Goal: Task Accomplishment & Management: Complete application form

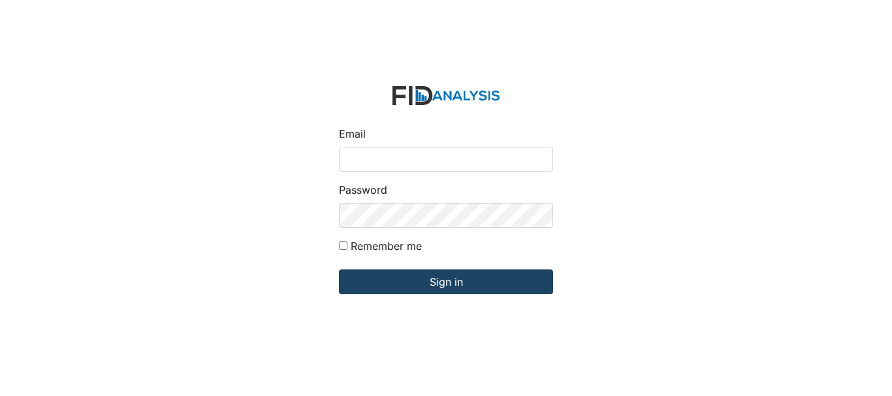
type input "[EMAIL_ADDRESS][DOMAIN_NAME]"
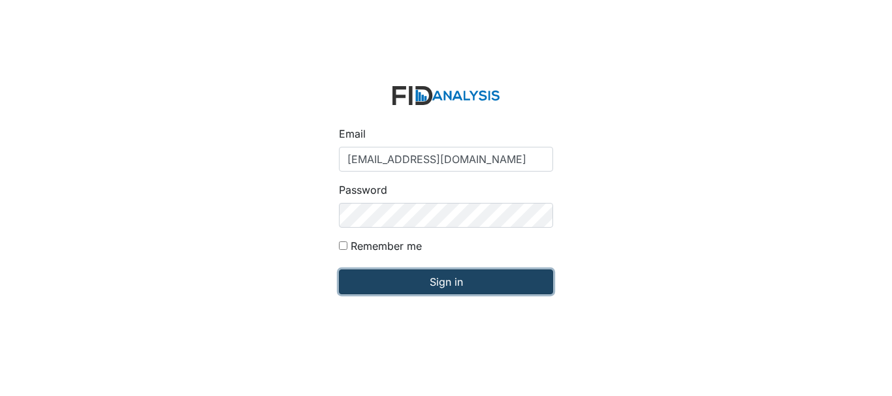
click at [503, 277] on input "Sign in" at bounding box center [446, 282] width 214 height 25
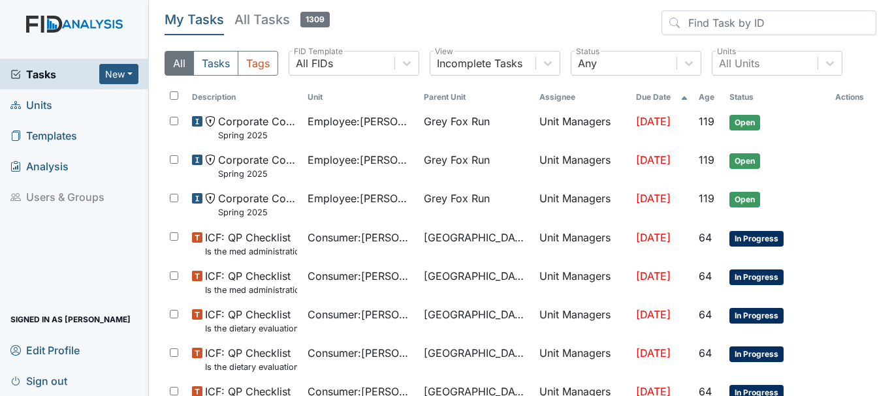
click at [50, 105] on span "Units" at bounding box center [31, 105] width 42 height 20
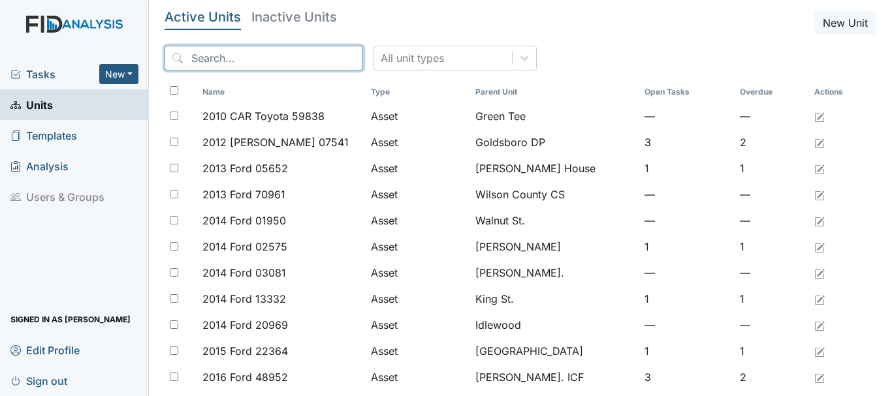
click at [229, 62] on input "search" at bounding box center [264, 58] width 199 height 25
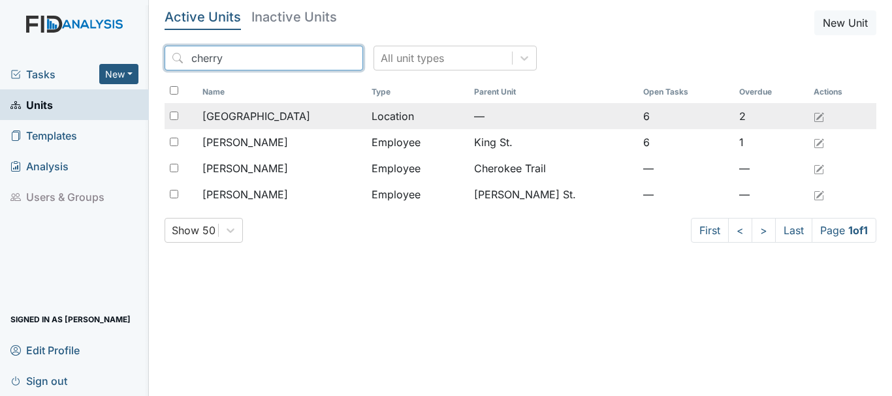
type input "cherry"
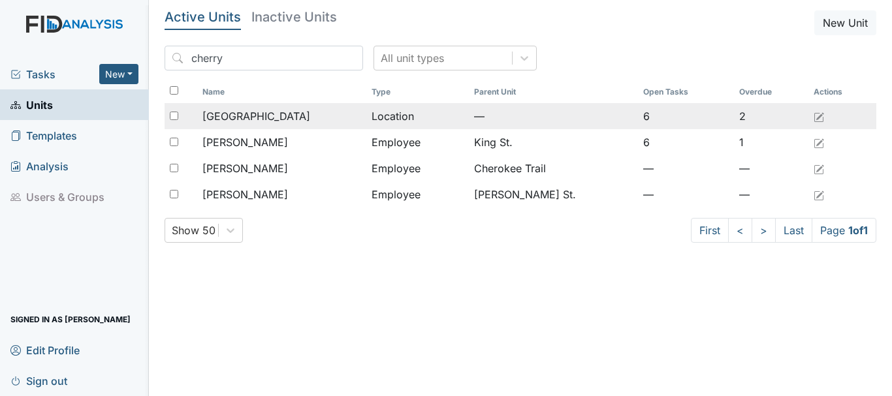
click at [269, 116] on div "[GEOGRAPHIC_DATA]" at bounding box center [281, 116] width 159 height 16
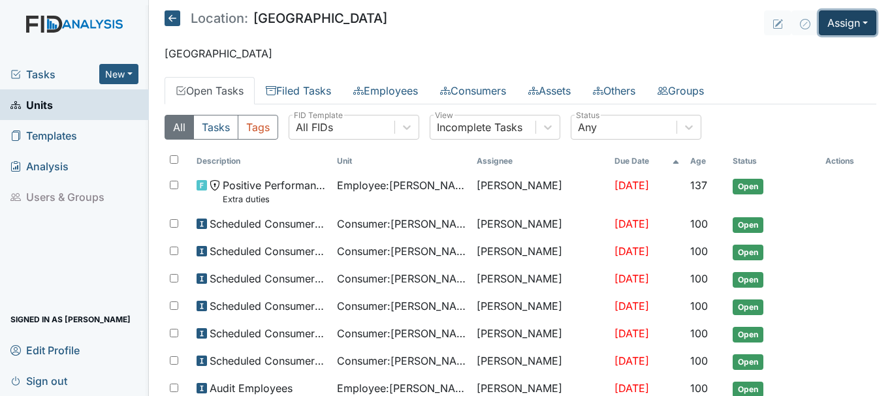
click at [842, 16] on button "Assign" at bounding box center [847, 22] width 57 height 25
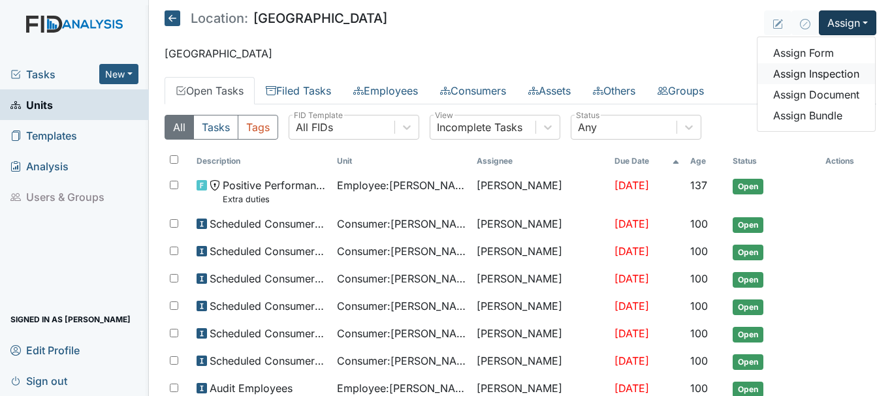
click at [821, 76] on link "Assign Inspection" at bounding box center [816, 73] width 118 height 21
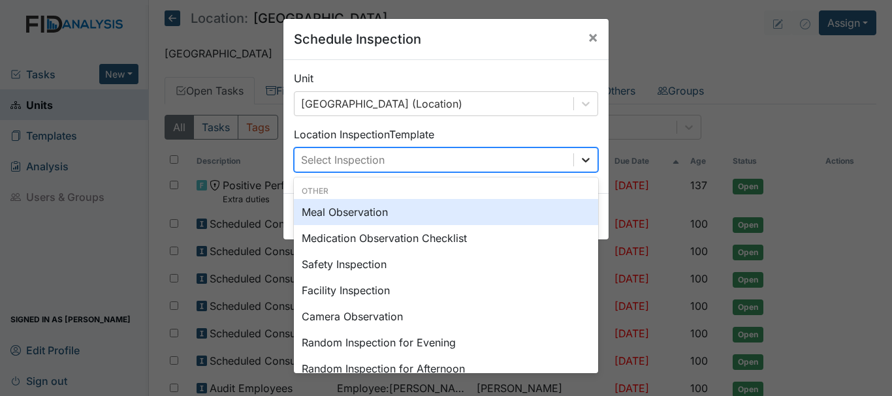
click at [582, 161] on icon at bounding box center [586, 160] width 8 height 5
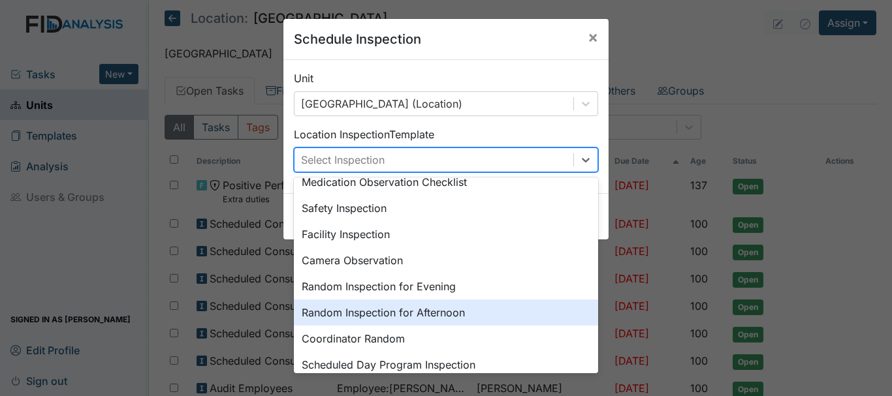
scroll to position [78, 0]
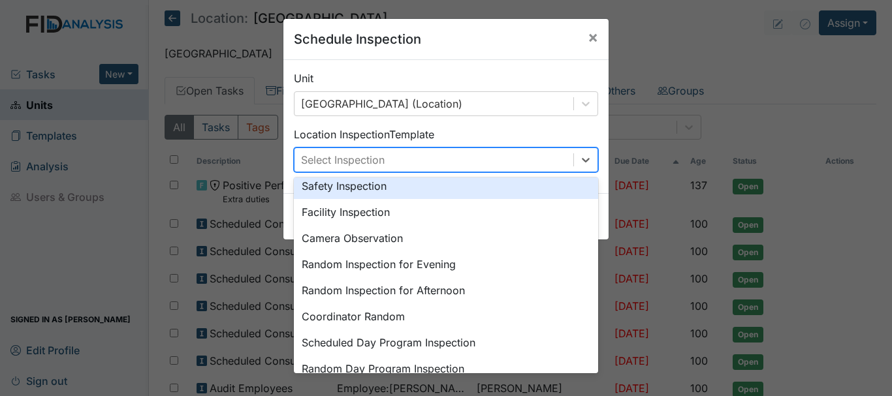
click at [365, 185] on div "Safety Inspection" at bounding box center [446, 186] width 304 height 26
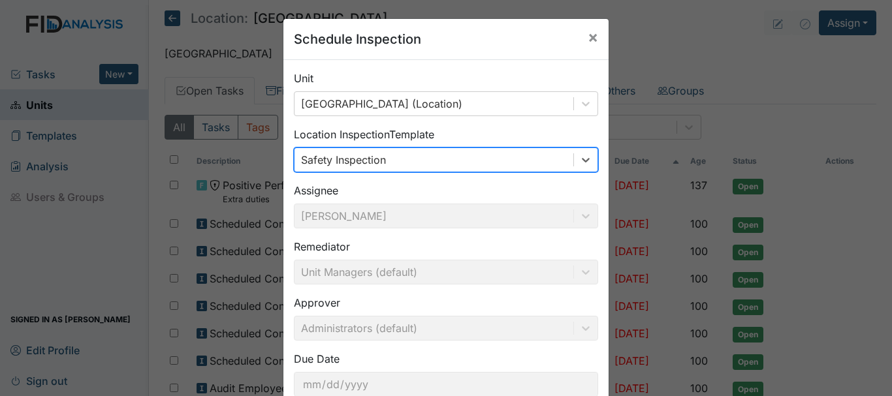
scroll to position [87, 0]
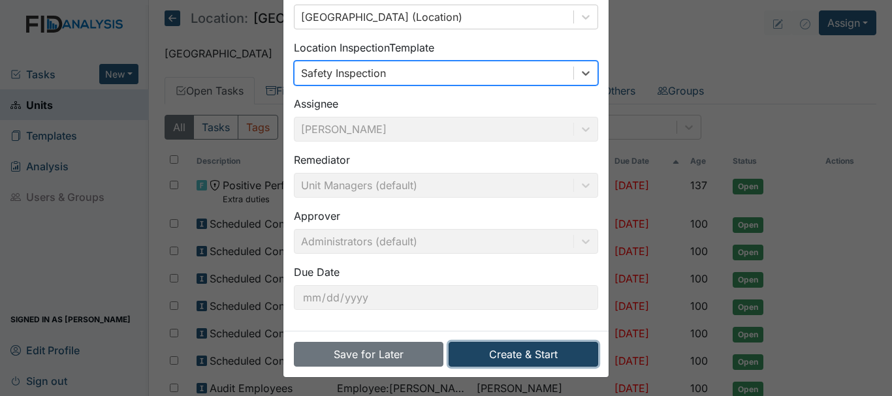
click at [532, 359] on button "Create & Start" at bounding box center [524, 354] width 150 height 25
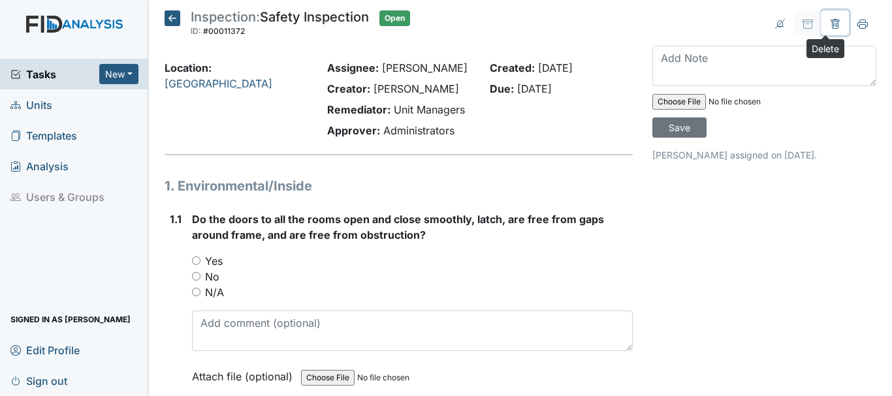
click at [830, 24] on icon at bounding box center [835, 24] width 10 height 10
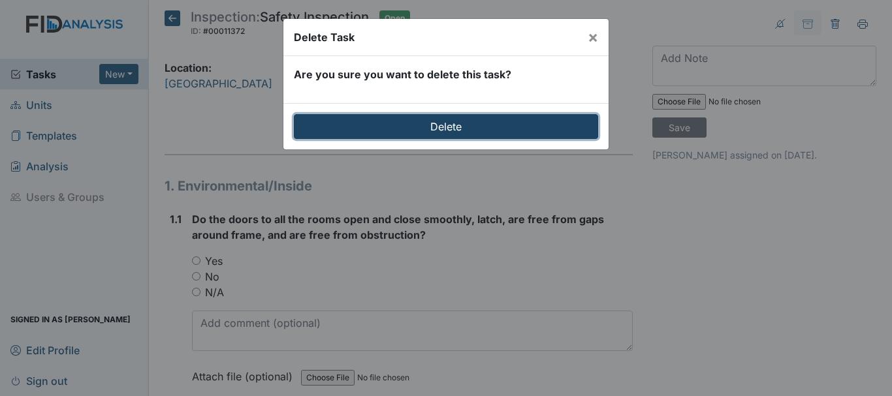
click at [436, 132] on input "Delete" at bounding box center [446, 126] width 304 height 25
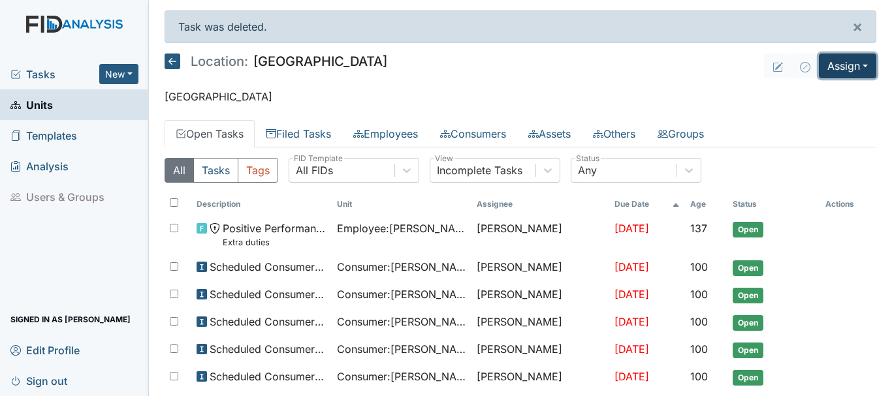
click at [845, 67] on button "Assign" at bounding box center [847, 66] width 57 height 25
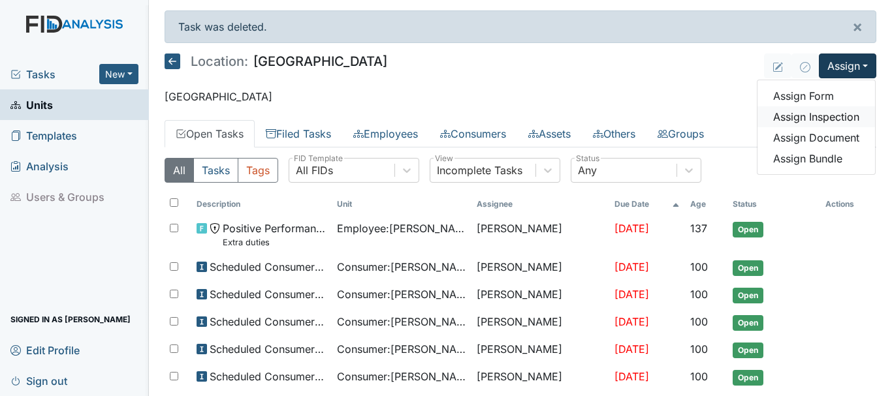
click at [819, 115] on link "Assign Inspection" at bounding box center [816, 116] width 118 height 21
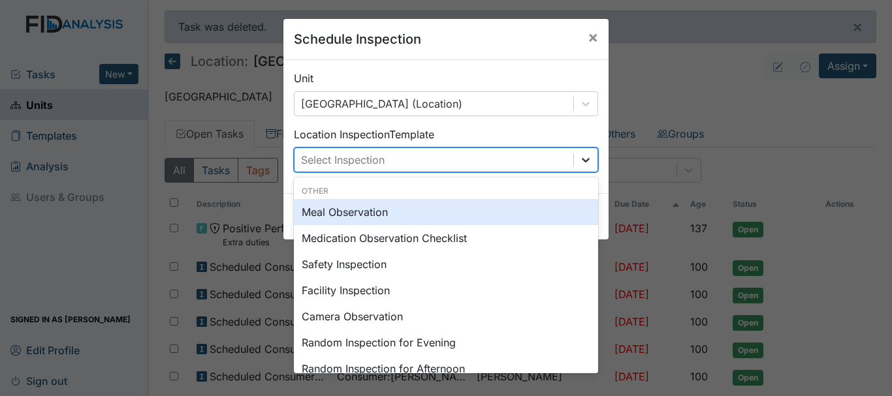
click at [582, 166] on icon at bounding box center [585, 159] width 13 height 13
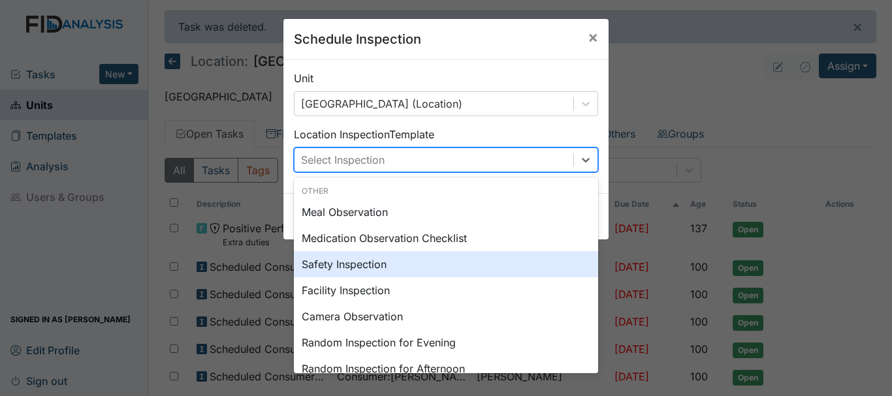
click at [347, 263] on div "Safety Inspection" at bounding box center [446, 264] width 304 height 26
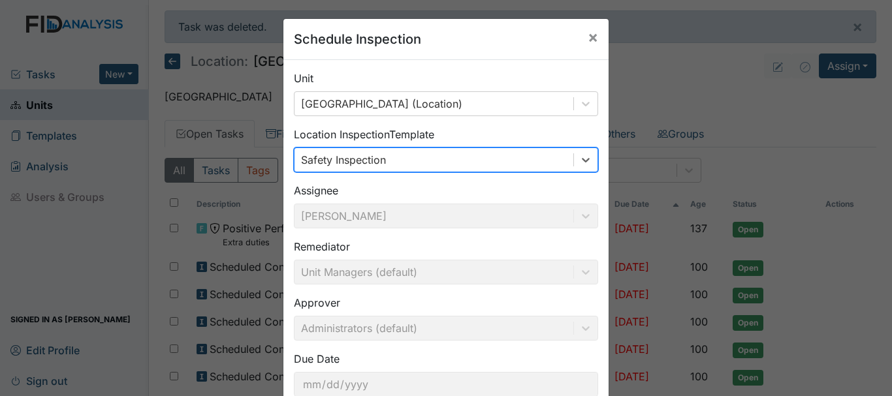
scroll to position [87, 0]
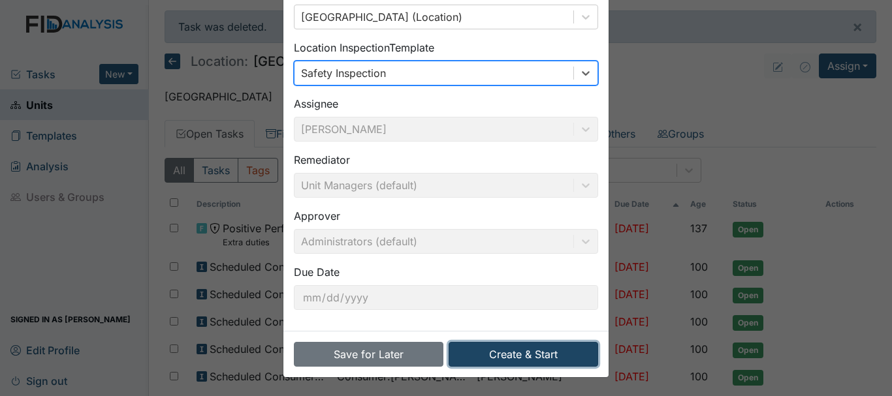
click at [532, 359] on button "Create & Start" at bounding box center [524, 354] width 150 height 25
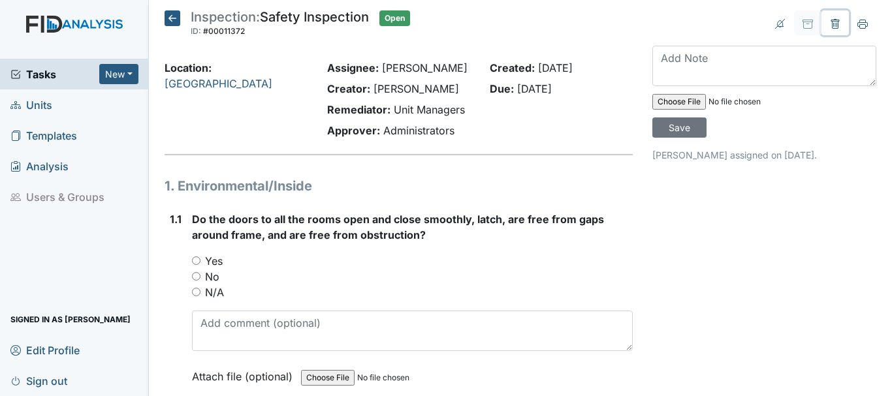
click at [831, 25] on icon at bounding box center [835, 24] width 8 height 10
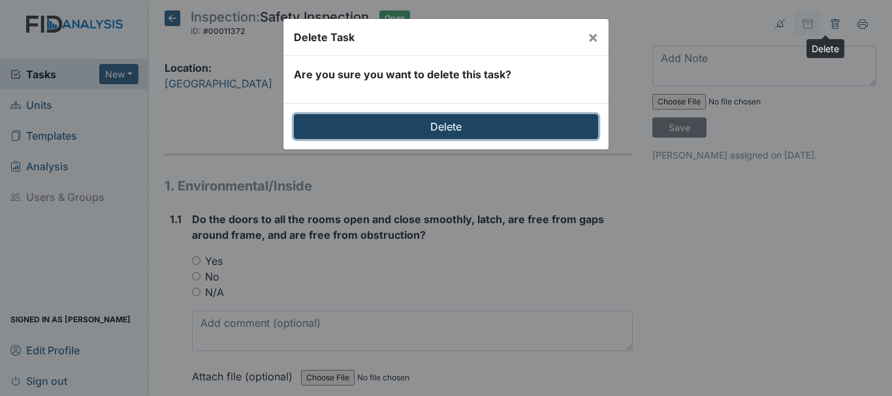
click at [446, 130] on input "Delete" at bounding box center [446, 126] width 304 height 25
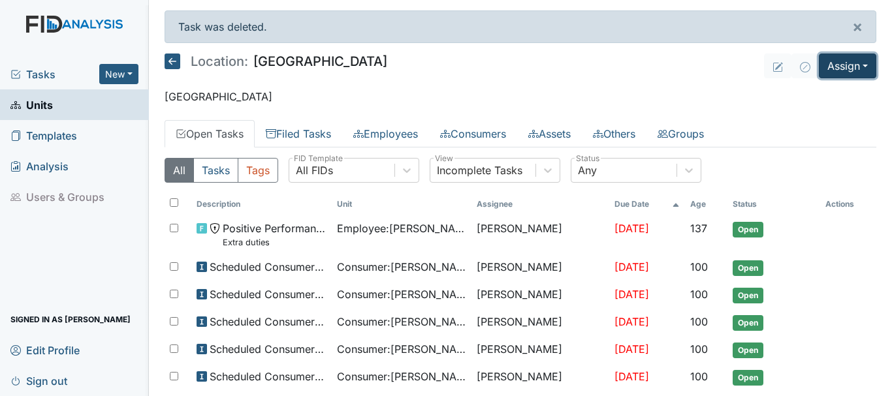
click at [836, 69] on button "Assign" at bounding box center [847, 66] width 57 height 25
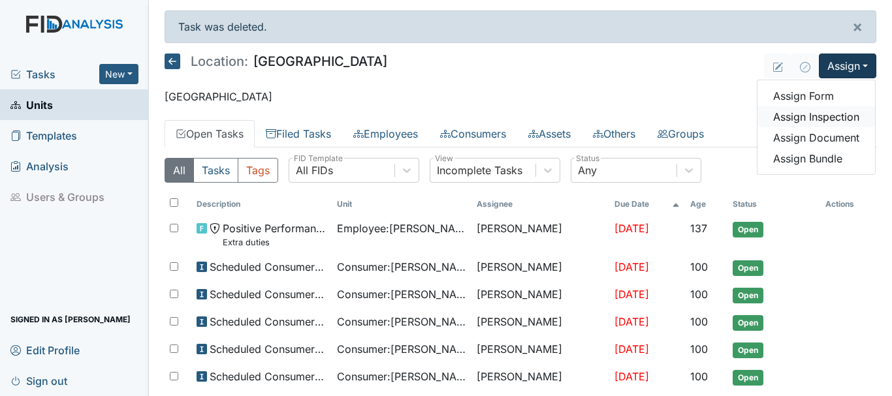
click at [821, 118] on link "Assign Inspection" at bounding box center [816, 116] width 118 height 21
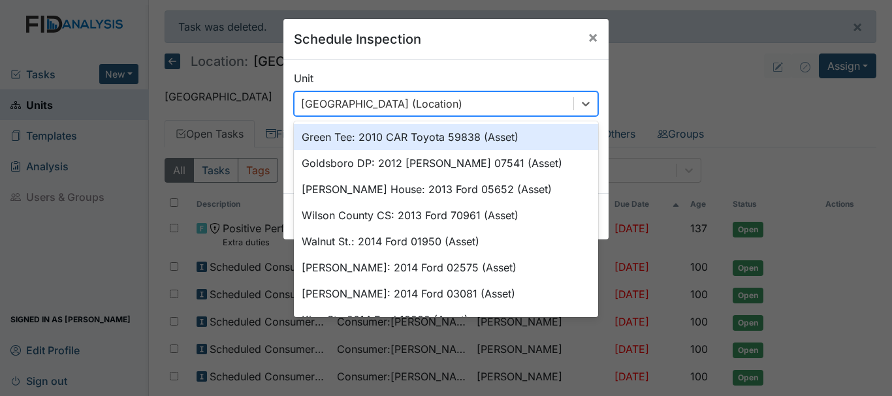
click at [682, 76] on div "Schedule Inspection × Unit option Green Tee: 2010 CAR Toyota 59838 (Asset) focu…" at bounding box center [446, 198] width 892 height 396
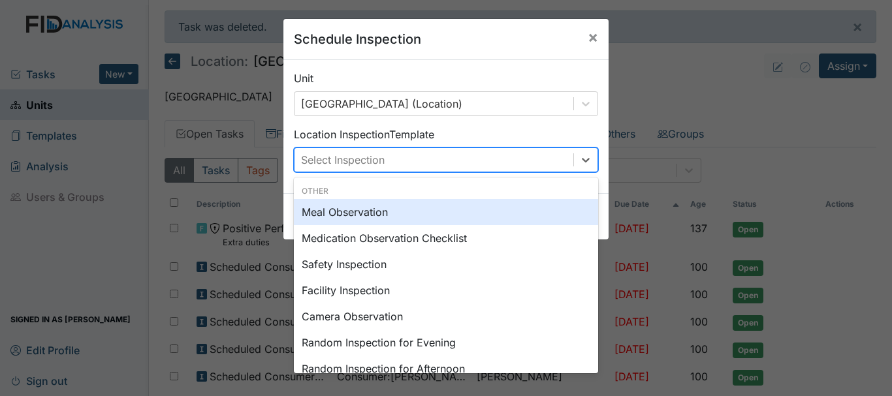
click at [345, 289] on div "Facility Inspection" at bounding box center [446, 291] width 304 height 26
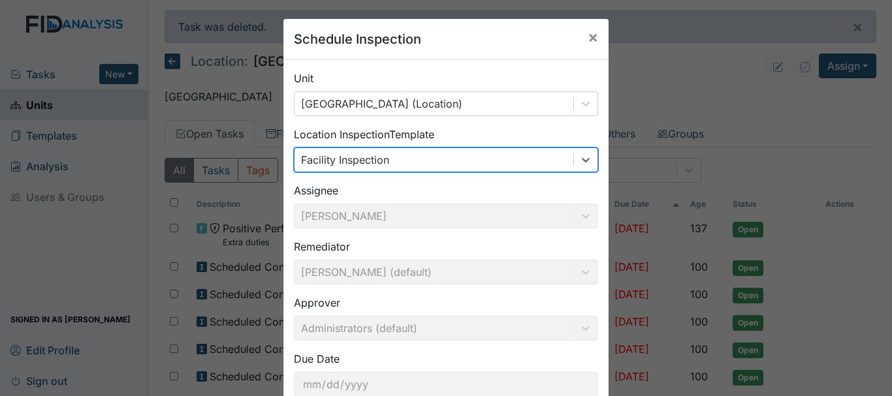
scroll to position [87, 0]
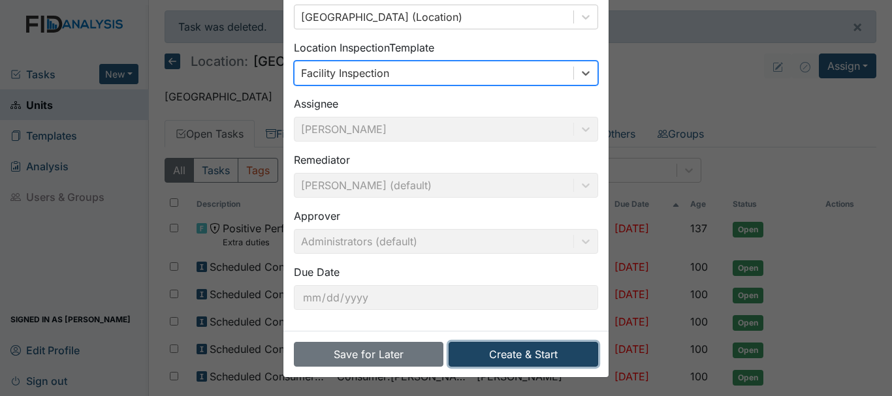
click at [505, 353] on button "Create & Start" at bounding box center [524, 354] width 150 height 25
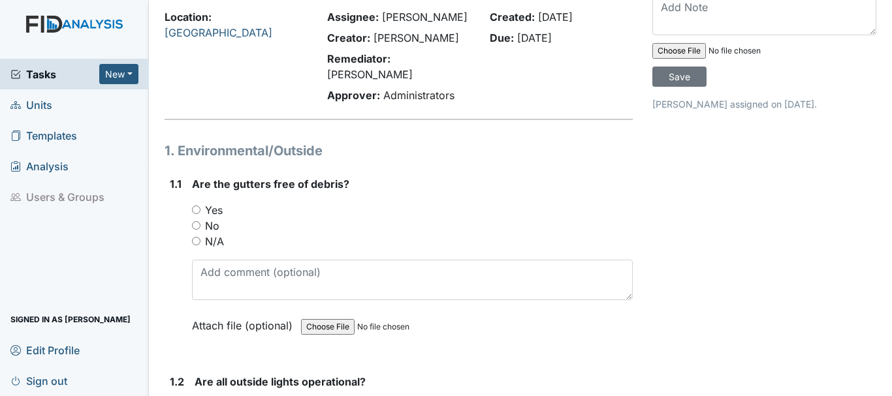
scroll to position [96, 0]
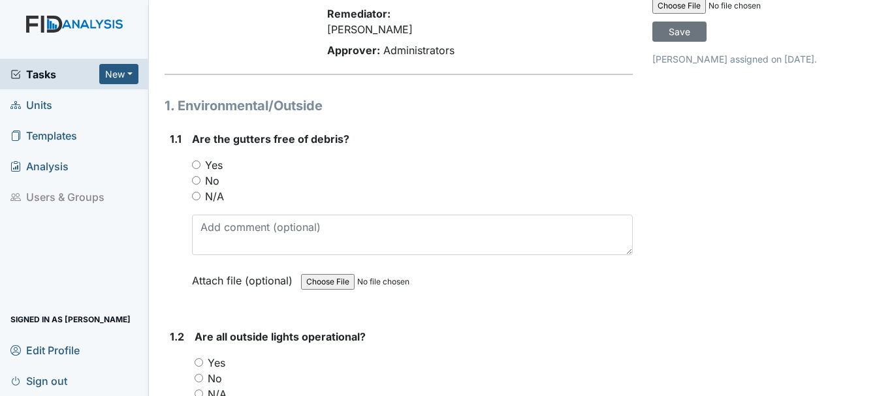
click at [196, 192] on input "N/A" at bounding box center [196, 196] width 8 height 8
radio input "true"
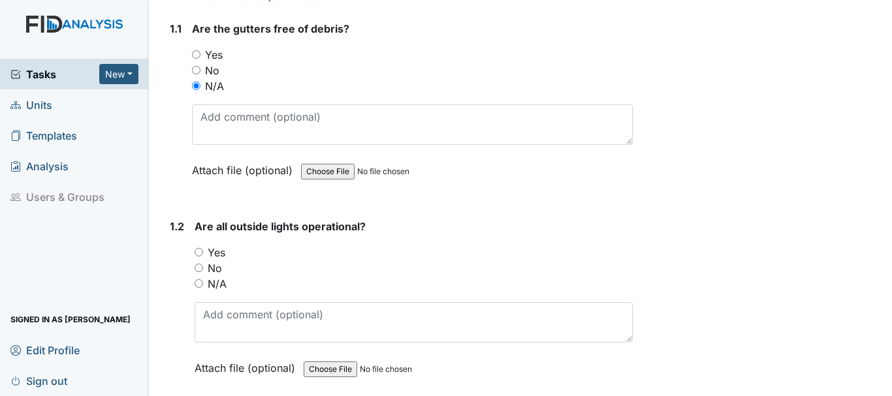
scroll to position [208, 0]
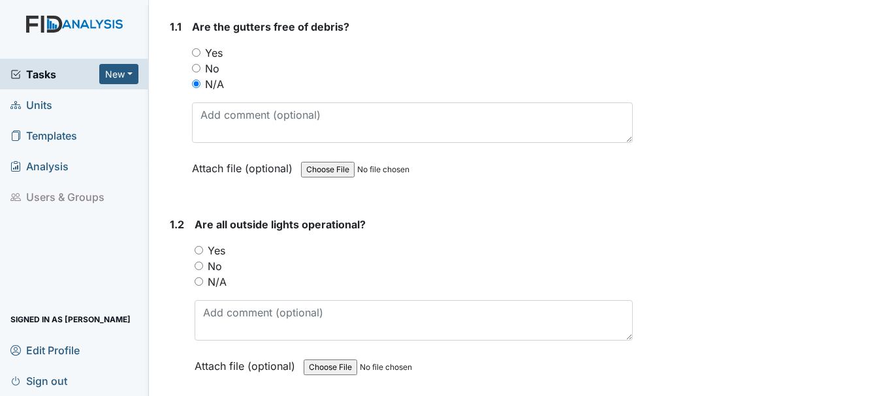
click at [50, 108] on span "Units" at bounding box center [31, 105] width 42 height 20
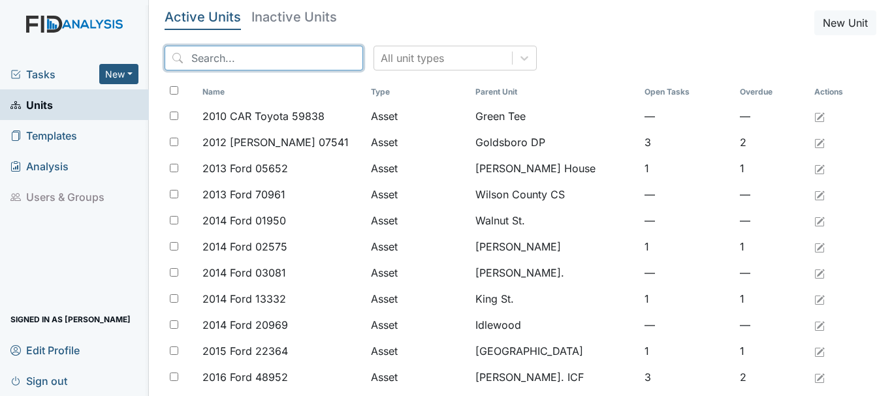
click at [243, 54] on input "search" at bounding box center [264, 58] width 199 height 25
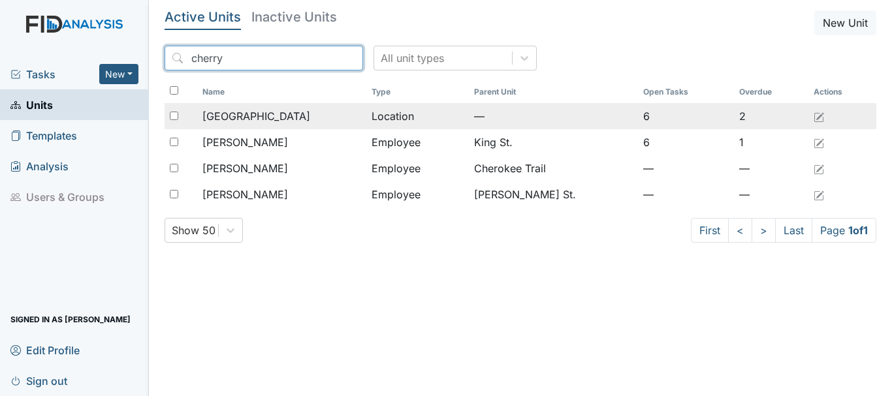
type input "cherry"
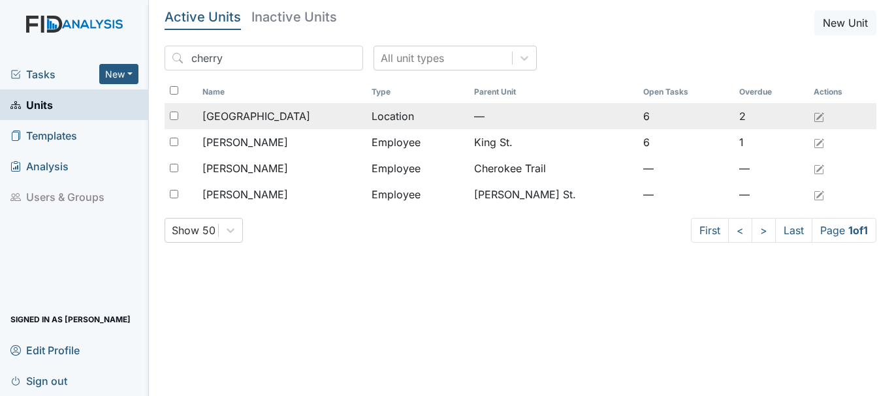
click at [255, 108] on td "[GEOGRAPHIC_DATA]" at bounding box center [281, 116] width 169 height 26
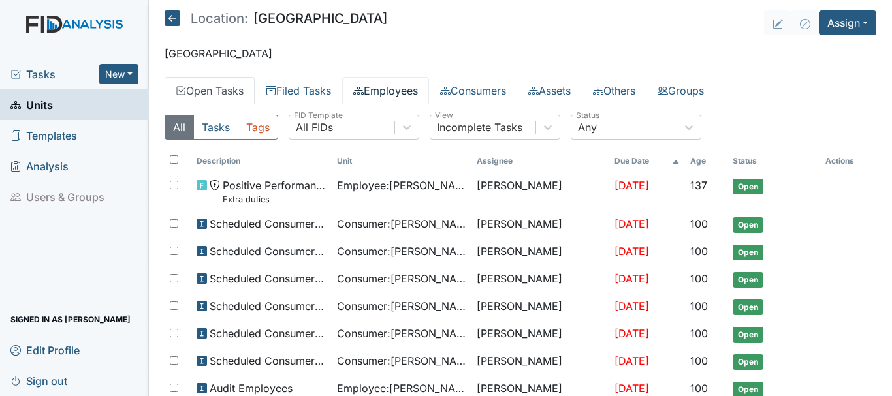
click at [408, 87] on link "Employees" at bounding box center [385, 90] width 87 height 27
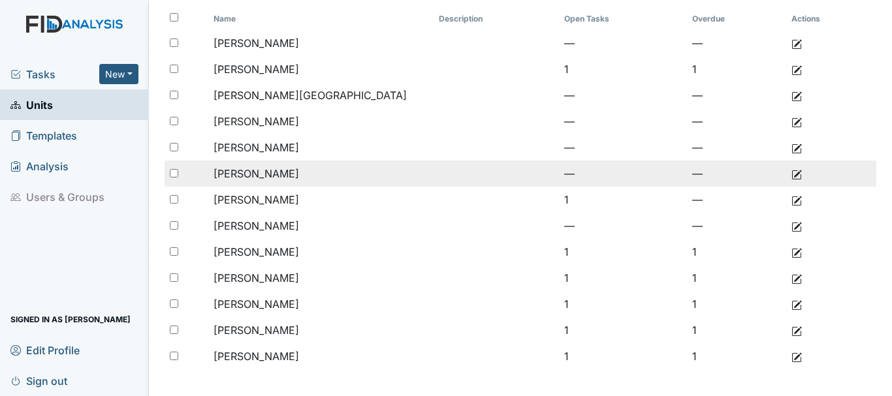
scroll to position [142, 0]
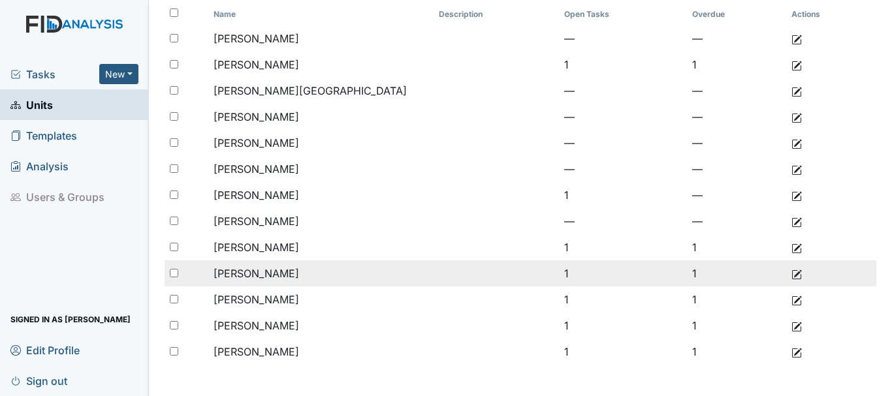
click at [259, 276] on span "Poole, Brittney" at bounding box center [257, 273] width 86 height 13
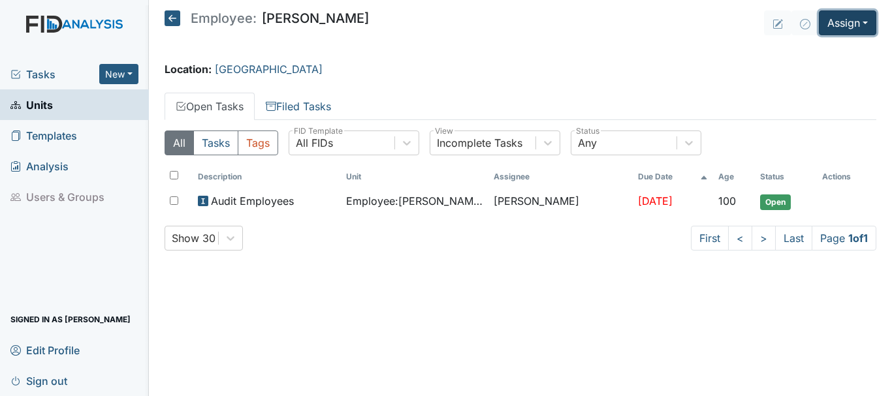
click at [859, 23] on button "Assign" at bounding box center [847, 22] width 57 height 25
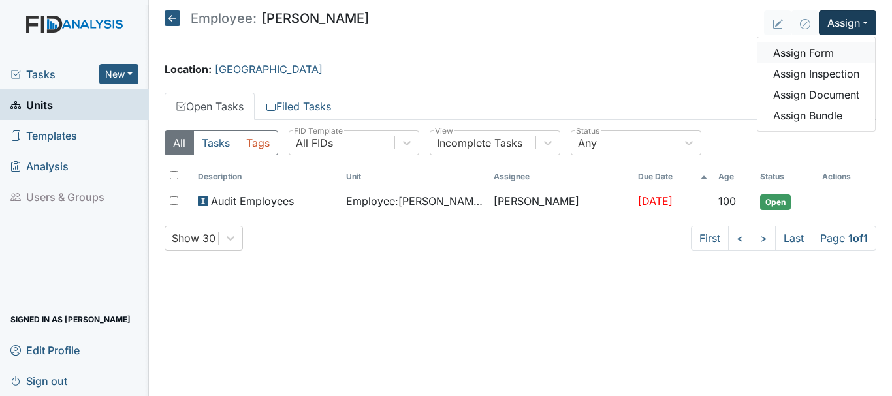
click at [811, 56] on link "Assign Form" at bounding box center [816, 52] width 118 height 21
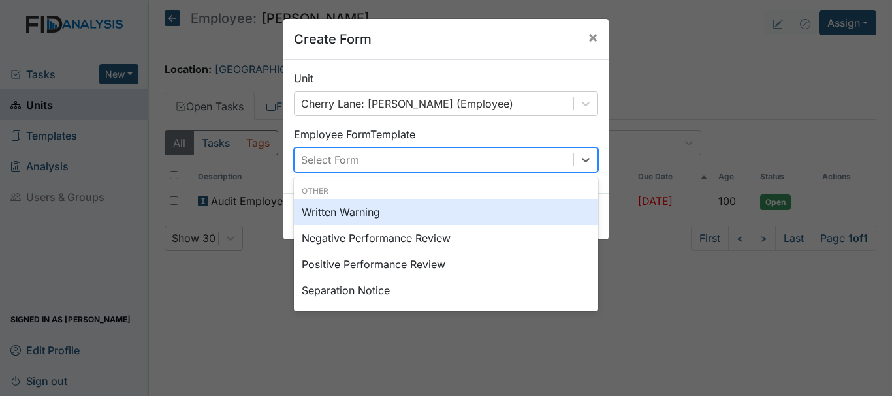
click at [391, 268] on div "Positive Performance Review" at bounding box center [446, 264] width 304 height 26
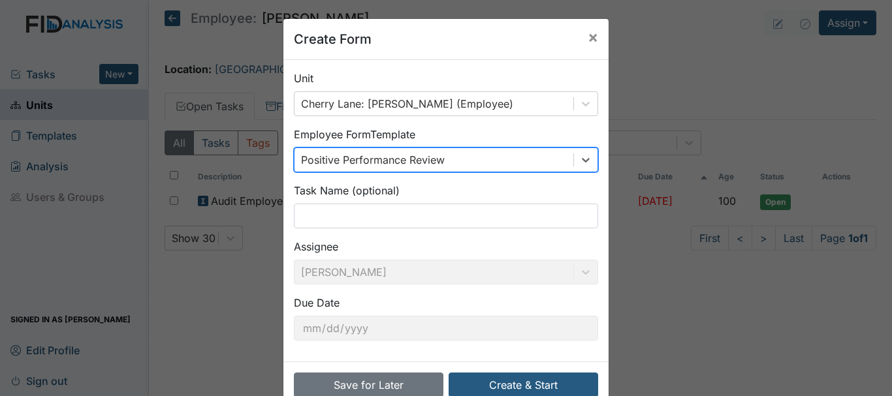
scroll to position [31, 0]
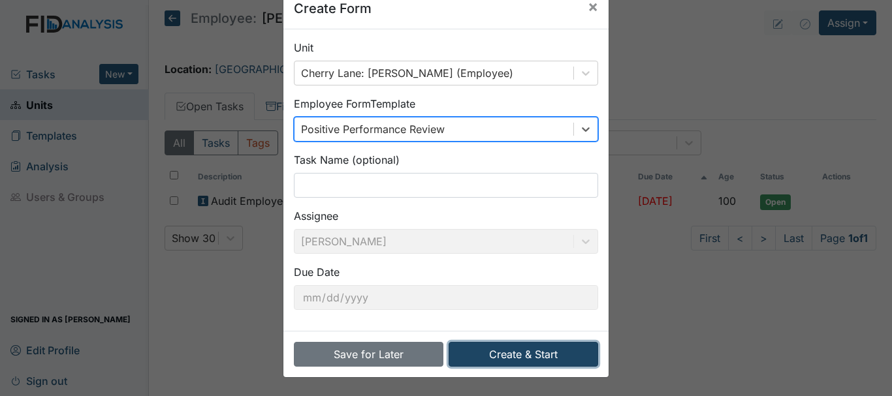
click at [505, 360] on button "Create & Start" at bounding box center [524, 354] width 150 height 25
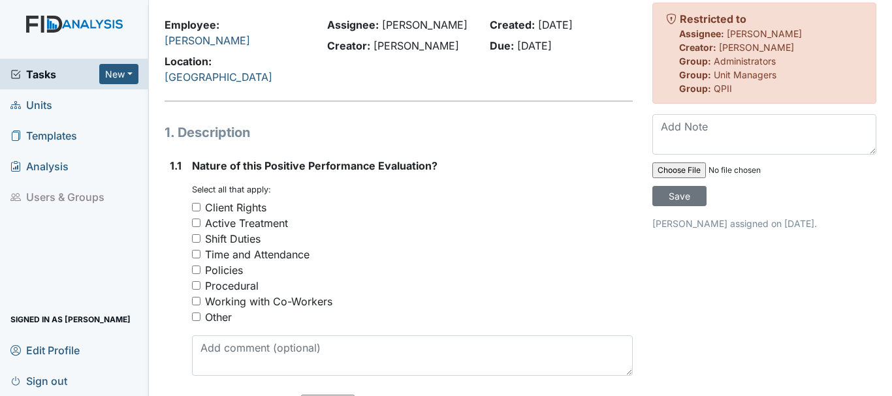
scroll to position [71, 0]
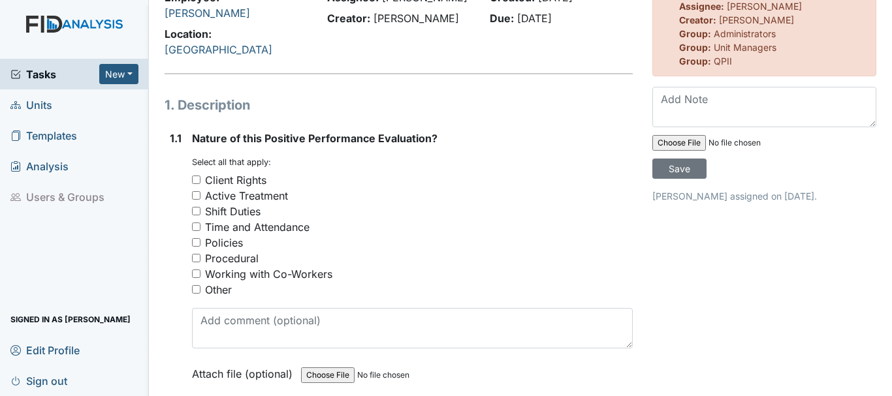
click at [195, 191] on input "Active Treatment" at bounding box center [196, 195] width 8 height 8
checkbox input "true"
click at [195, 207] on input "Shift Duties" at bounding box center [196, 211] width 8 height 8
checkbox input "true"
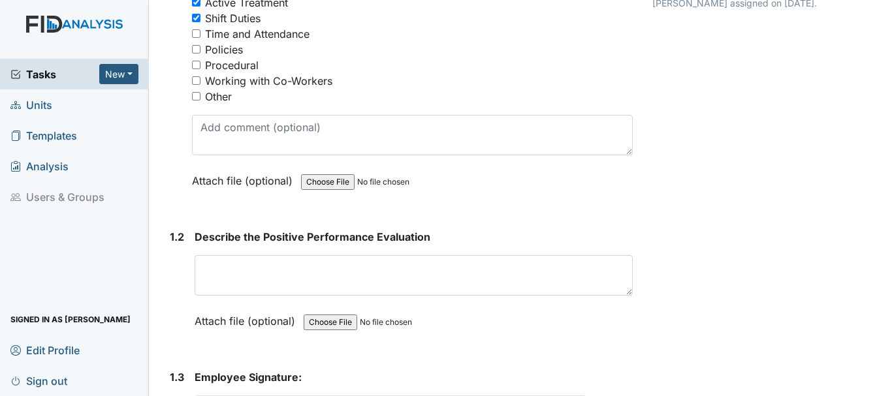
scroll to position [266, 0]
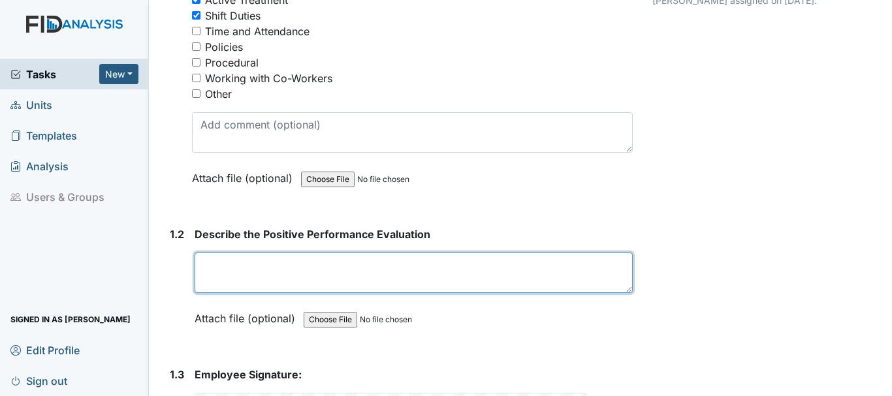
click at [240, 253] on textarea at bounding box center [414, 273] width 438 height 40
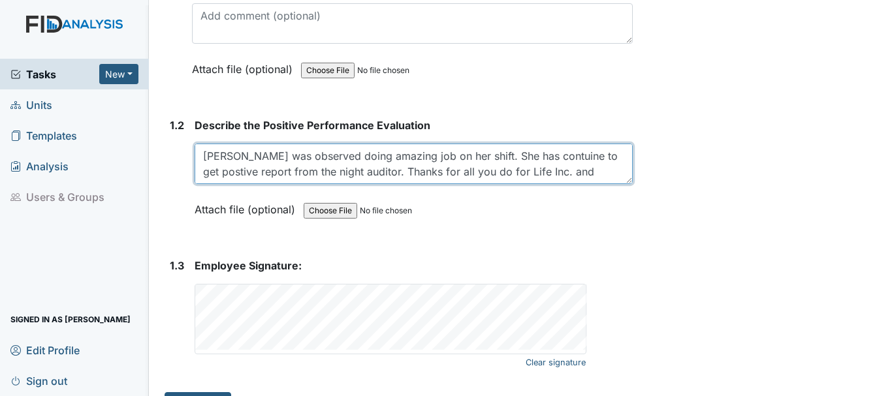
scroll to position [10, 0]
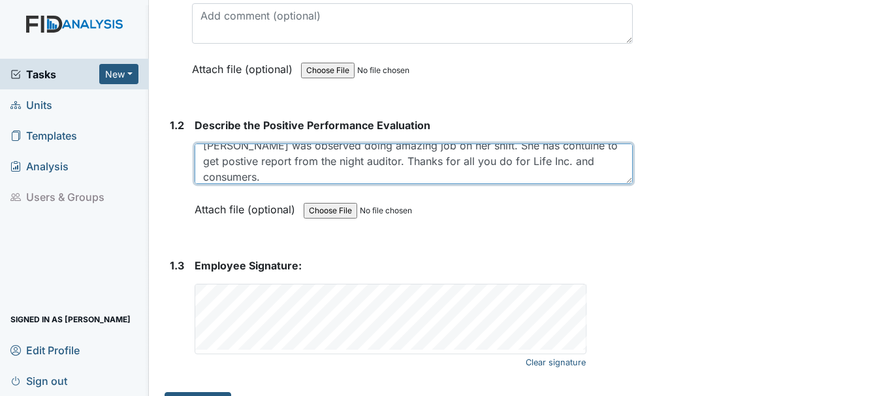
type textarea "[PERSON_NAME] was observed doing amazing job on her shift. She has contuine to …"
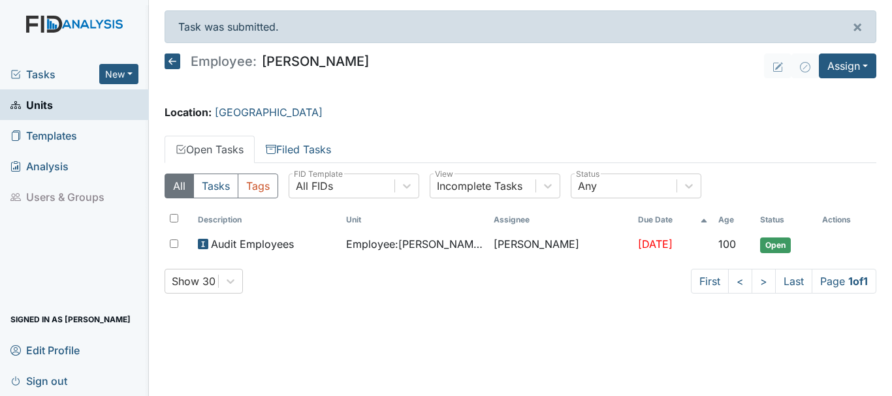
click at [58, 77] on span "Tasks" at bounding box center [54, 75] width 89 height 16
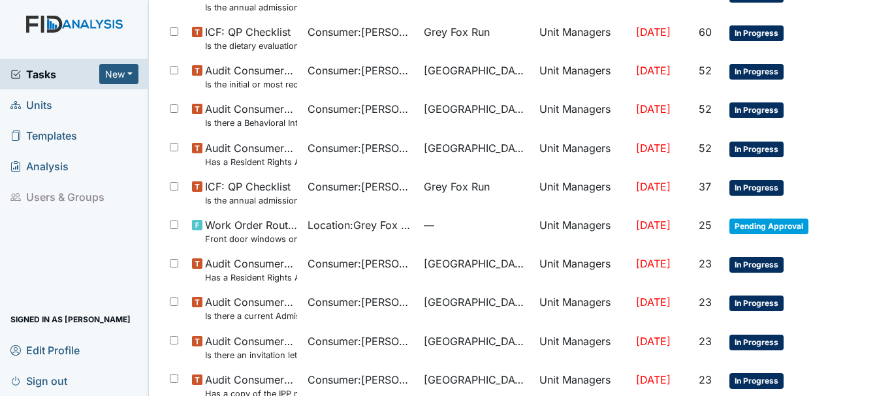
scroll to position [928, 0]
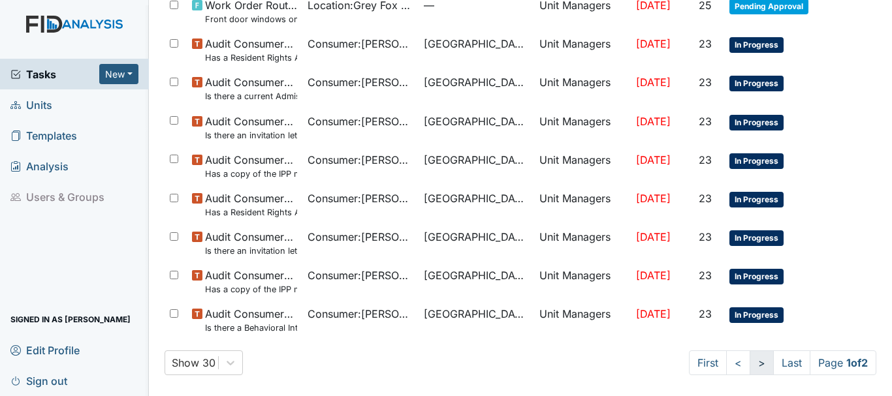
click at [750, 362] on link ">" at bounding box center [762, 363] width 24 height 25
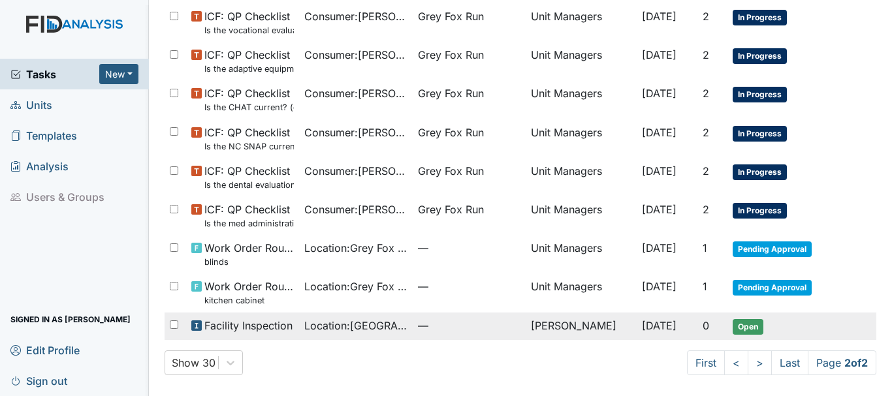
click at [733, 330] on span "Open" at bounding box center [748, 327] width 31 height 16
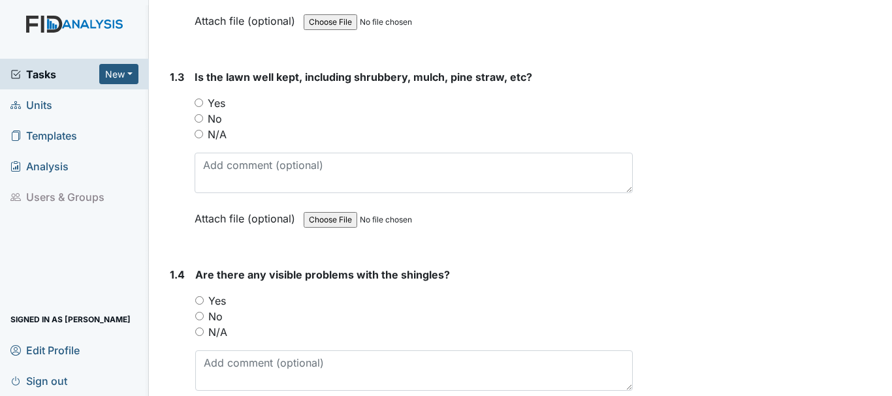
scroll to position [554, 0]
click at [199, 98] on input "Yes" at bounding box center [199, 102] width 8 height 8
radio input "true"
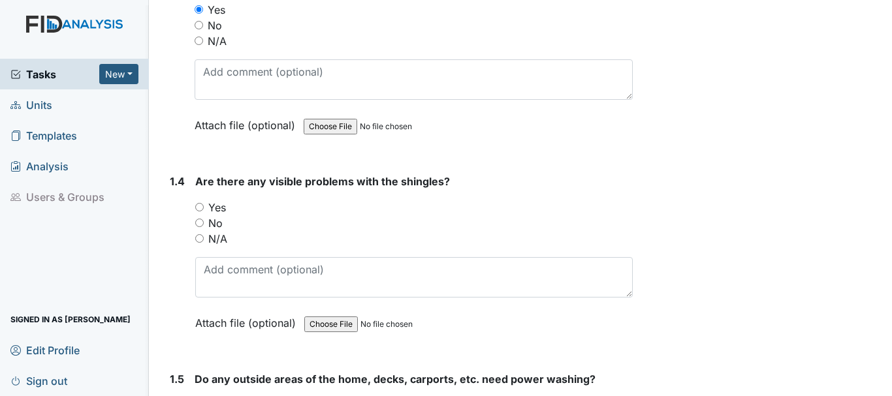
scroll to position [650, 0]
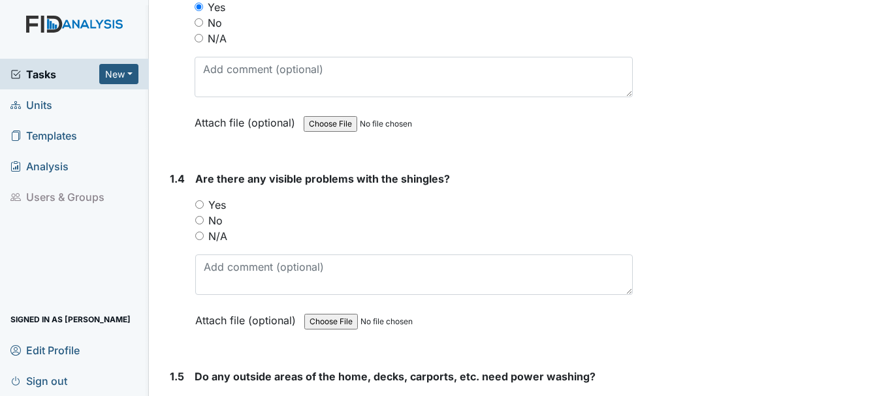
click at [199, 216] on input "No" at bounding box center [199, 220] width 8 height 8
radio input "true"
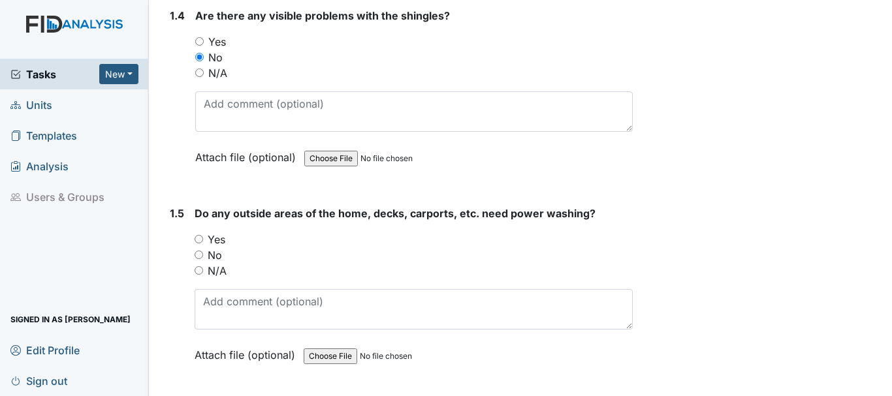
scroll to position [814, 0]
click at [199, 250] on input "No" at bounding box center [199, 254] width 8 height 8
radio input "true"
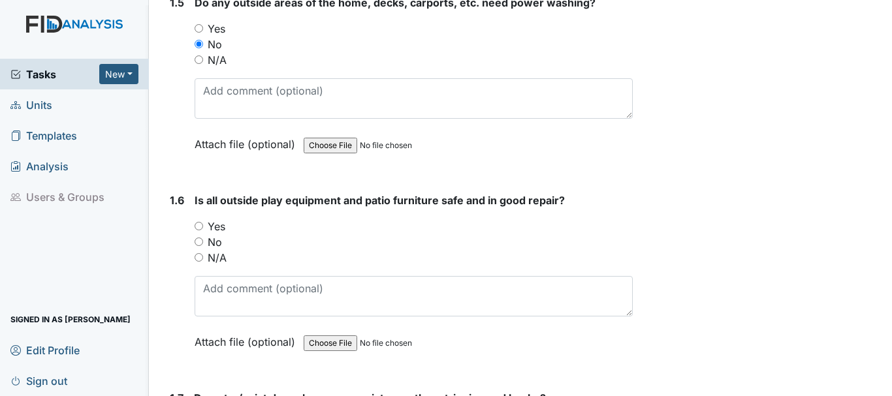
scroll to position [1026, 0]
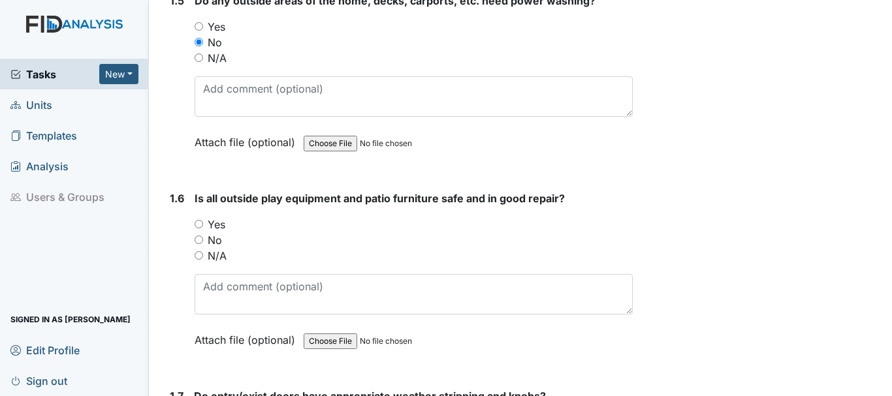
click at [199, 220] on input "Yes" at bounding box center [199, 224] width 8 height 8
radio input "true"
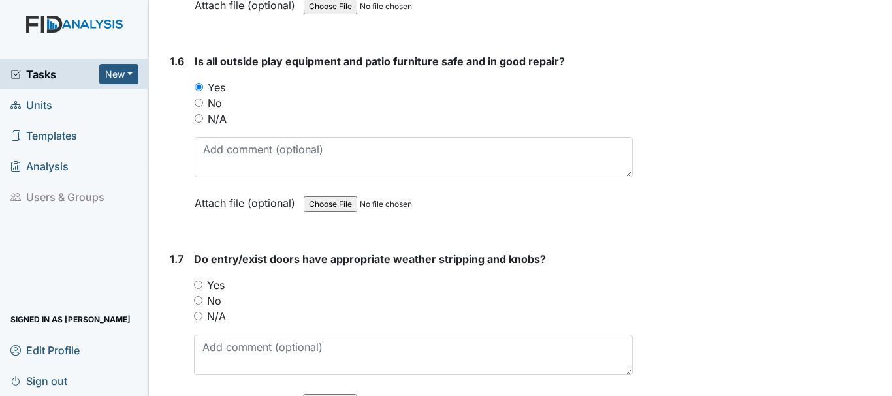
scroll to position [1168, 0]
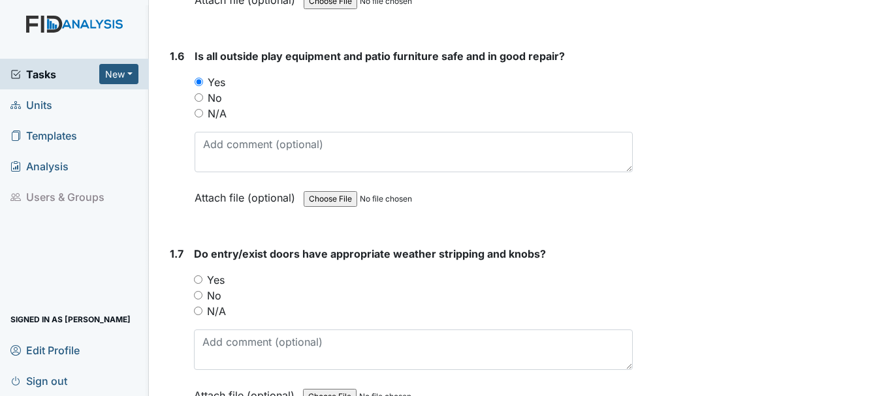
click at [198, 276] on input "Yes" at bounding box center [198, 280] width 8 height 8
radio input "true"
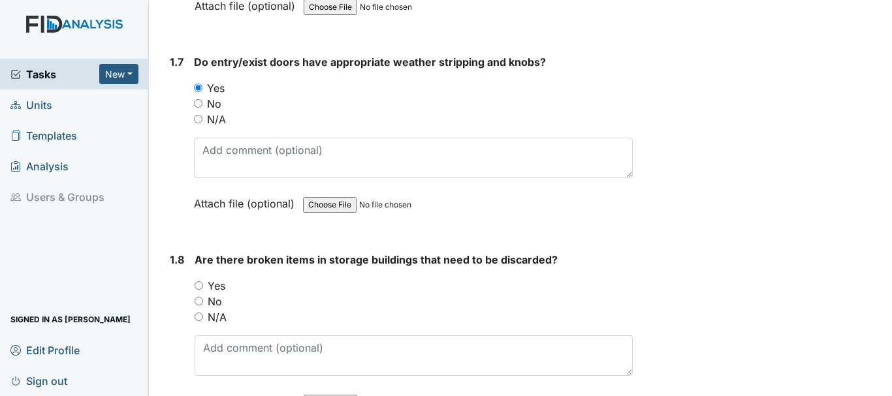
scroll to position [2401, 0]
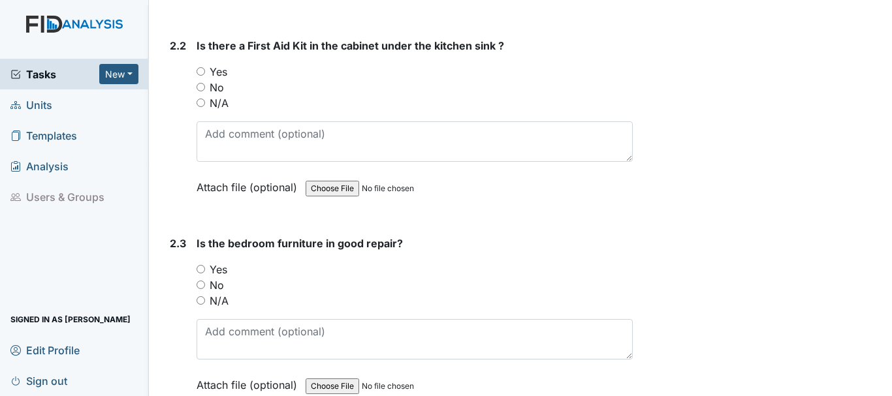
click at [45, 112] on span "Units" at bounding box center [31, 105] width 42 height 20
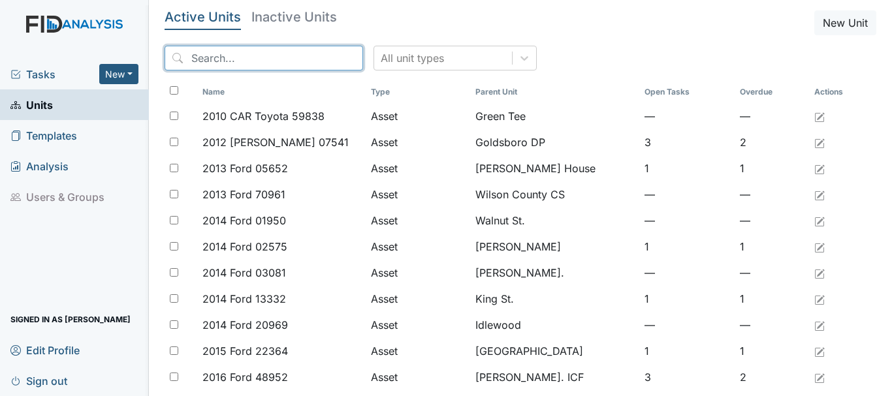
click at [254, 63] on input "search" at bounding box center [264, 58] width 199 height 25
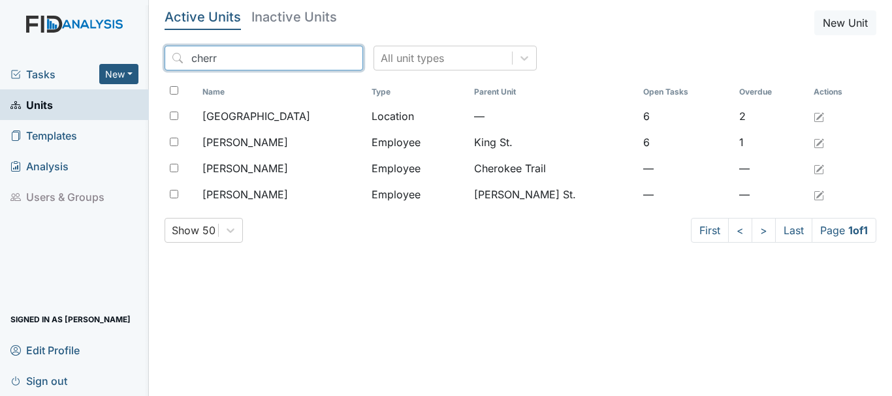
type input "cherr"
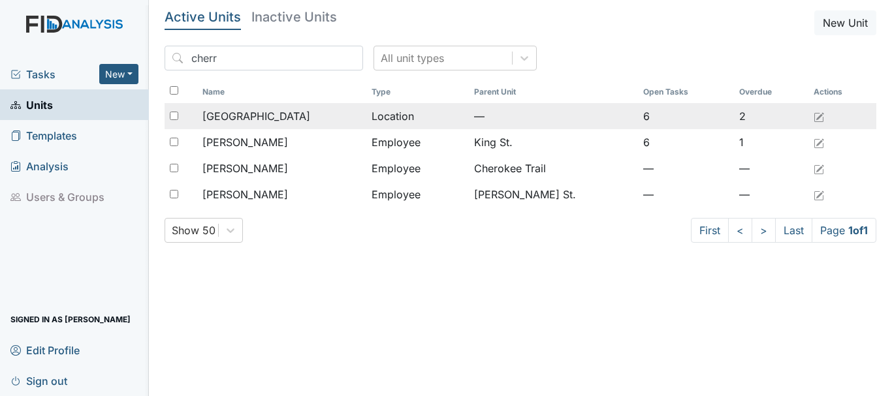
click at [259, 111] on span "[GEOGRAPHIC_DATA]" at bounding box center [256, 116] width 108 height 16
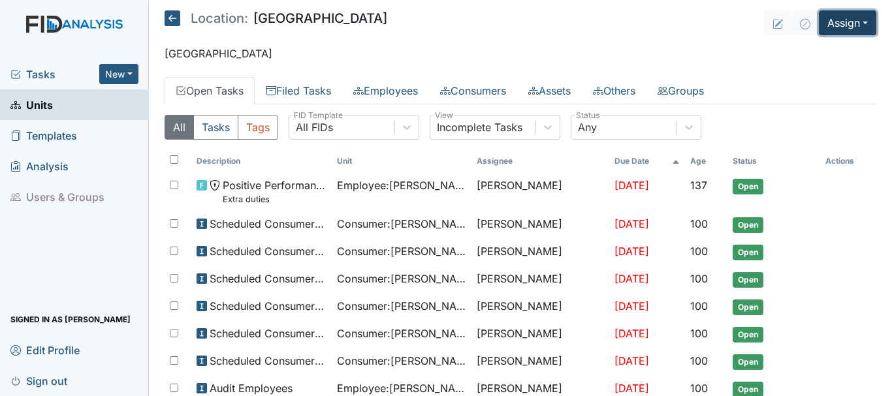
click at [847, 25] on button "Assign" at bounding box center [847, 22] width 57 height 25
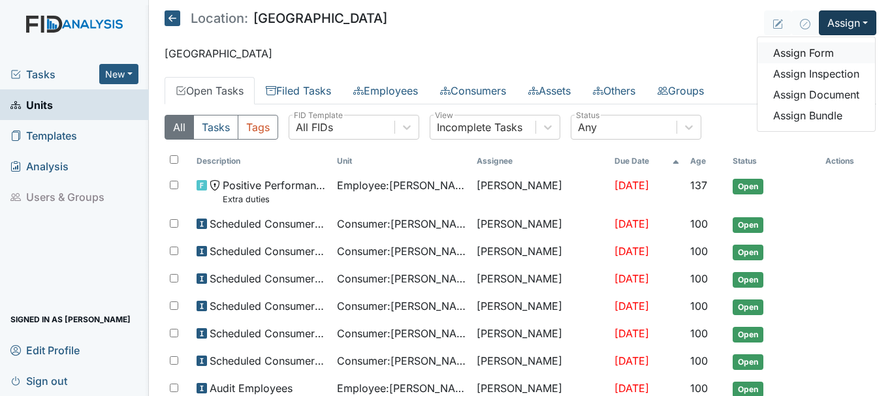
click at [801, 54] on link "Assign Form" at bounding box center [816, 52] width 118 height 21
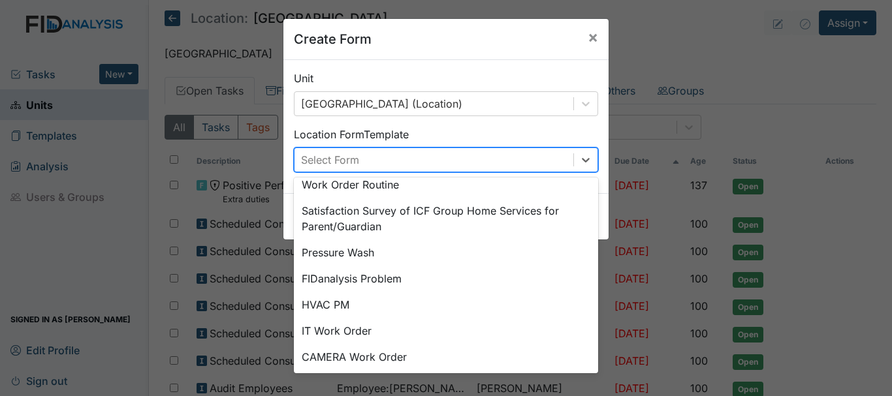
scroll to position [163, 0]
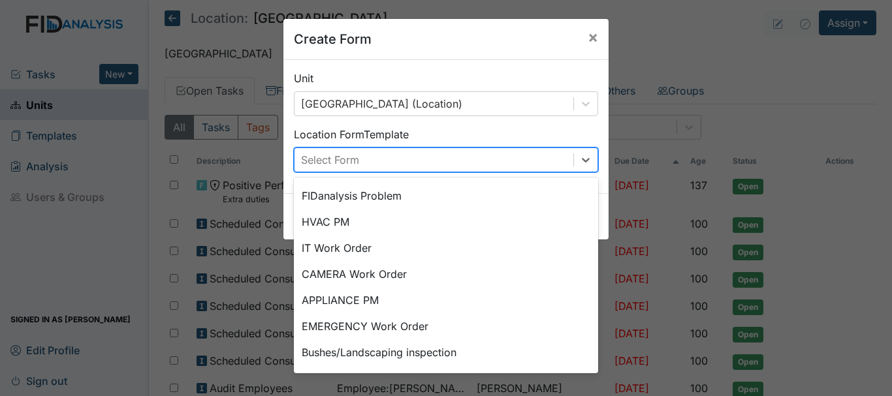
click at [349, 245] on div "IT Work Order" at bounding box center [446, 248] width 304 height 26
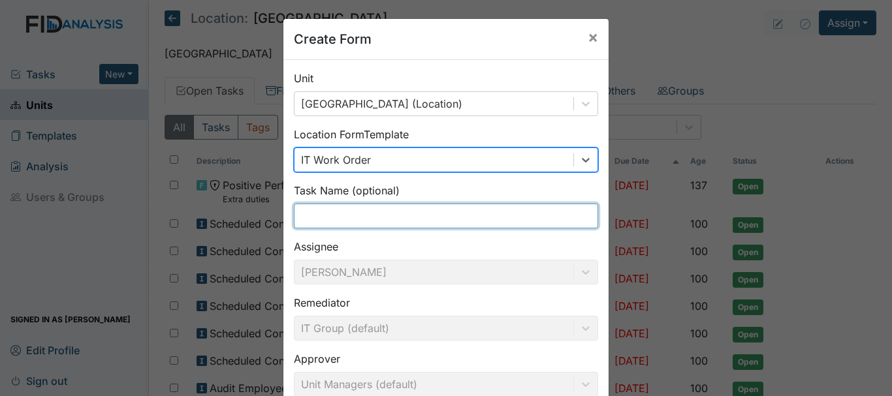
click at [360, 217] on input "text" at bounding box center [446, 216] width 304 height 25
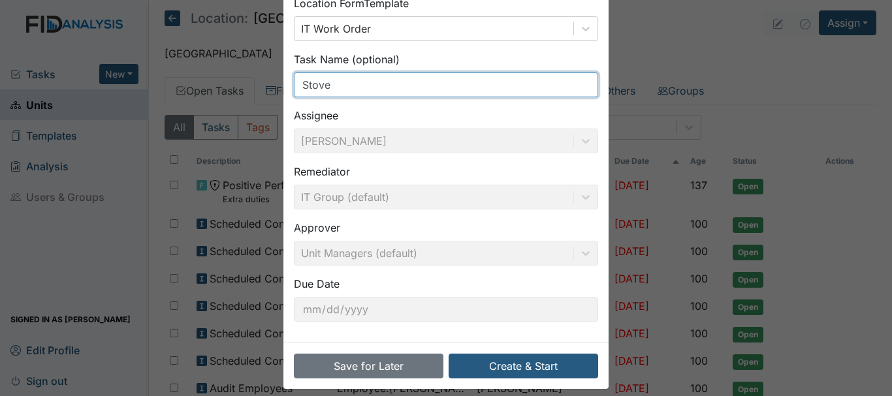
scroll to position [143, 0]
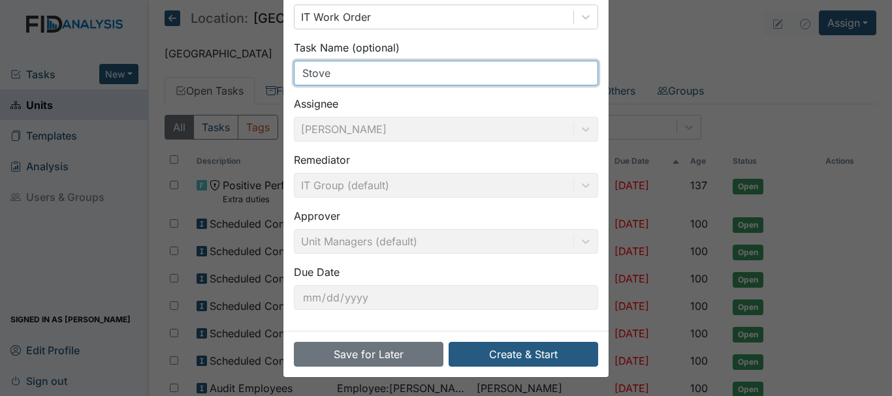
type input "Stove"
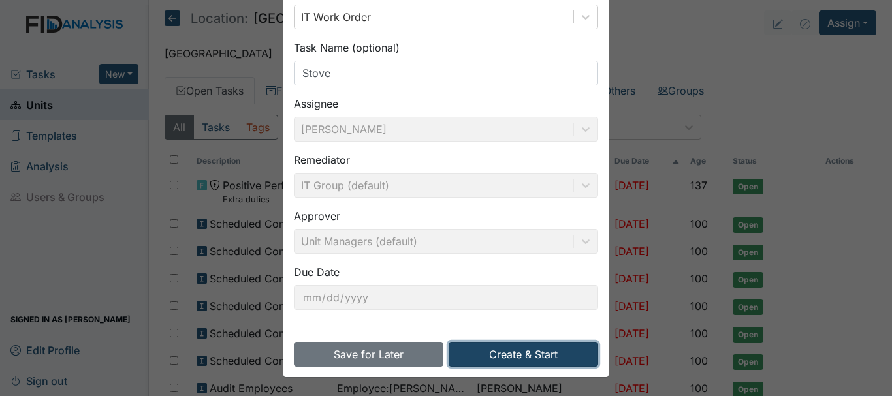
click at [500, 353] on button "Create & Start" at bounding box center [524, 354] width 150 height 25
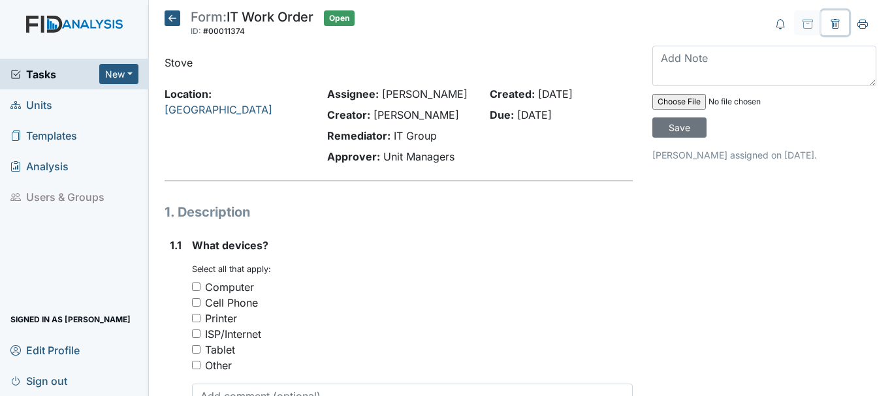
click at [830, 27] on icon at bounding box center [835, 24] width 10 height 10
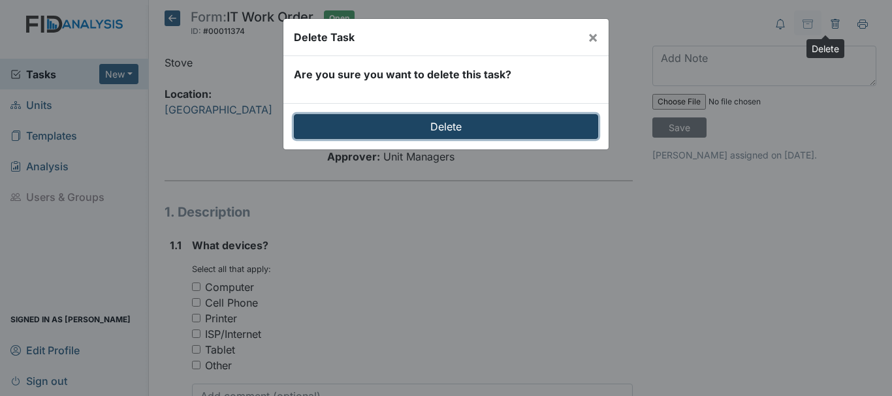
click at [446, 136] on input "Delete" at bounding box center [446, 126] width 304 height 25
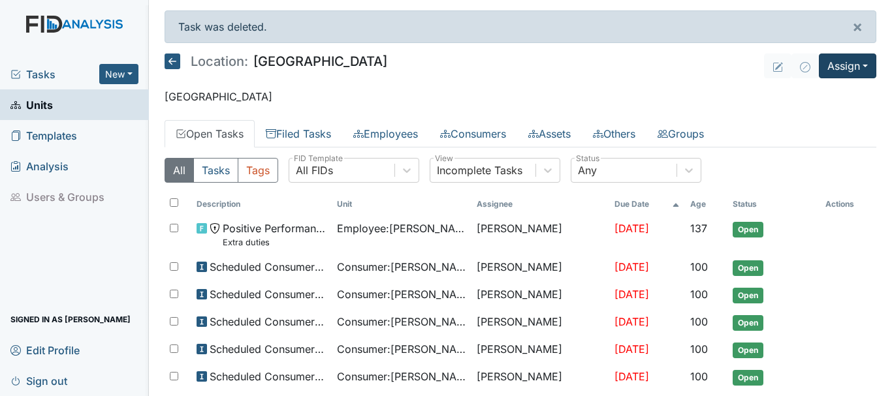
click at [829, 74] on button "Assign" at bounding box center [847, 66] width 57 height 25
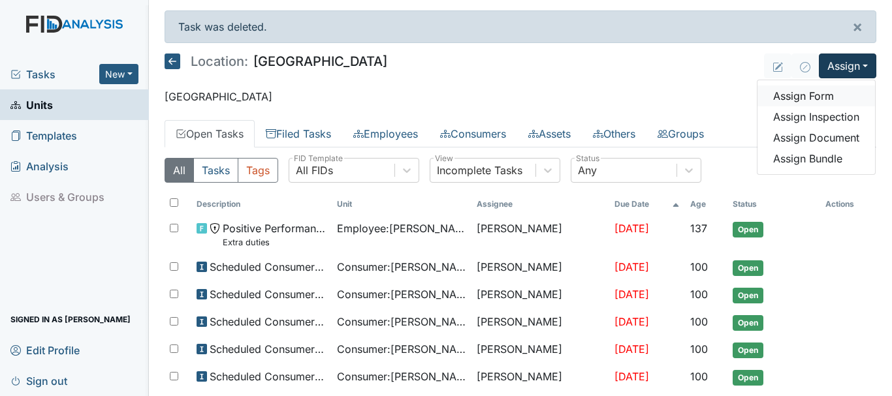
click at [813, 98] on link "Assign Form" at bounding box center [816, 96] width 118 height 21
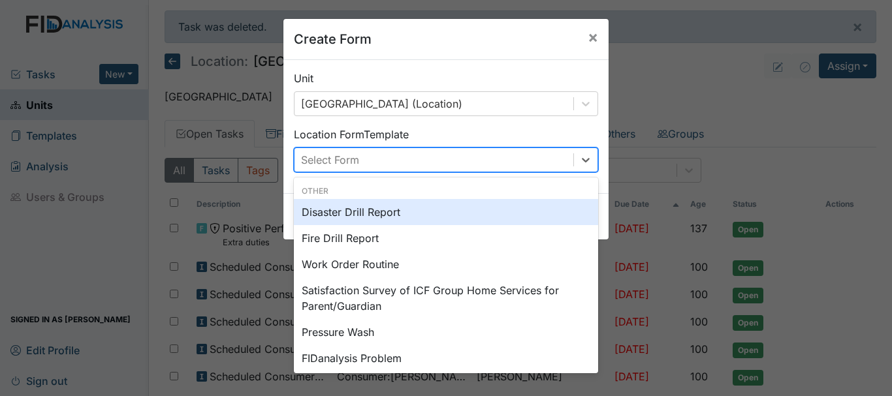
click at [363, 266] on div "Work Order Routine" at bounding box center [446, 264] width 304 height 26
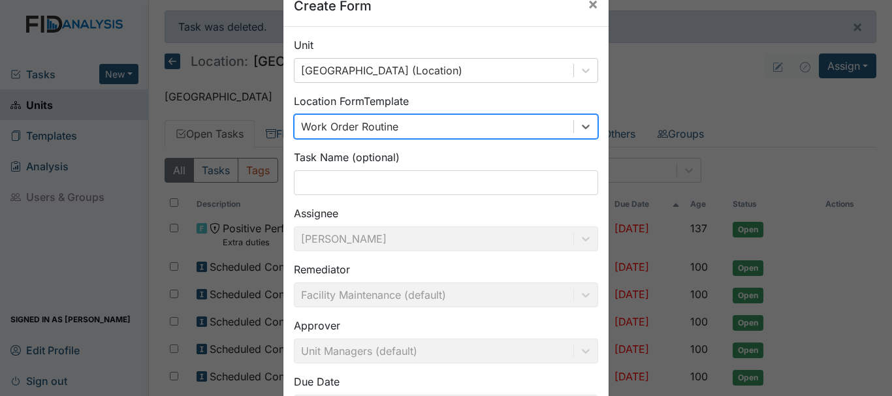
scroll to position [56, 0]
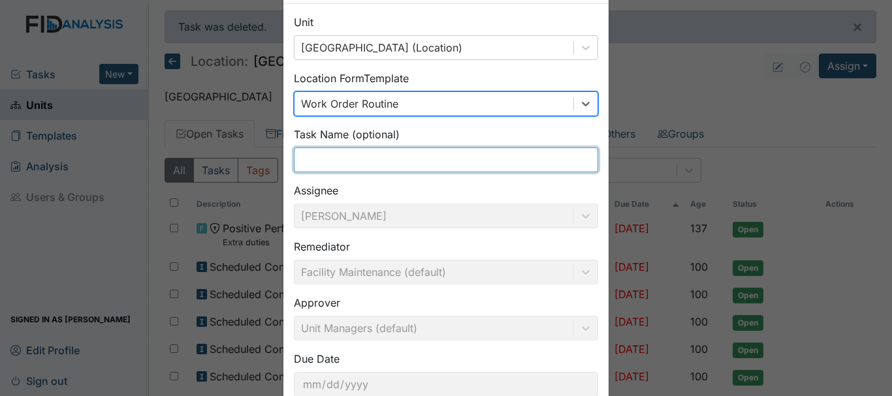
click at [360, 164] on input "text" at bounding box center [446, 160] width 304 height 25
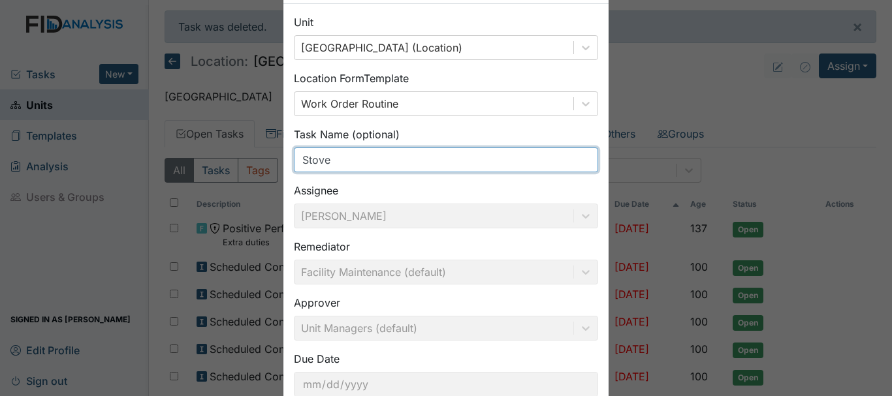
scroll to position [143, 0]
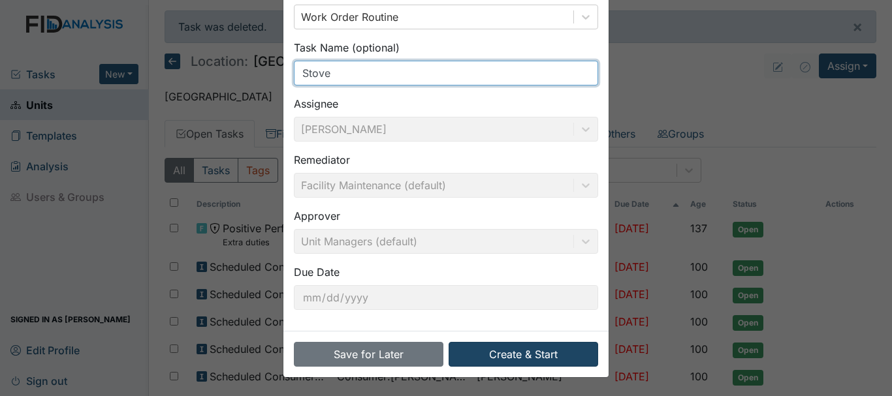
type input "Stove"
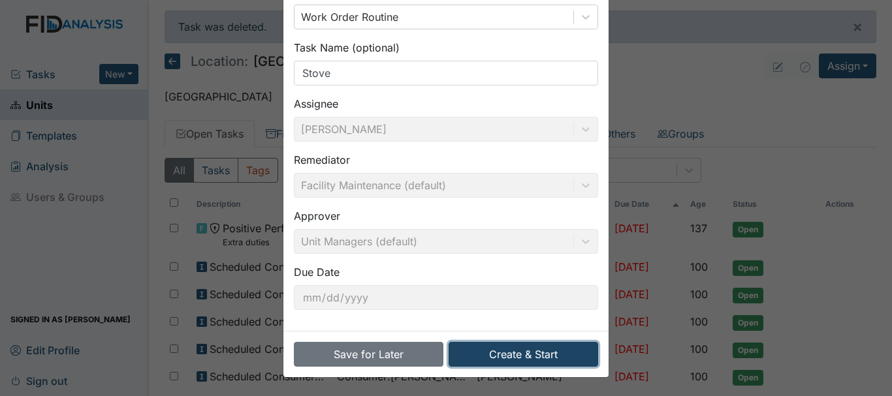
click at [498, 353] on button "Create & Start" at bounding box center [524, 354] width 150 height 25
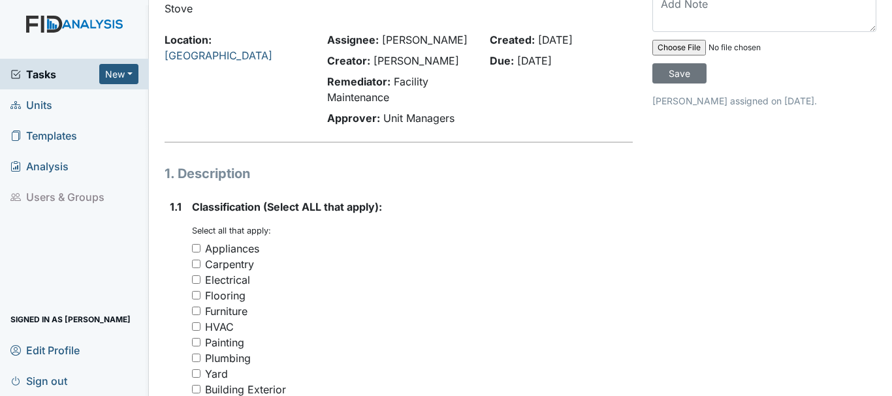
scroll to position [102, 0]
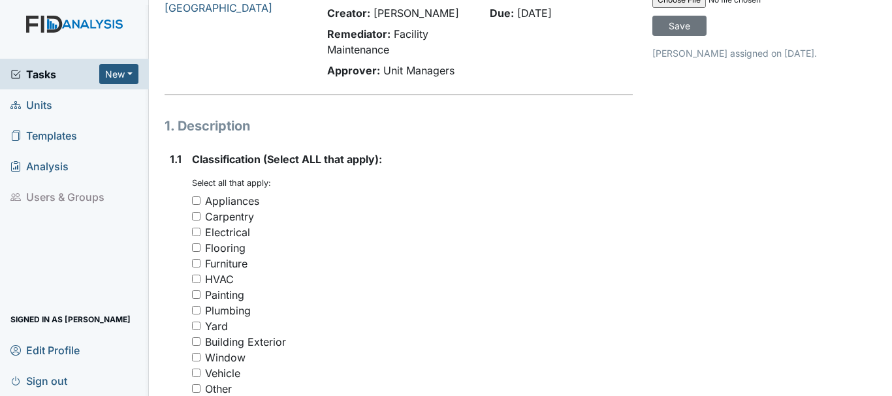
click at [196, 200] on input "Appliances" at bounding box center [196, 201] width 8 height 8
checkbox input "true"
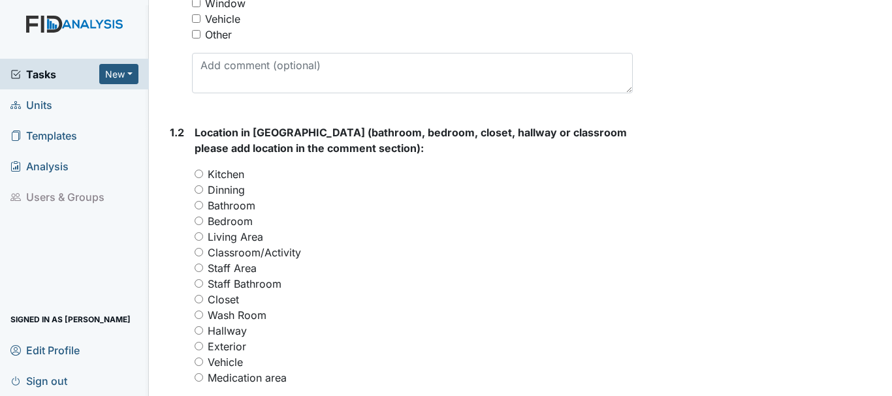
scroll to position [457, 0]
click at [202, 173] on input "Kitchen" at bounding box center [199, 173] width 8 height 8
radio input "true"
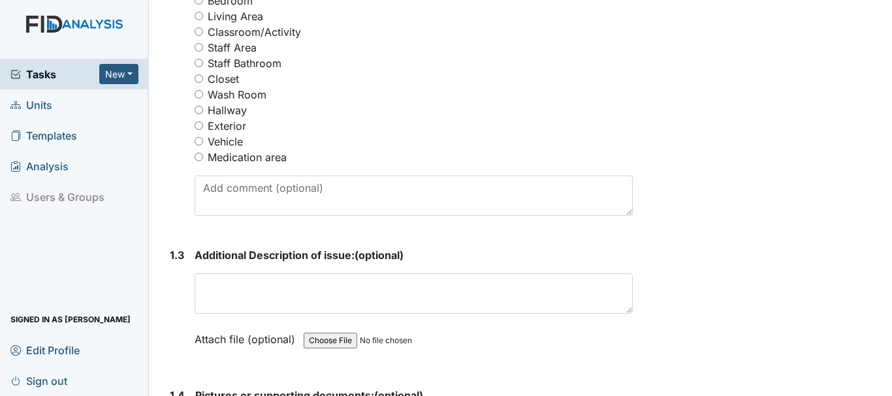
scroll to position [682, 0]
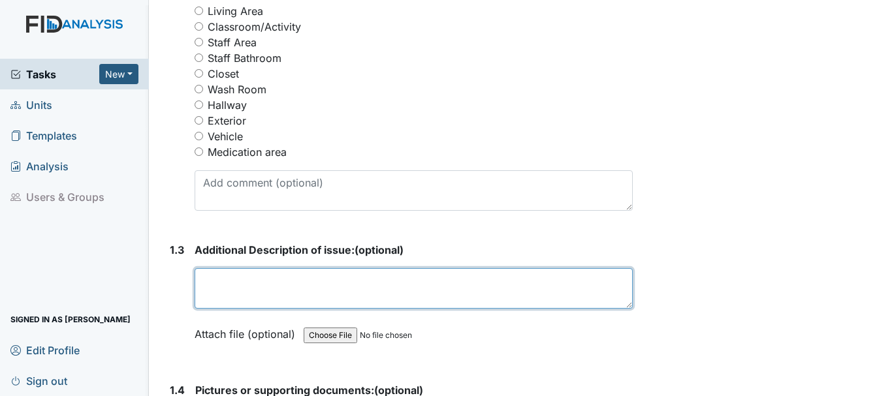
click at [289, 284] on textarea at bounding box center [414, 288] width 438 height 40
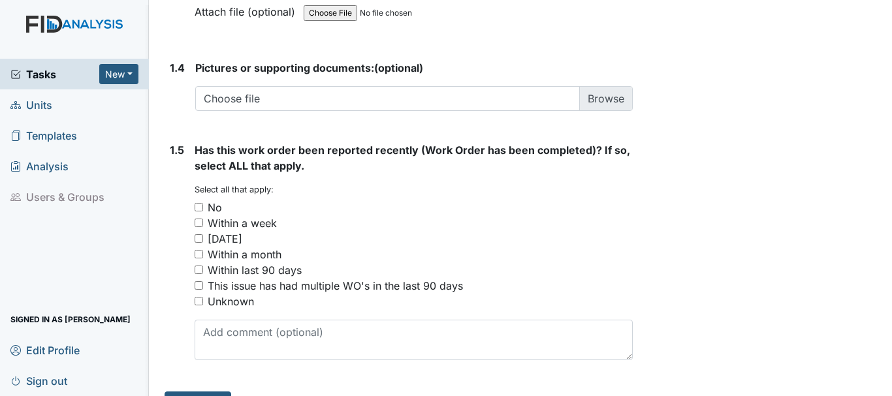
scroll to position [1026, 0]
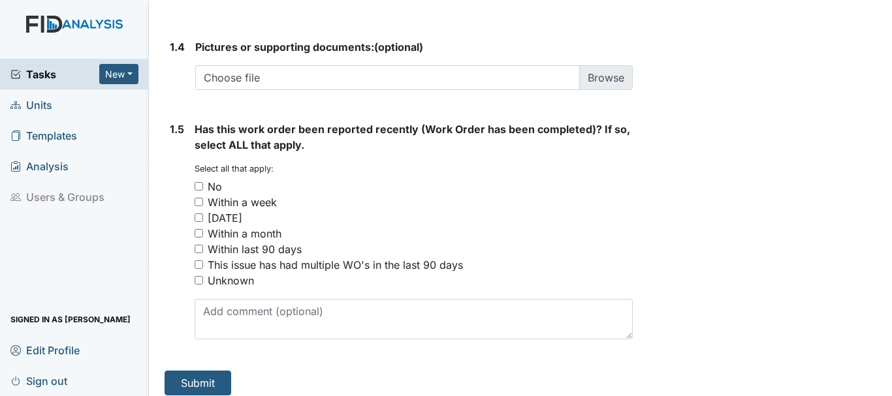
type textarea "The front burner on the stove is not working"
click at [196, 183] on input "No" at bounding box center [199, 186] width 8 height 8
checkbox input "true"
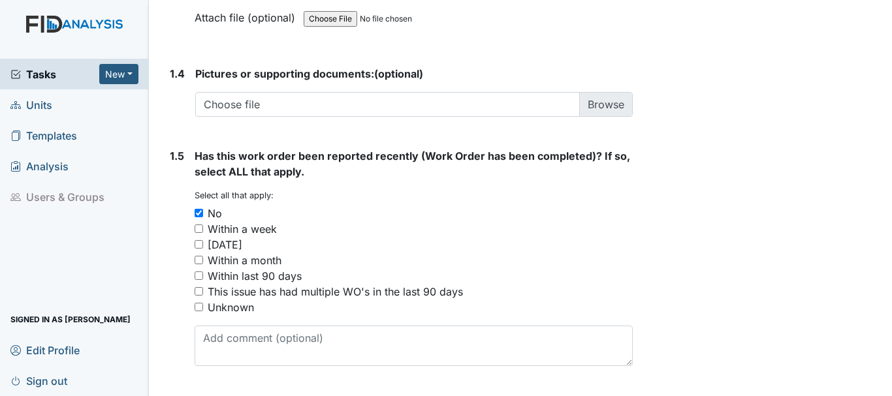
scroll to position [1036, 0]
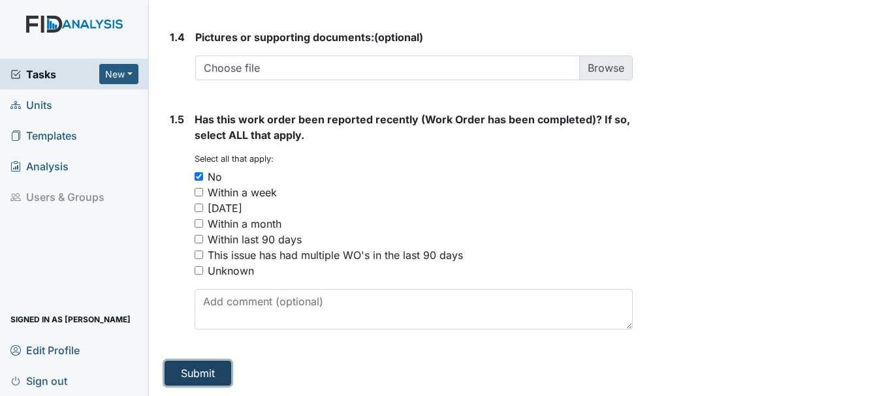
click at [205, 381] on button "Submit" at bounding box center [198, 373] width 67 height 25
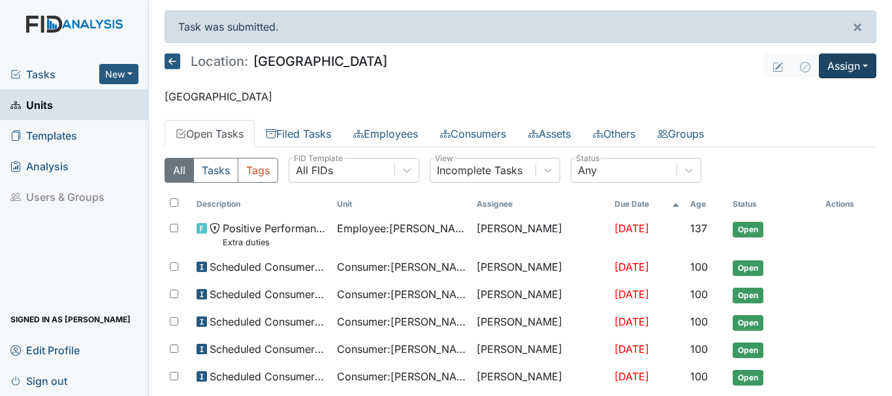
click at [841, 68] on button "Assign" at bounding box center [847, 66] width 57 height 25
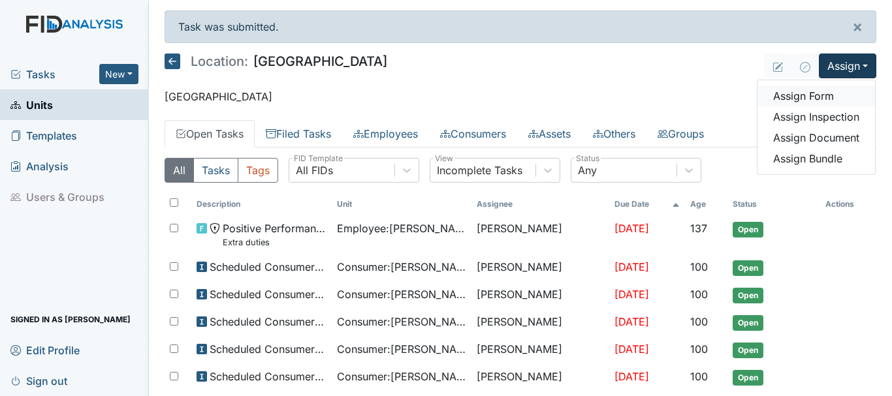
click at [806, 101] on link "Assign Form" at bounding box center [816, 96] width 118 height 21
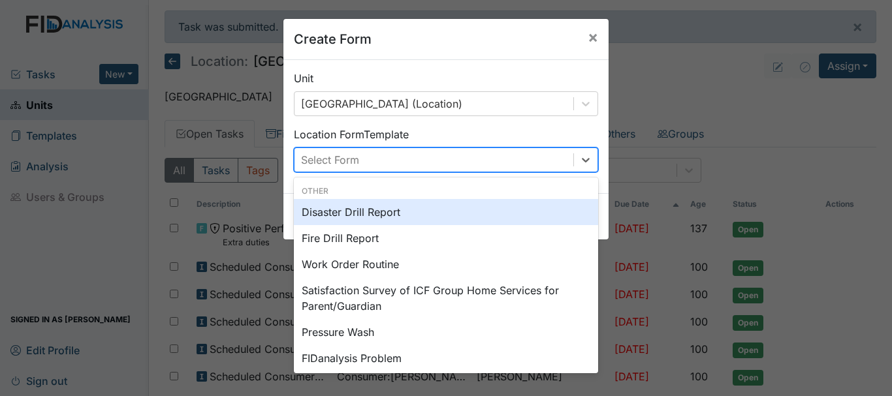
click at [690, 80] on div "Create Form × Unit Cherry Lane (Location) Location Form Template option Disaste…" at bounding box center [446, 198] width 892 height 396
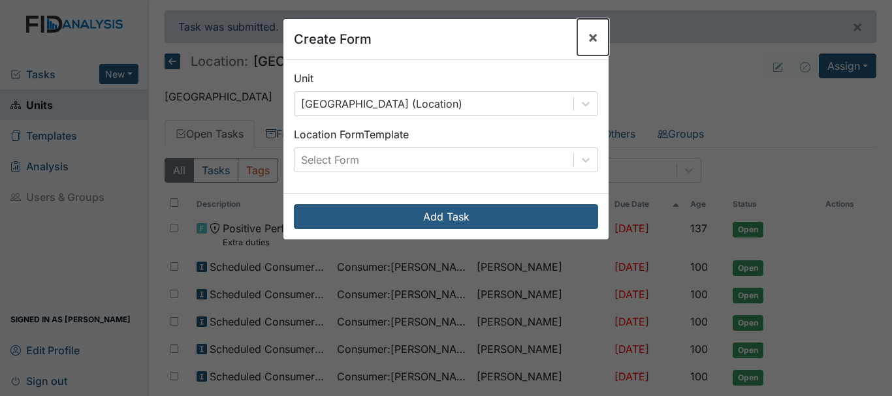
click at [597, 39] on button "×" at bounding box center [592, 37] width 31 height 37
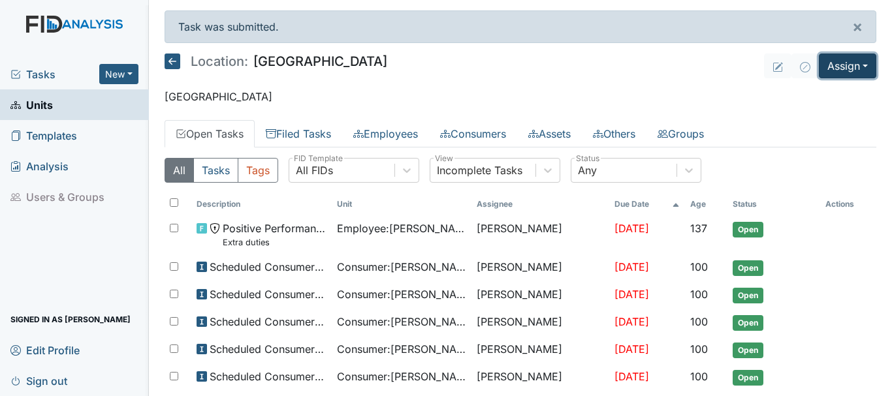
click at [841, 76] on button "Assign" at bounding box center [847, 66] width 57 height 25
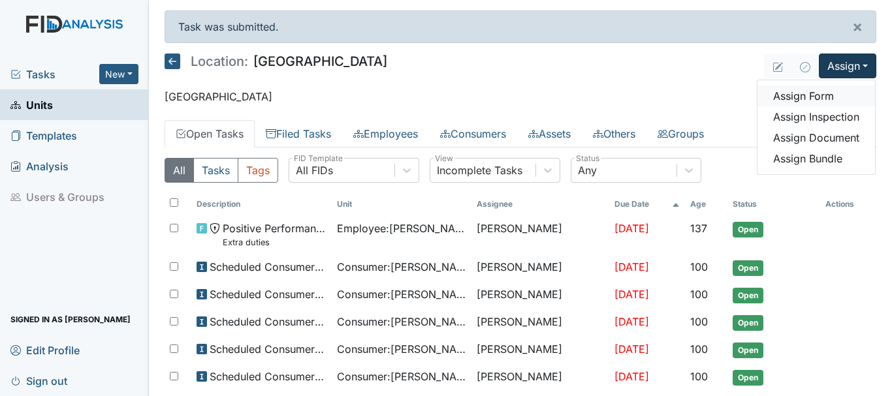
click at [803, 98] on link "Assign Form" at bounding box center [816, 96] width 118 height 21
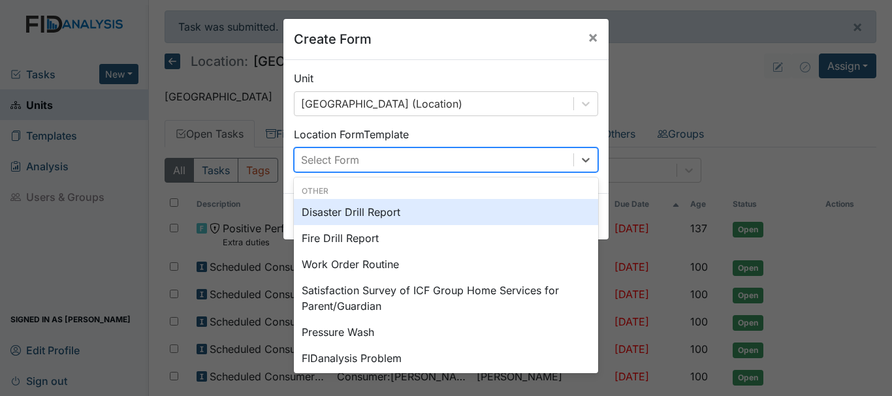
click at [361, 263] on div "Work Order Routine" at bounding box center [446, 264] width 304 height 26
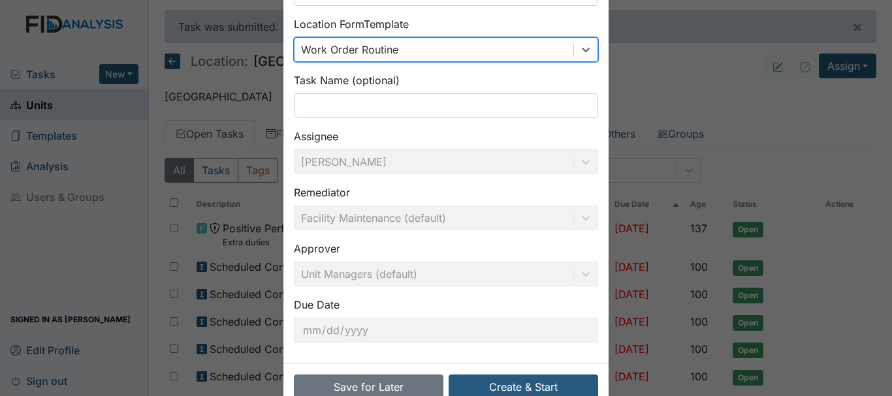
scroll to position [111, 0]
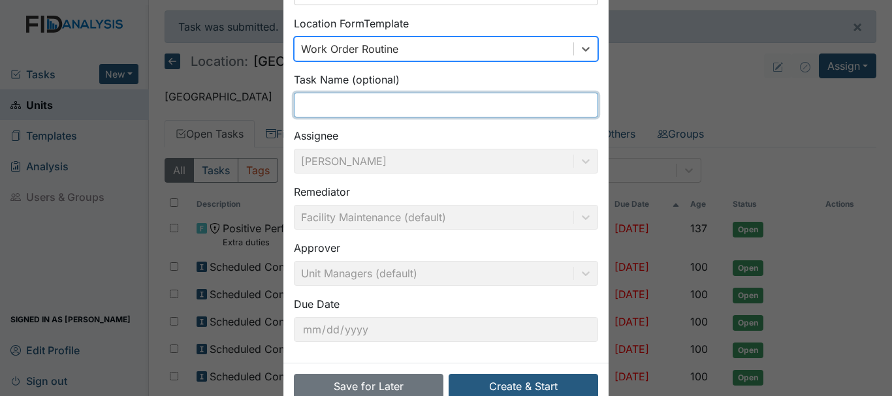
click at [334, 111] on input "text" at bounding box center [446, 105] width 304 height 25
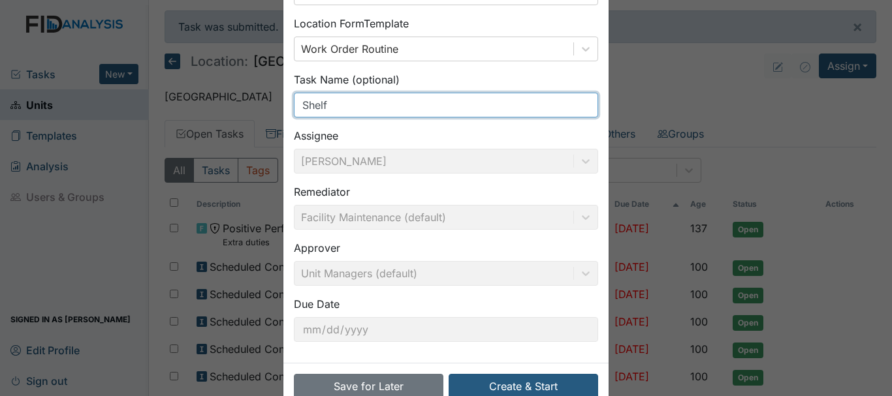
scroll to position [143, 0]
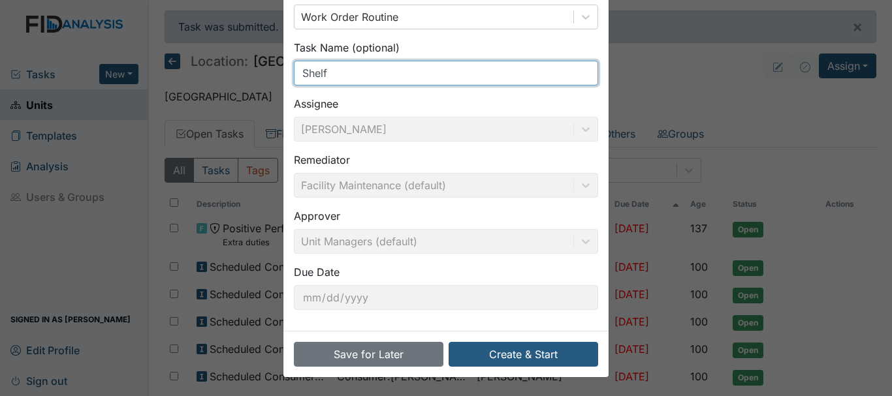
type input "Shelf"
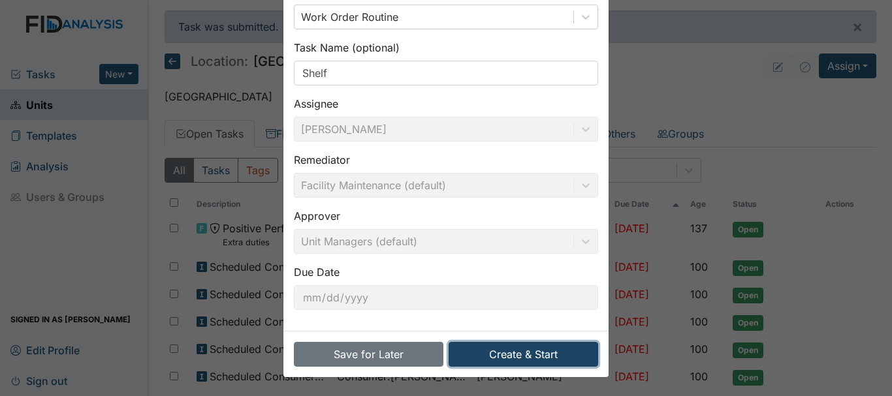
click at [520, 354] on button "Create & Start" at bounding box center [524, 354] width 150 height 25
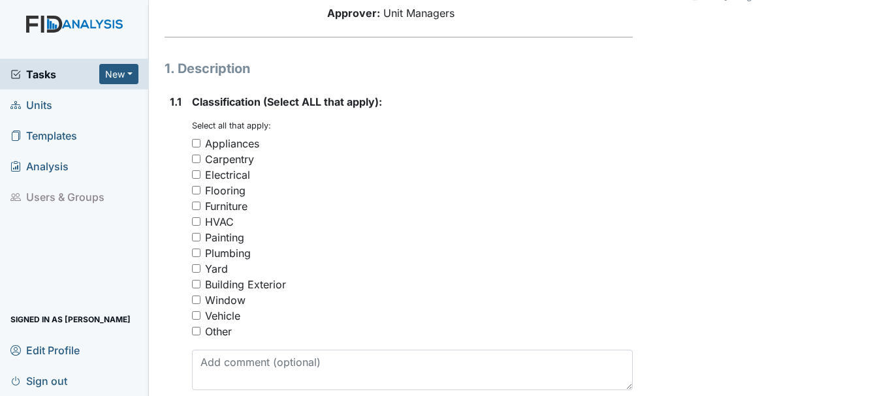
scroll to position [198, 0]
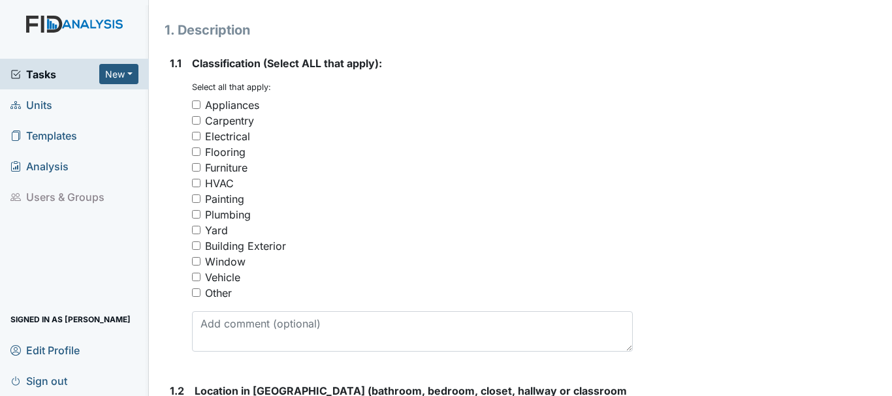
click at [194, 119] on input "Carpentry" at bounding box center [196, 120] width 8 height 8
checkbox input "true"
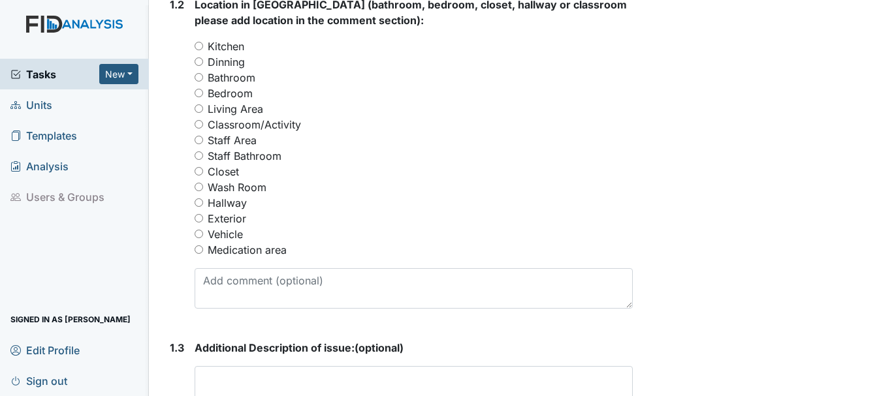
scroll to position [586, 0]
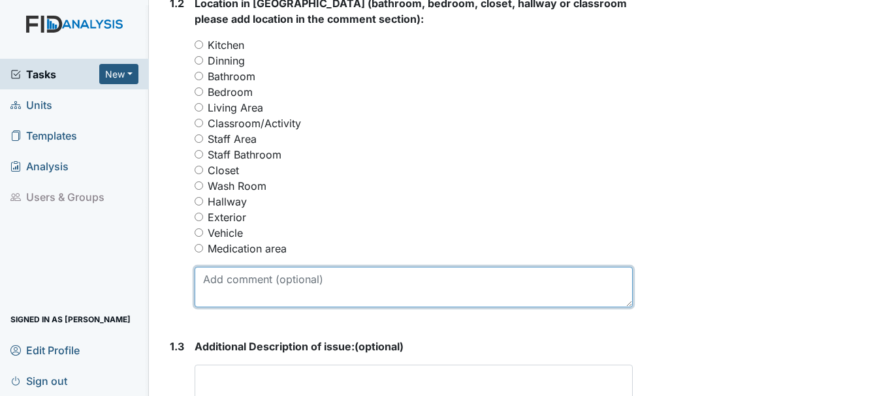
click at [247, 285] on textarea at bounding box center [414, 287] width 438 height 40
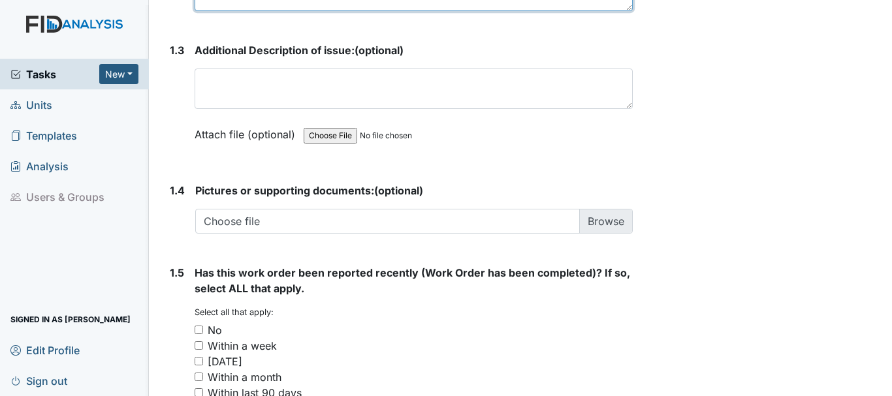
scroll to position [861, 0]
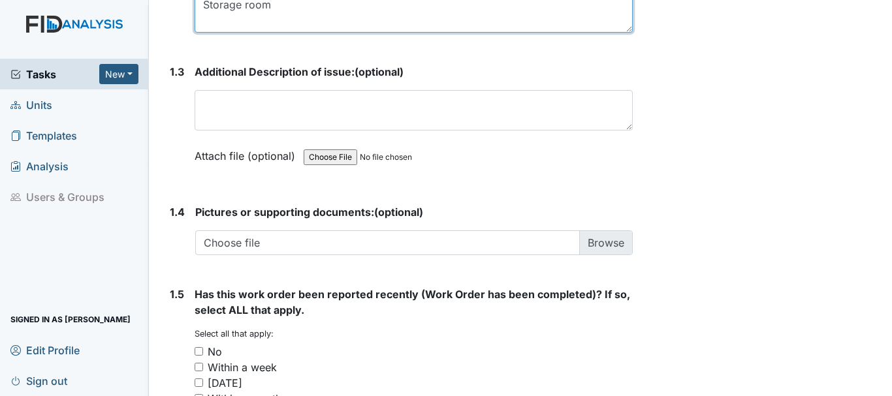
type textarea "Storage room"
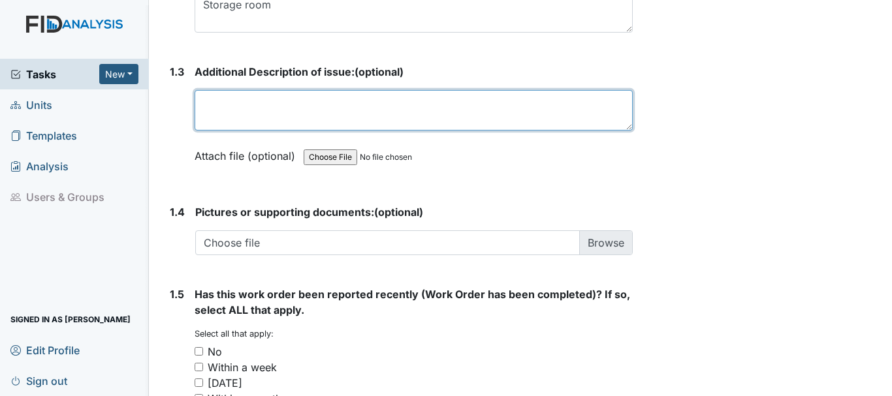
click at [257, 98] on textarea at bounding box center [414, 110] width 438 height 40
type textarea "S"
click at [221, 103] on textarea "The shelf in the storage room needs replace" at bounding box center [414, 110] width 438 height 40
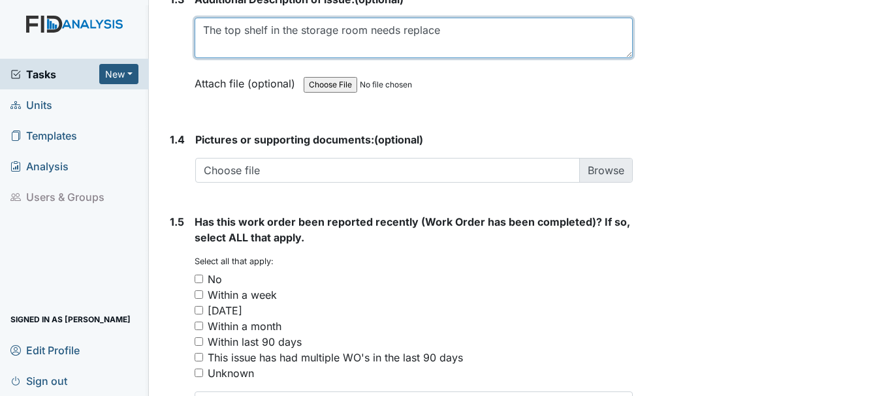
scroll to position [964, 0]
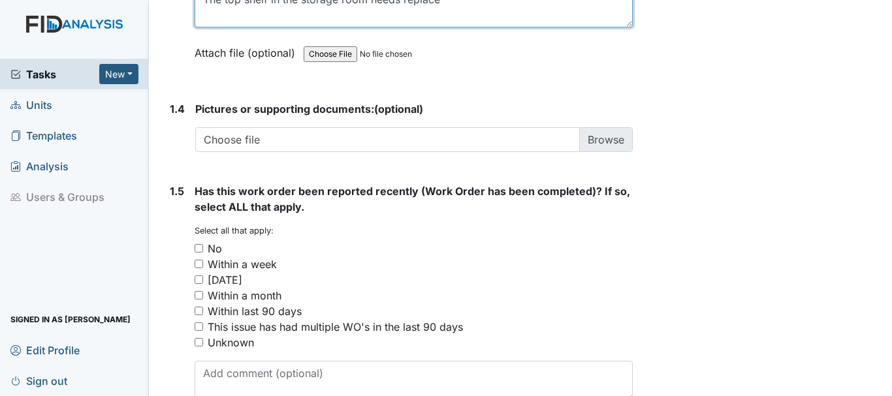
type textarea "The top shelf in the storage room needs replace"
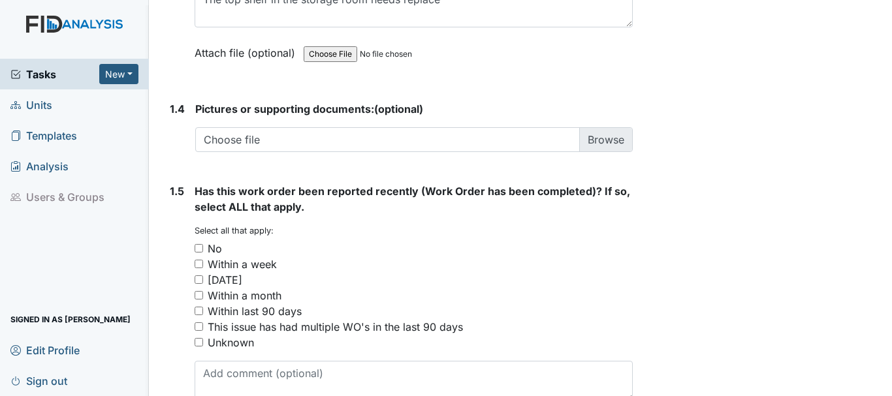
click at [197, 248] on input "No" at bounding box center [199, 248] width 8 height 8
checkbox input "true"
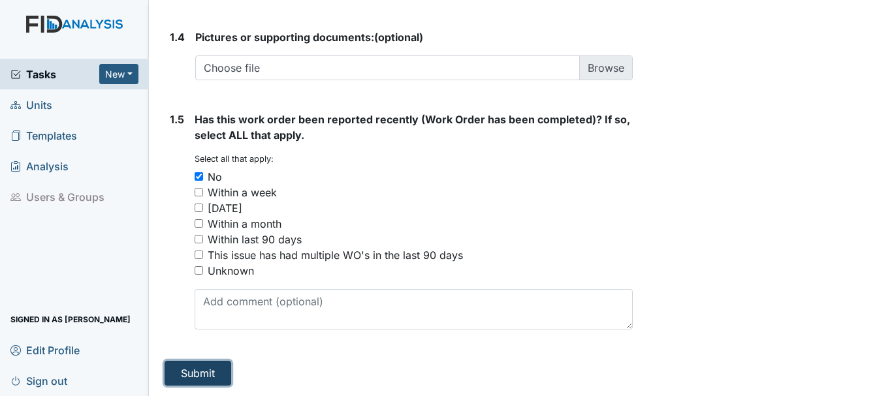
click at [204, 374] on button "Submit" at bounding box center [198, 373] width 67 height 25
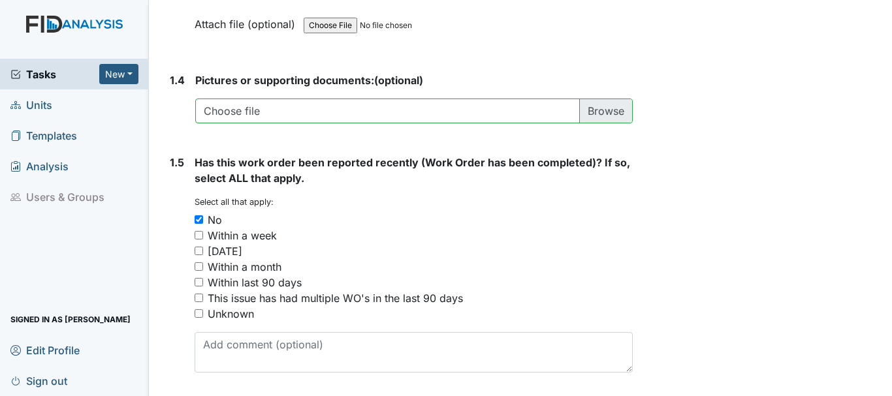
scroll to position [1079, 0]
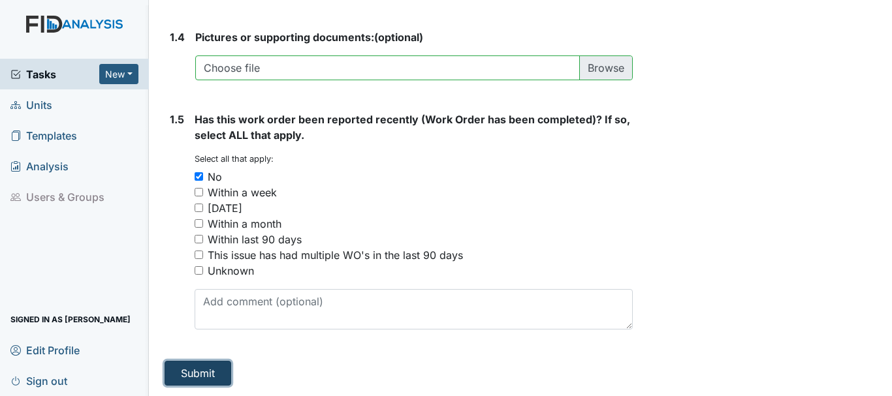
click at [199, 381] on button "Submit" at bounding box center [198, 373] width 67 height 25
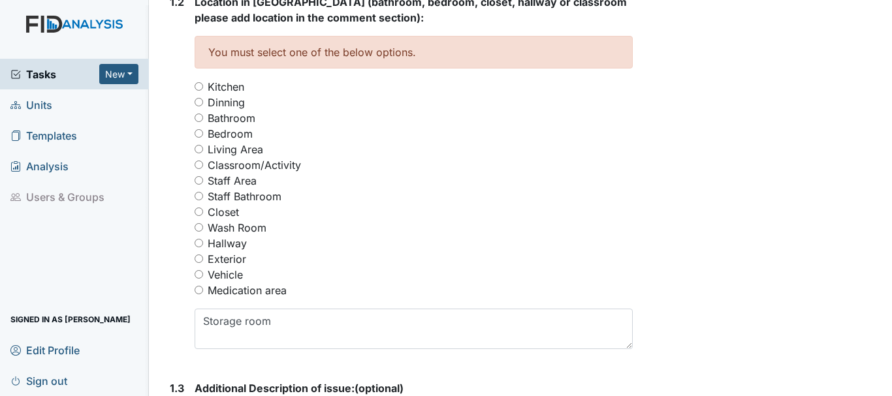
scroll to position [593, 0]
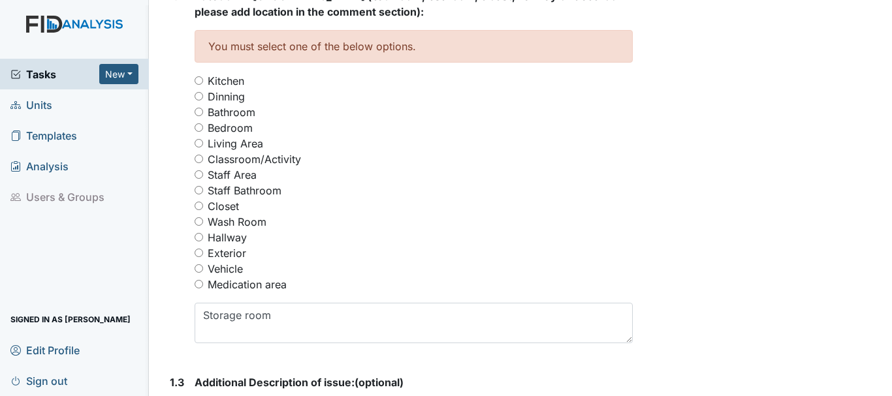
click at [196, 143] on input "Living Area" at bounding box center [199, 143] width 8 height 8
radio input "true"
click at [200, 159] on input "Classroom/Activity" at bounding box center [199, 159] width 8 height 8
radio input "true"
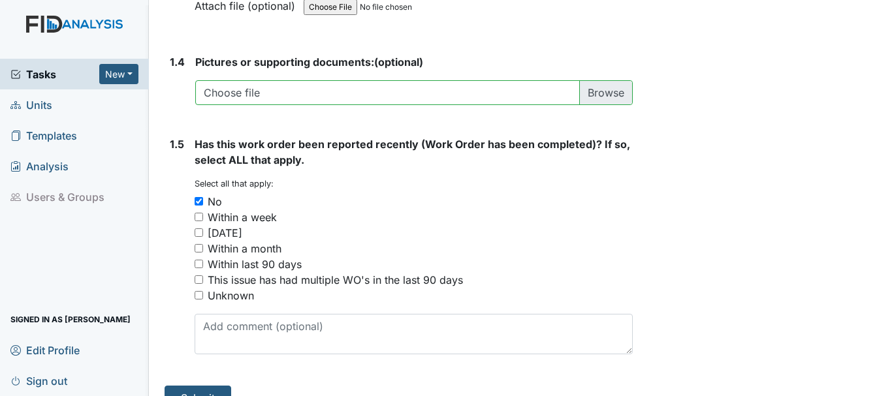
scroll to position [1079, 0]
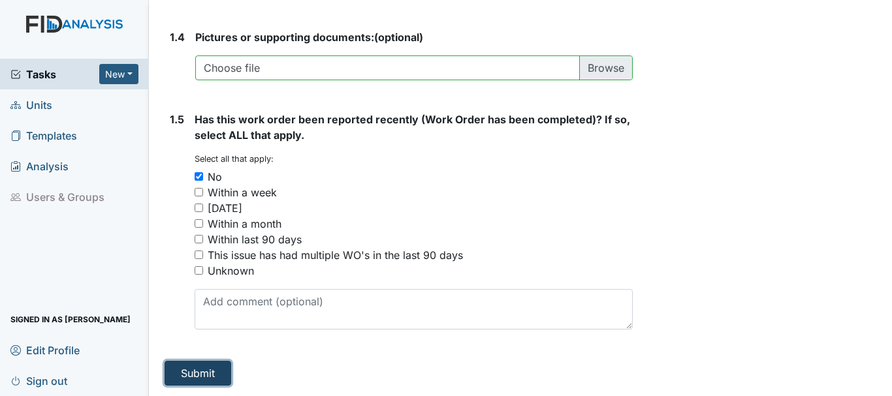
click at [200, 373] on button "Submit" at bounding box center [198, 373] width 67 height 25
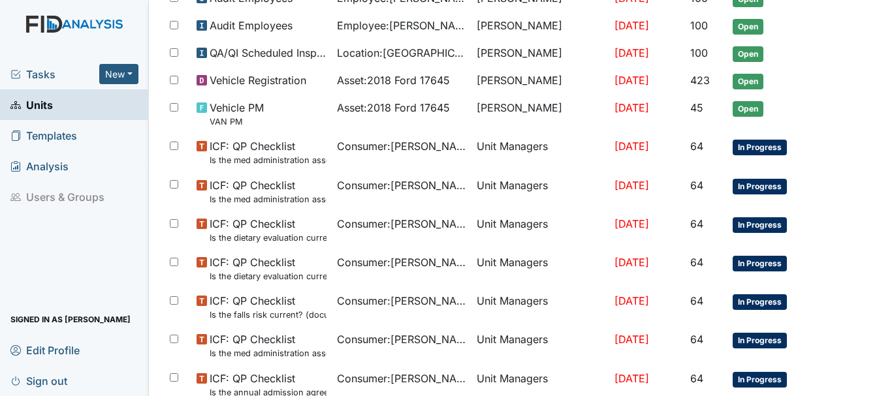
scroll to position [899, 0]
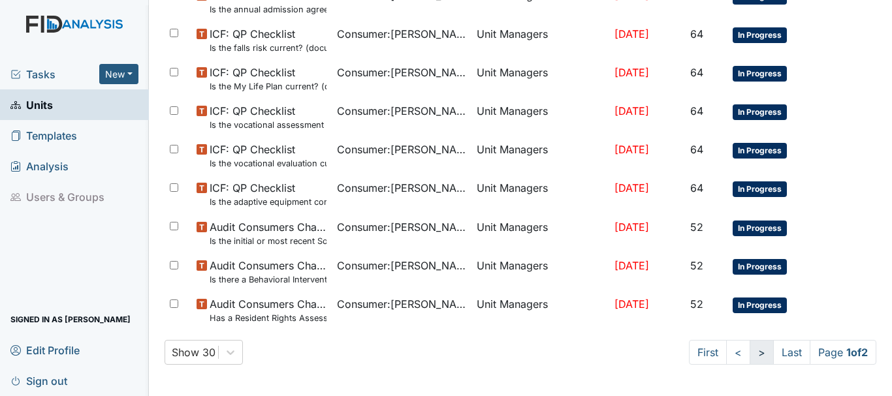
click at [750, 362] on link ">" at bounding box center [762, 352] width 24 height 25
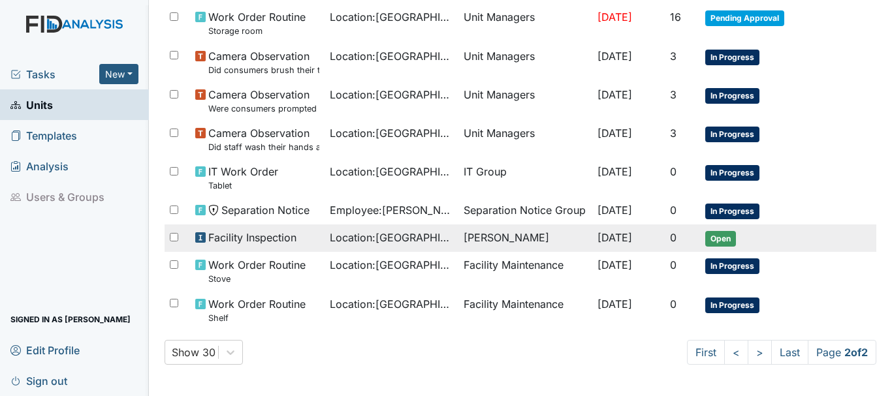
click at [718, 246] on span "Open" at bounding box center [720, 239] width 31 height 16
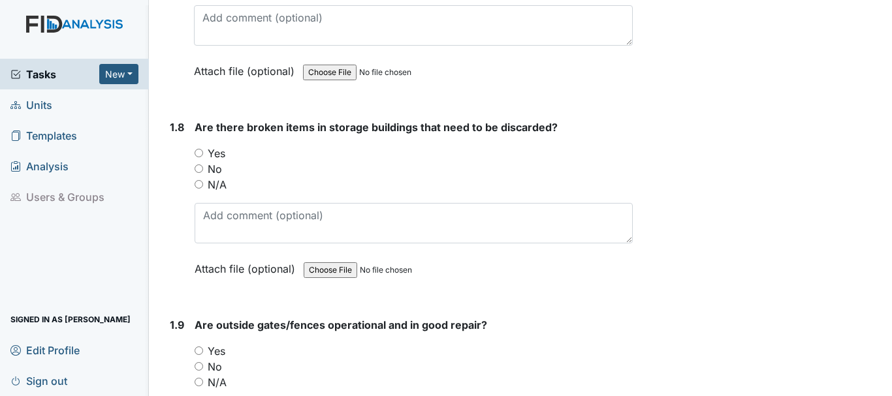
scroll to position [1495, 0]
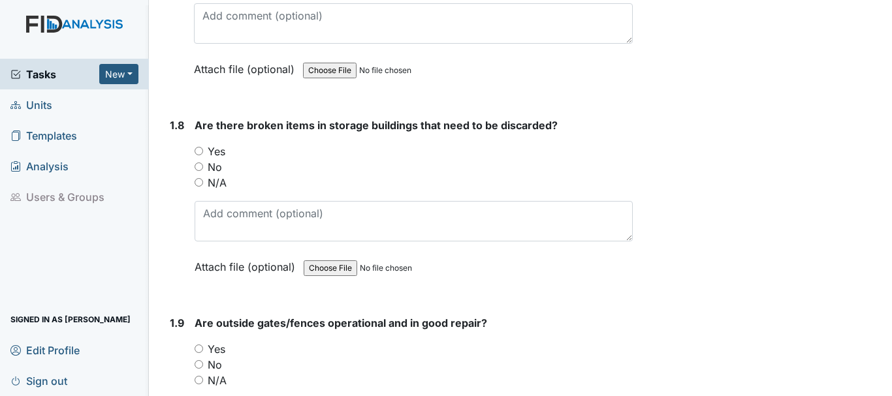
click at [198, 147] on input "Yes" at bounding box center [199, 151] width 8 height 8
radio input "true"
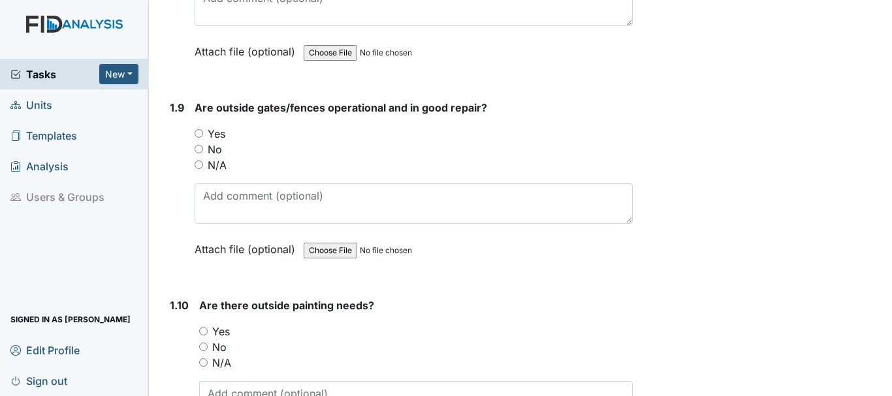
scroll to position [1713, 0]
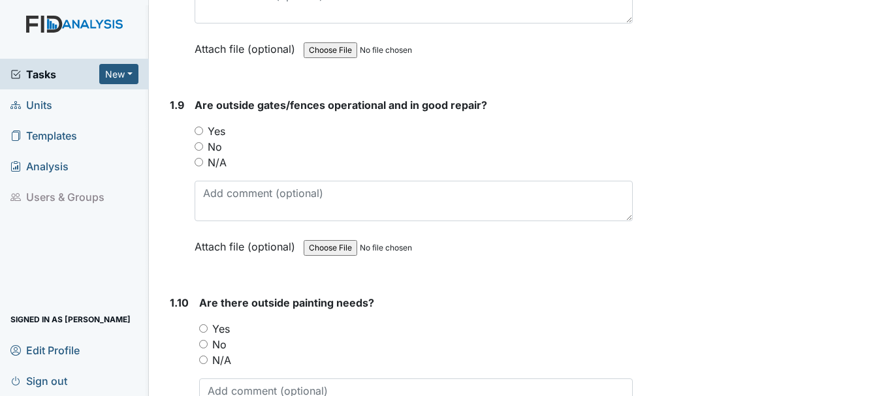
click at [197, 127] on input "Yes" at bounding box center [199, 131] width 8 height 8
radio input "true"
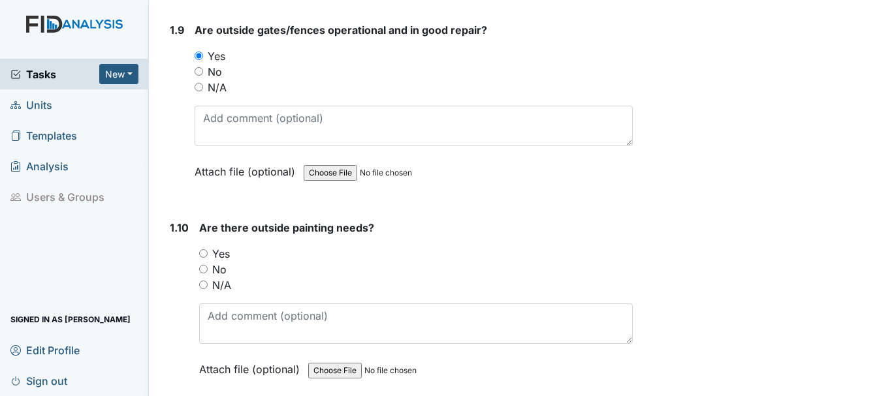
scroll to position [1795, 0]
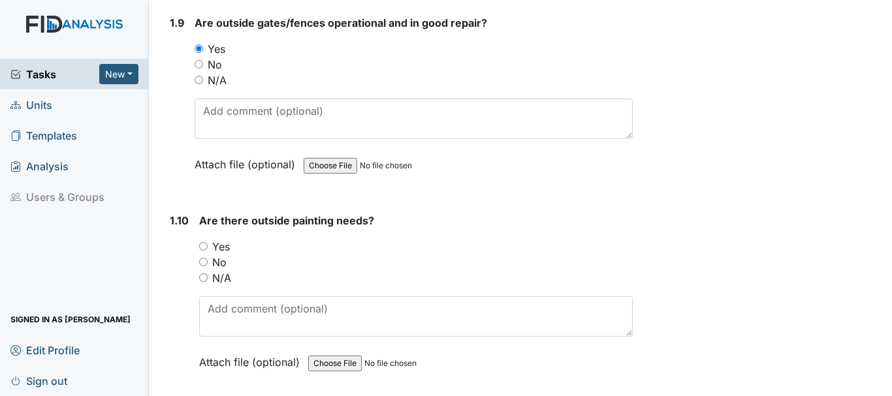
click at [205, 258] on input "No" at bounding box center [203, 262] width 8 height 8
radio input "true"
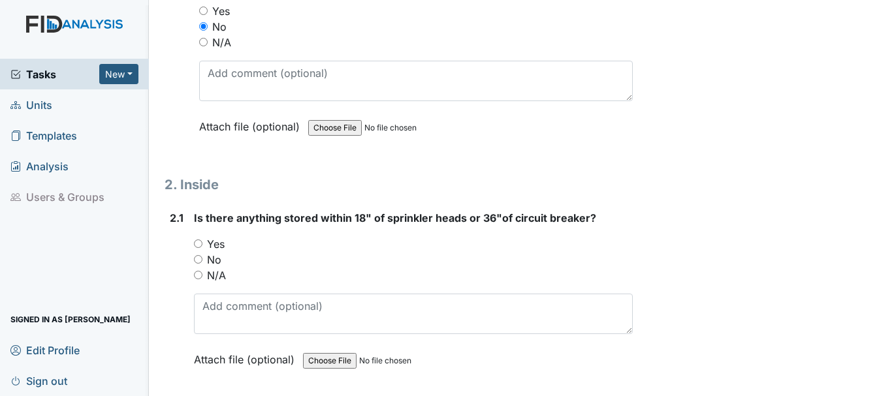
scroll to position [2033, 0]
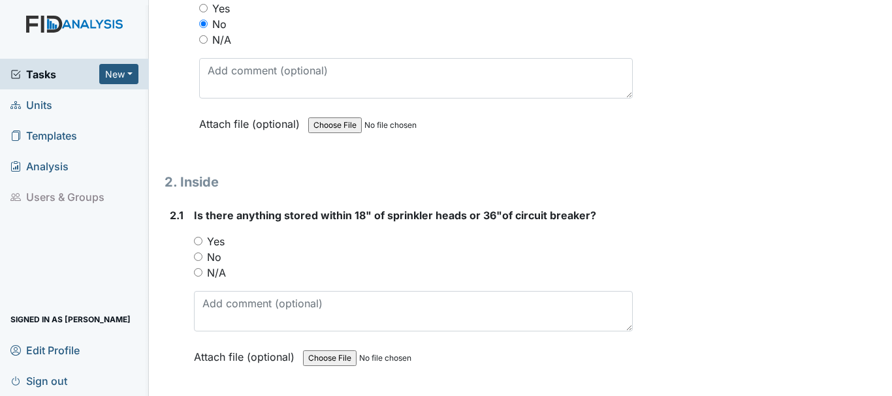
click at [6, 324] on link "Signed in as [PERSON_NAME]" at bounding box center [74, 319] width 149 height 31
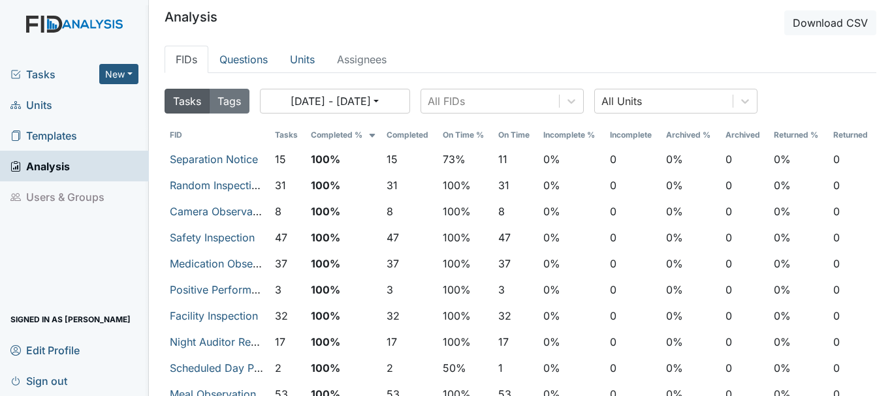
click at [0, 334] on link "Signed in as [PERSON_NAME]" at bounding box center [74, 319] width 149 height 31
click at [49, 78] on span "Tasks" at bounding box center [54, 75] width 89 height 16
click at [50, 103] on span "Units" at bounding box center [31, 105] width 42 height 20
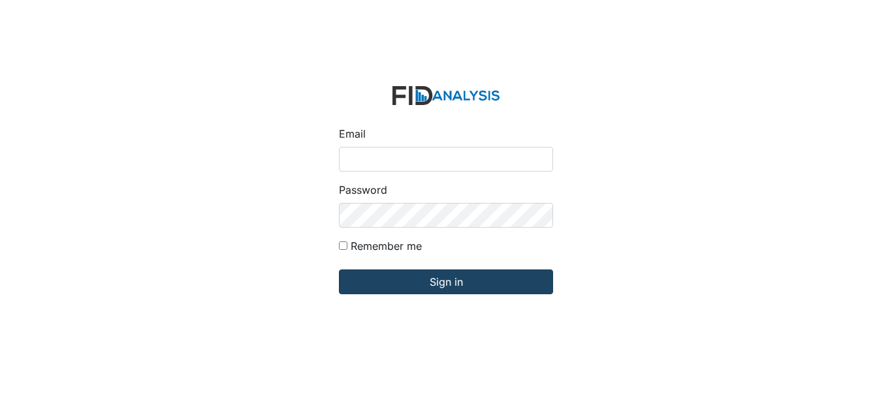
type input "[EMAIL_ADDRESS][DOMAIN_NAME]"
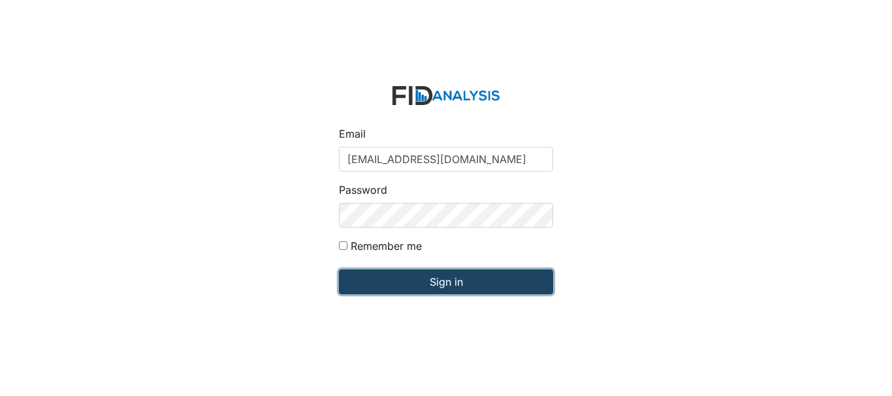
drag, startPoint x: 414, startPoint y: 294, endPoint x: 414, endPoint y: 284, distance: 9.8
click at [414, 284] on input "Sign in" at bounding box center [446, 282] width 214 height 25
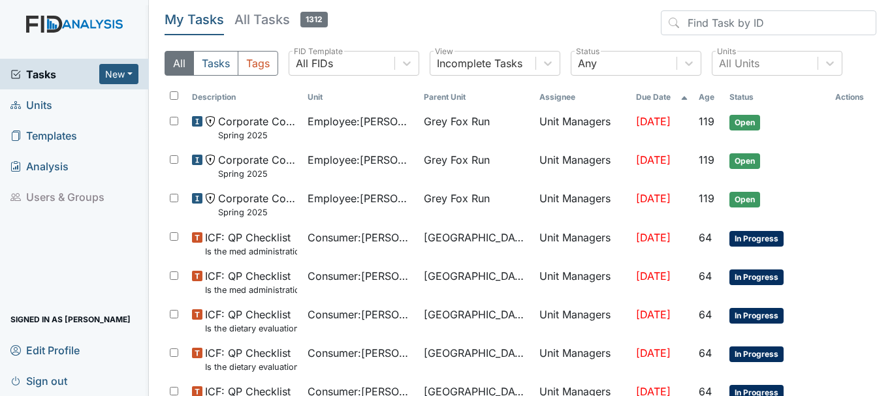
click at [65, 110] on link "Units" at bounding box center [74, 104] width 149 height 31
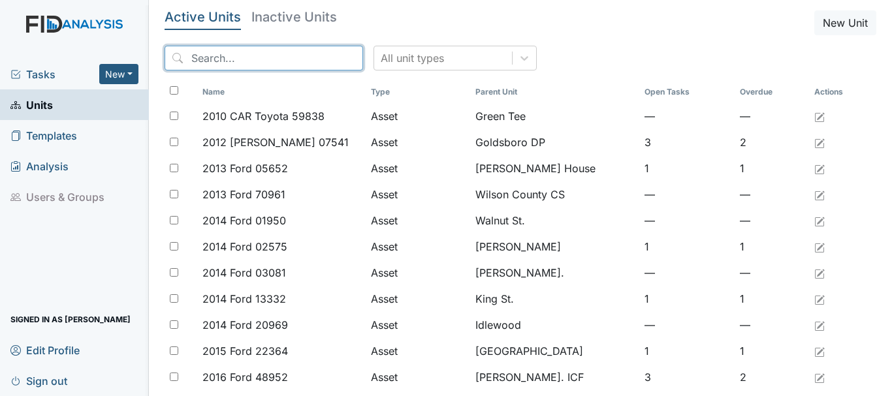
click at [219, 53] on input "search" at bounding box center [264, 58] width 199 height 25
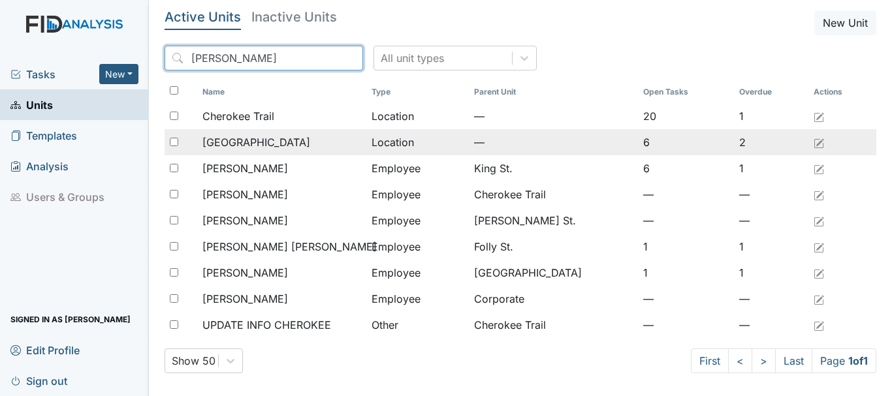
type input "cher"
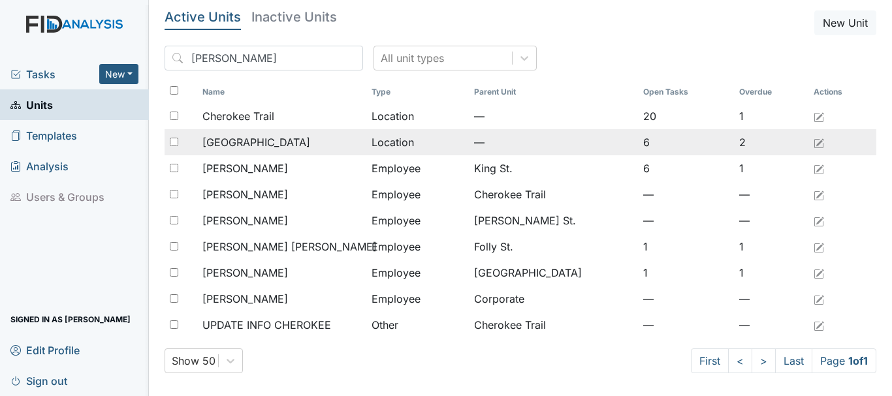
click at [263, 145] on span "[GEOGRAPHIC_DATA]" at bounding box center [256, 143] width 108 height 16
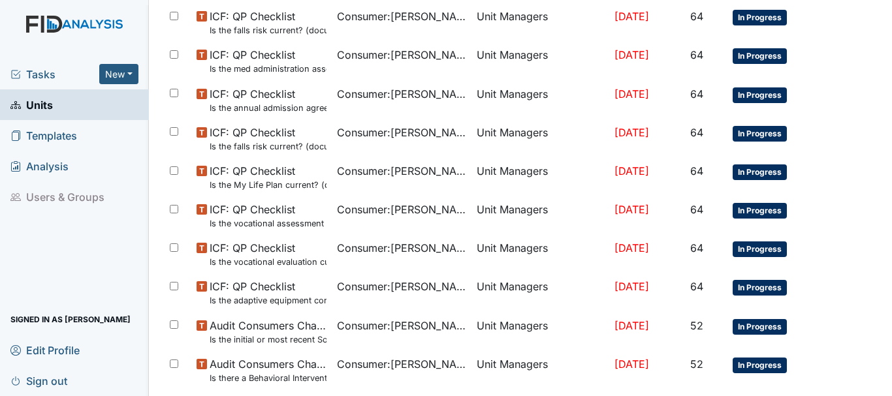
scroll to position [856, 0]
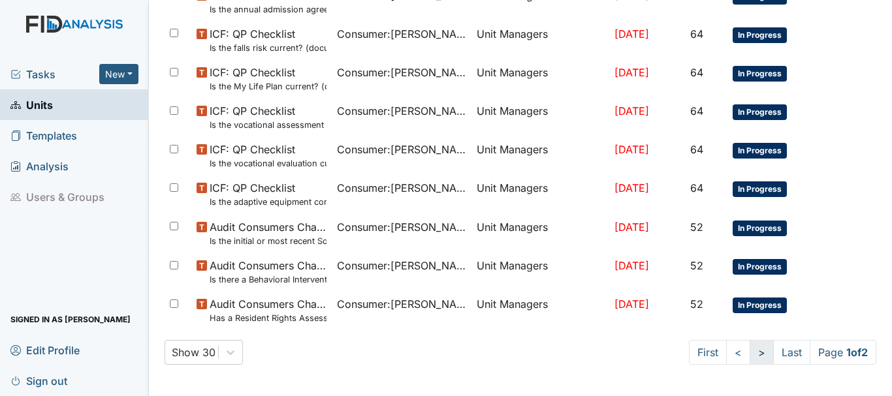
click at [750, 355] on link ">" at bounding box center [762, 352] width 24 height 25
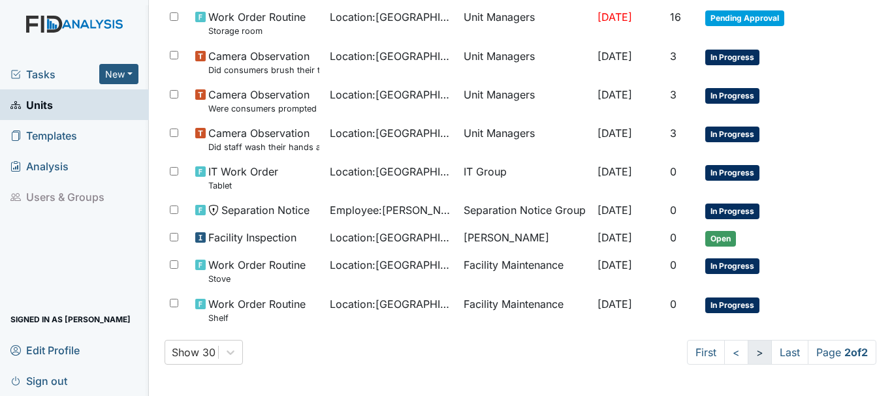
scroll to position [671, 0]
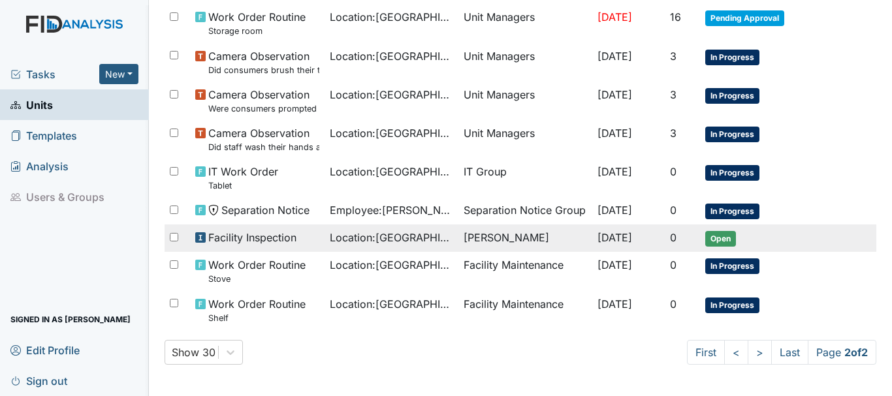
click at [723, 235] on span "Open" at bounding box center [720, 239] width 31 height 16
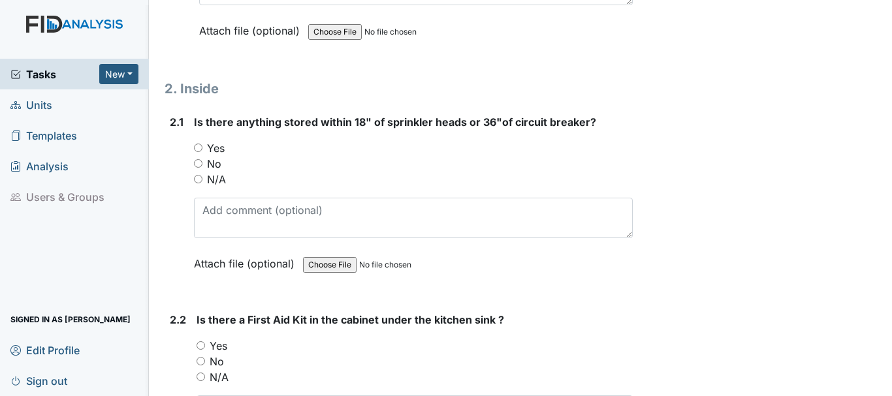
scroll to position [2123, 0]
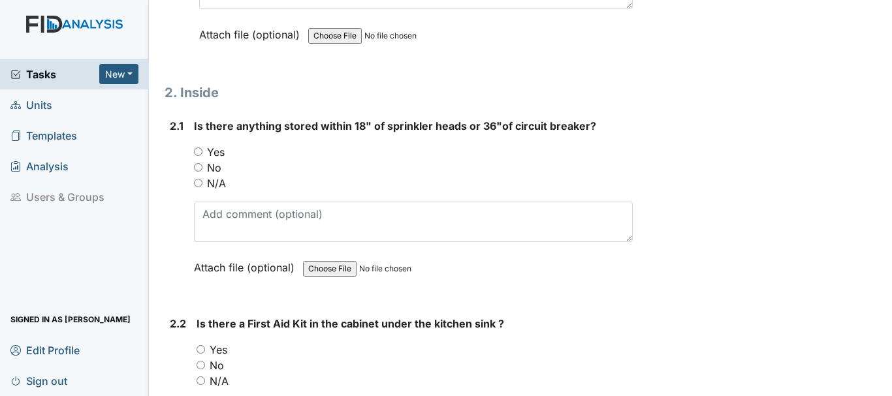
click at [202, 163] on input "No" at bounding box center [198, 167] width 8 height 8
radio input "true"
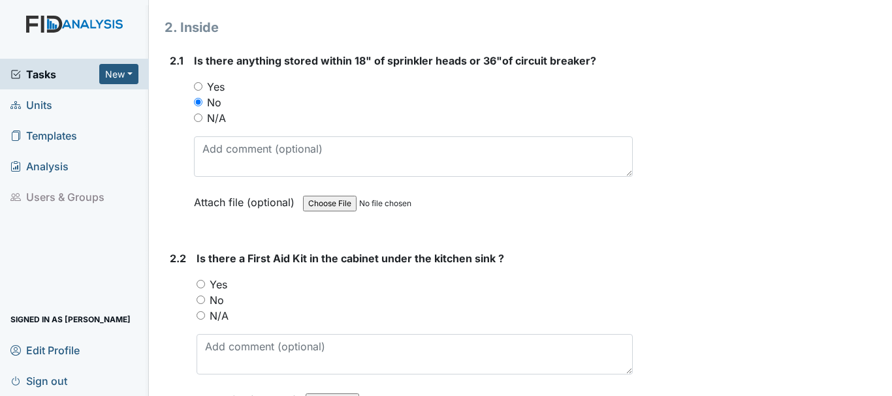
scroll to position [2208, 0]
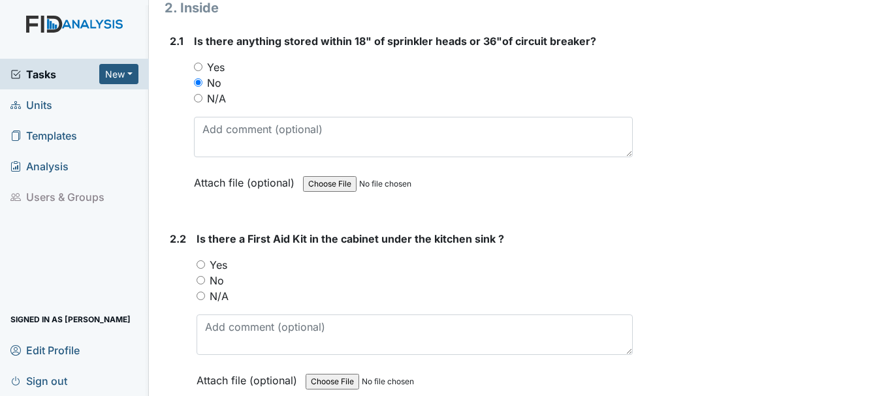
click at [202, 261] on input "Yes" at bounding box center [201, 265] width 8 height 8
radio input "true"
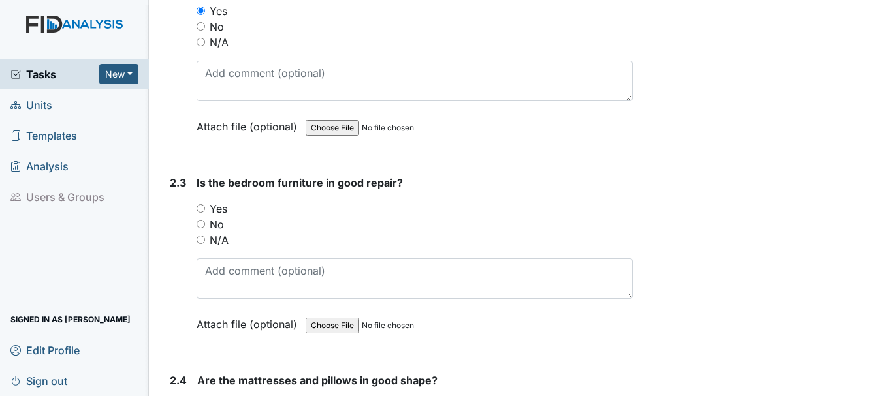
scroll to position [2463, 0]
click at [202, 203] on input "Yes" at bounding box center [201, 207] width 8 height 8
radio input "true"
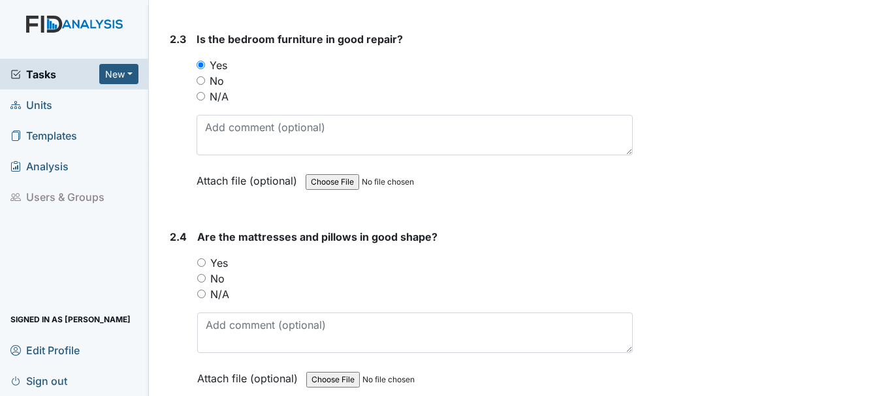
scroll to position [2607, 0]
click at [199, 257] on input "Yes" at bounding box center [201, 261] width 8 height 8
radio input "true"
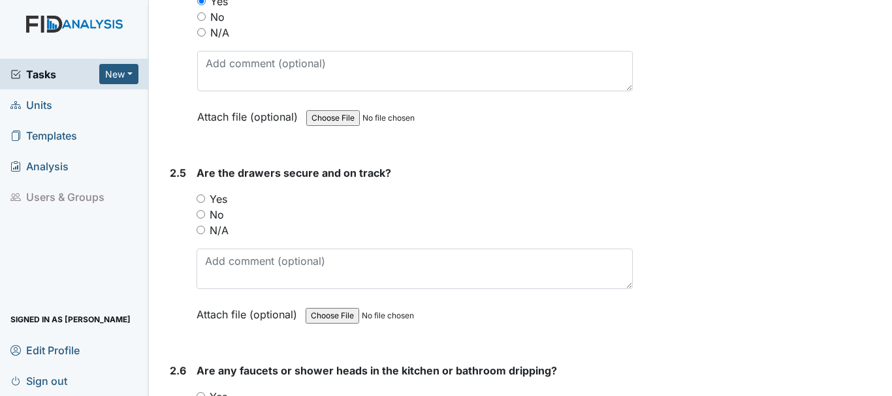
scroll to position [2868, 0]
click at [200, 193] on input "Yes" at bounding box center [201, 197] width 8 height 8
radio input "true"
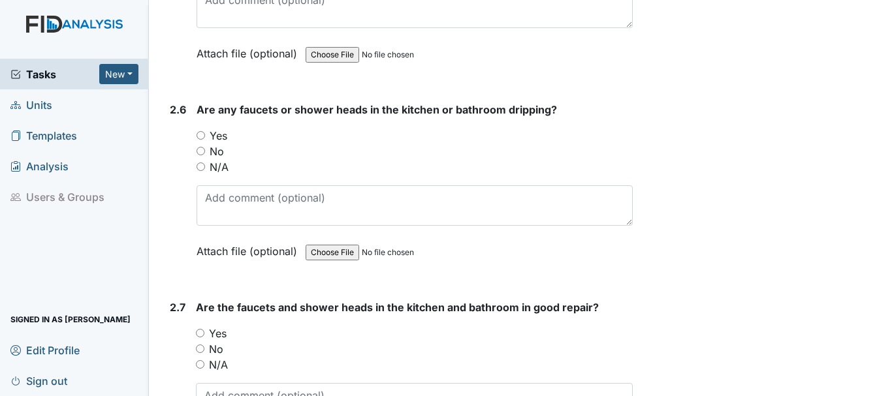
scroll to position [3135, 0]
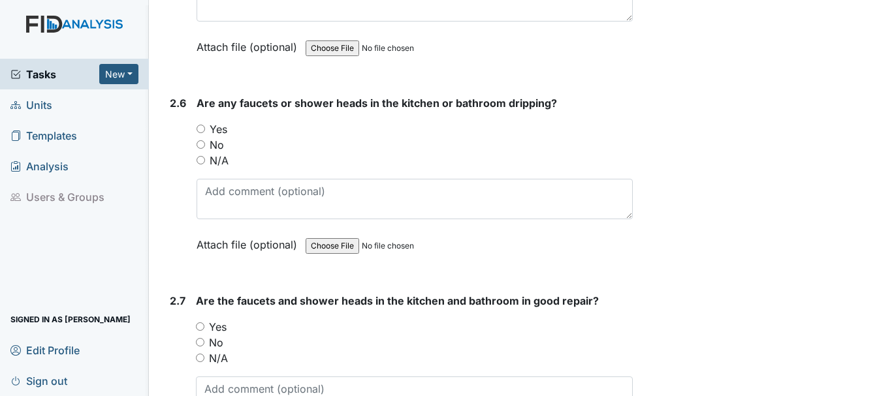
click at [201, 140] on input "No" at bounding box center [201, 144] width 8 height 8
radio input "true"
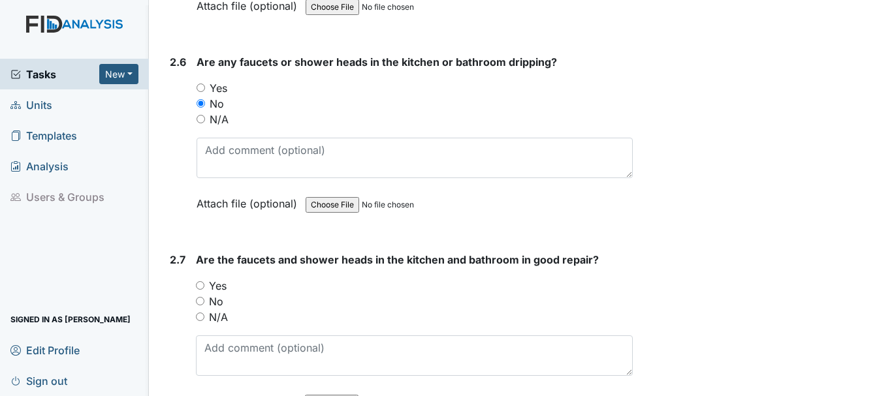
scroll to position [3193, 0]
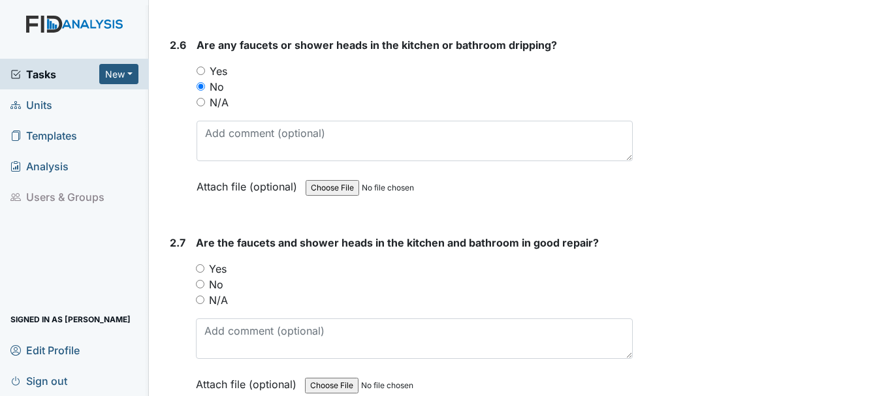
click at [200, 264] on input "Yes" at bounding box center [200, 268] width 8 height 8
radio input "true"
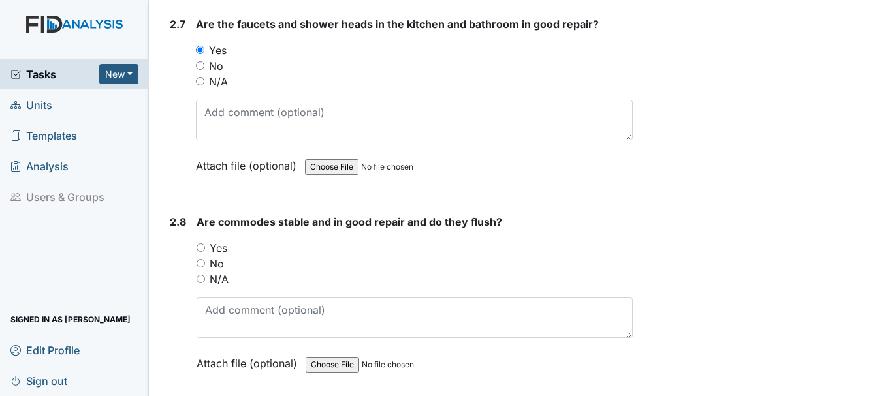
scroll to position [3418, 0]
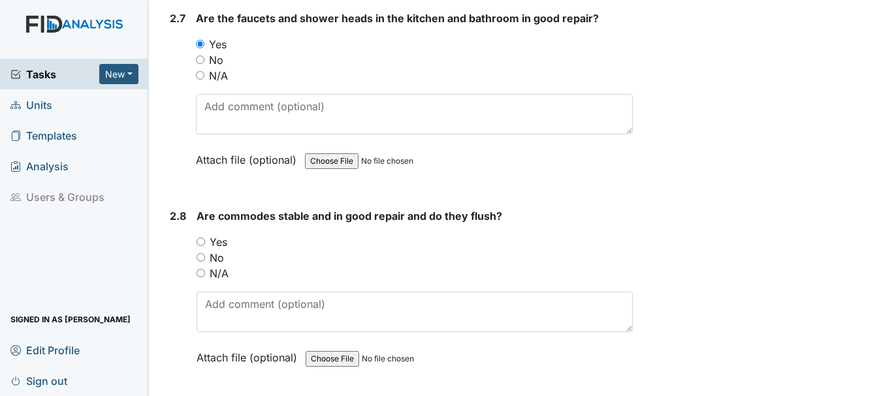
click at [200, 238] on input "Yes" at bounding box center [201, 242] width 8 height 8
radio input "true"
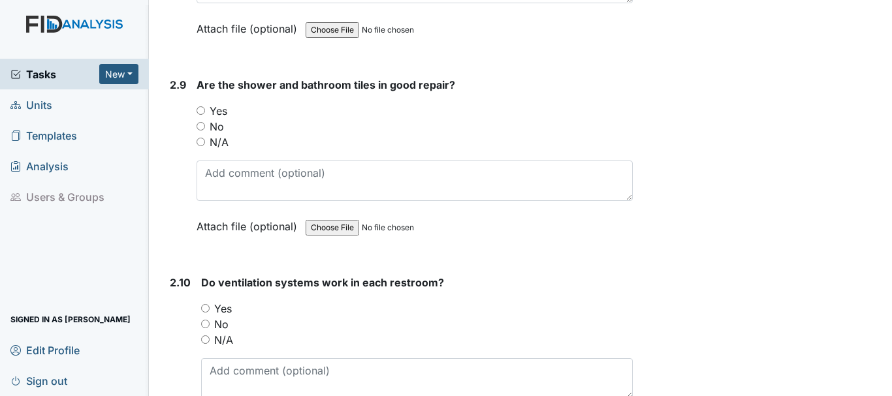
scroll to position [3780, 0]
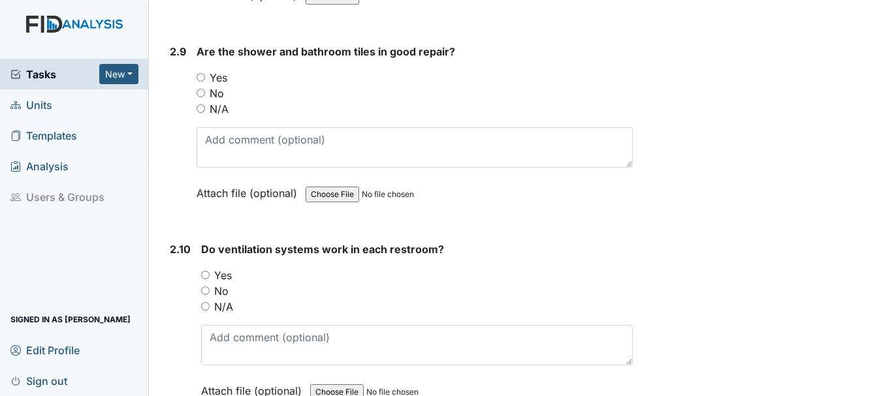
click at [201, 73] on input "Yes" at bounding box center [201, 77] width 8 height 8
radio input "true"
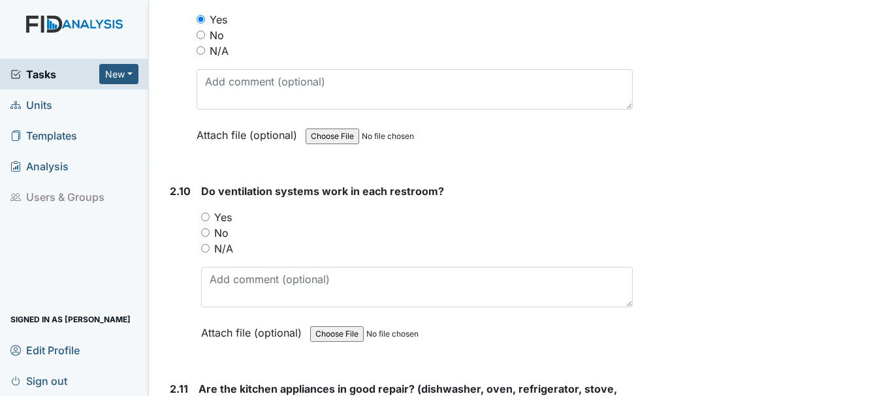
scroll to position [3840, 0]
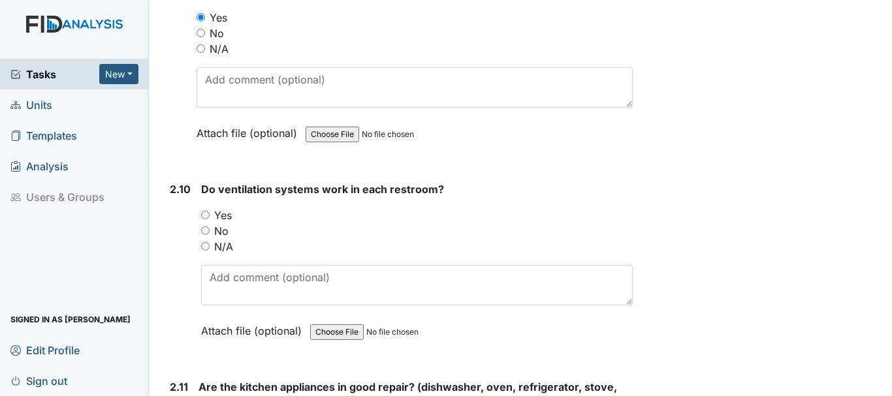
click at [205, 211] on input "Yes" at bounding box center [205, 215] width 8 height 8
radio input "true"
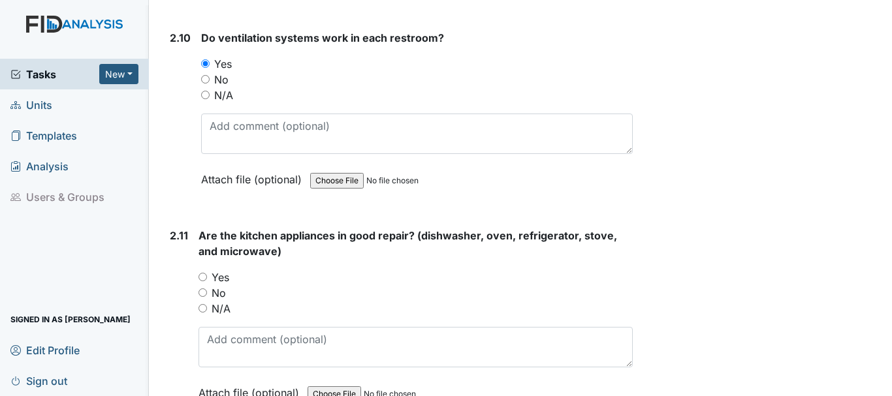
scroll to position [3993, 0]
click at [202, 287] on input "No" at bounding box center [203, 291] width 8 height 8
radio input "true"
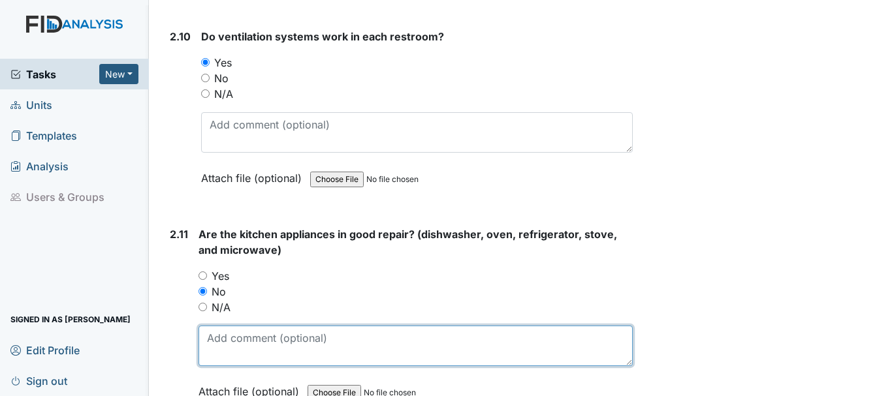
click at [253, 328] on textarea at bounding box center [416, 346] width 434 height 40
click at [328, 326] on textarea "work order was done for burner" at bounding box center [416, 346] width 434 height 40
click at [400, 326] on textarea "work order was done for front burner" at bounding box center [416, 346] width 434 height 40
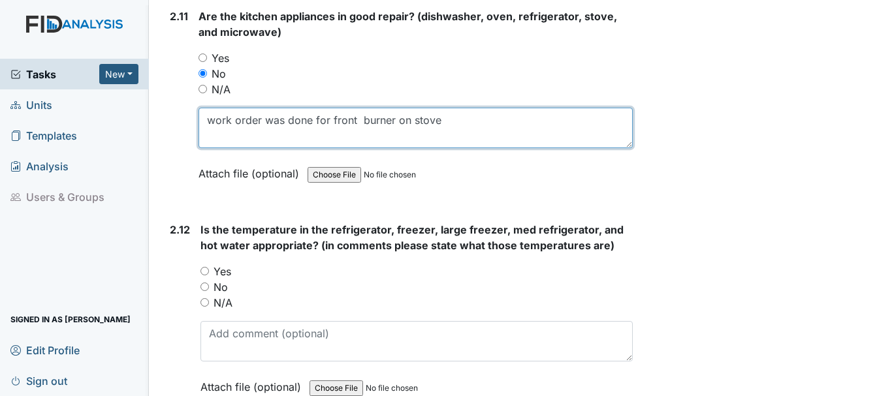
scroll to position [4215, 0]
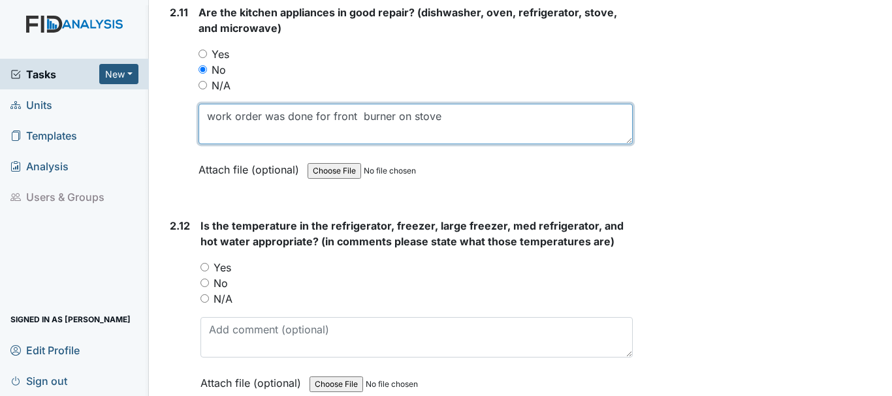
type textarea "work order was done for front burner on stove"
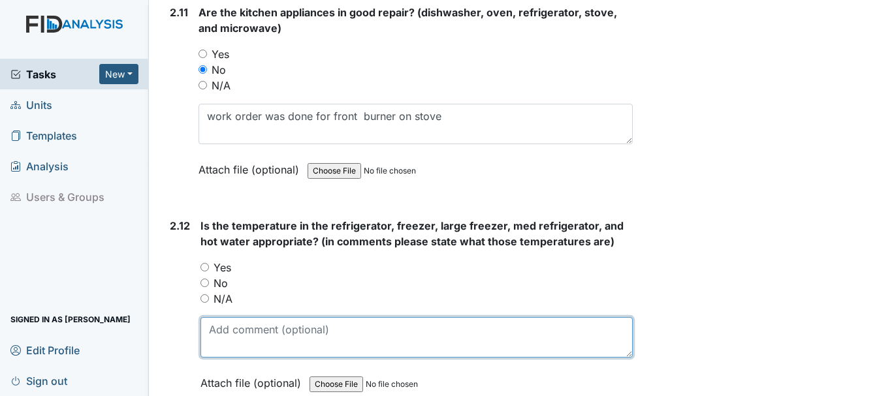
click at [259, 317] on textarea at bounding box center [416, 337] width 432 height 40
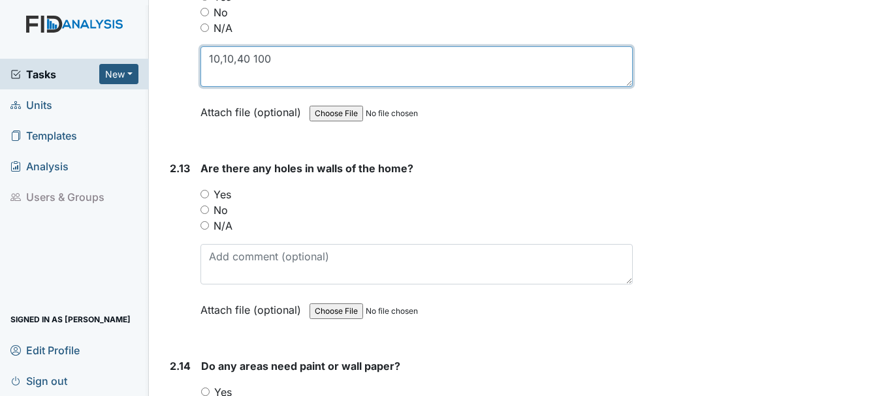
scroll to position [4492, 0]
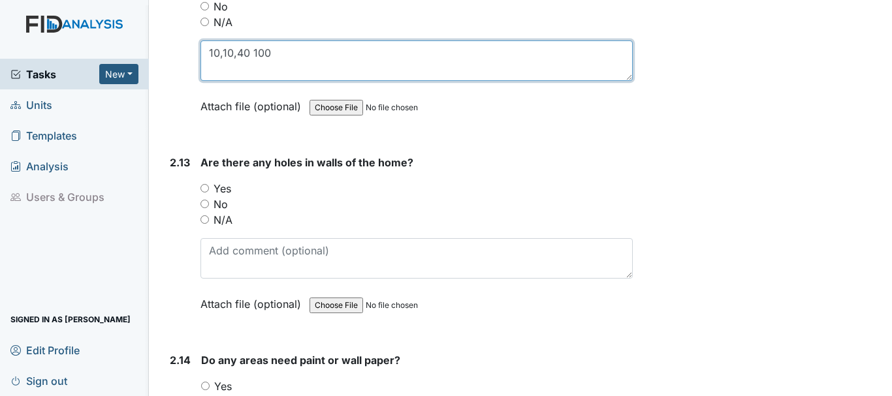
type textarea "10,10,40 100"
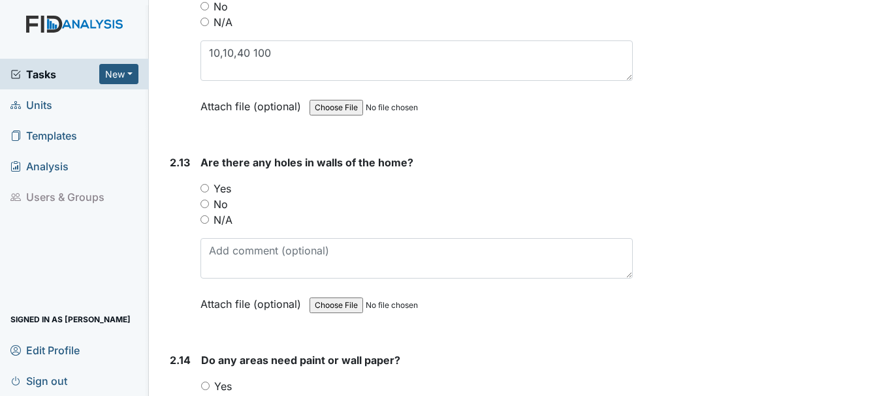
click at [204, 200] on input "No" at bounding box center [204, 204] width 8 height 8
radio input "true"
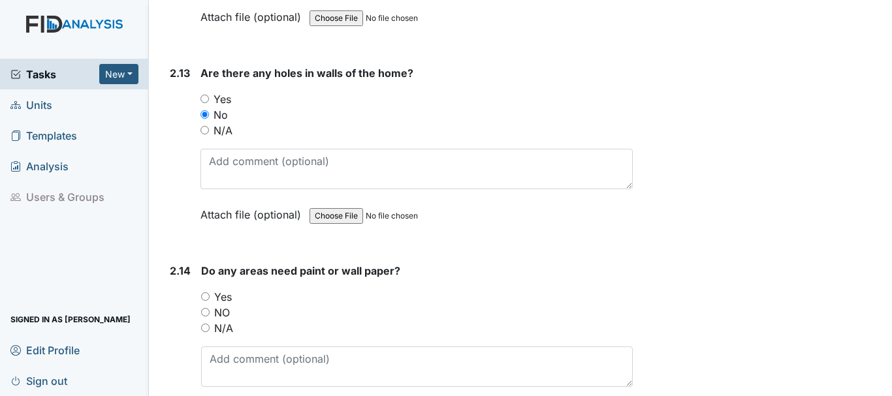
scroll to position [4614, 0]
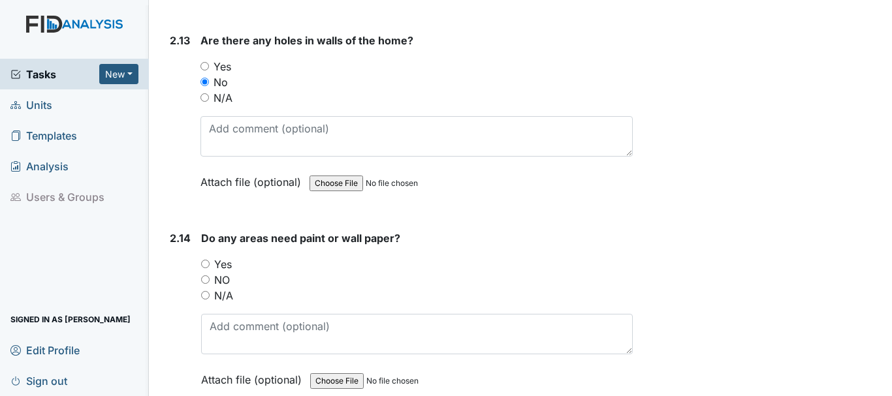
click at [201, 276] on input "NO" at bounding box center [205, 280] width 8 height 8
radio input "true"
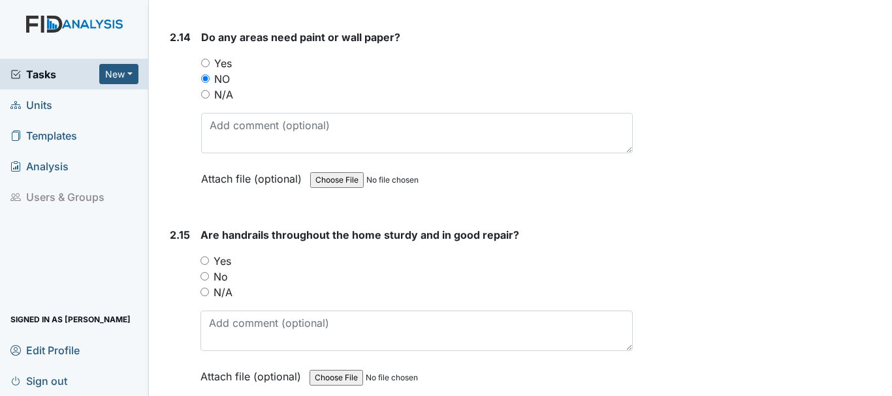
scroll to position [4819, 0]
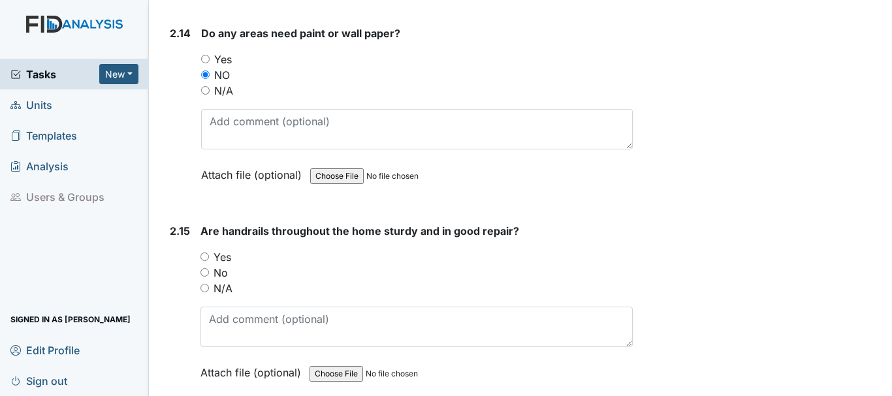
click at [208, 253] on input "Yes" at bounding box center [204, 257] width 8 height 8
radio input "true"
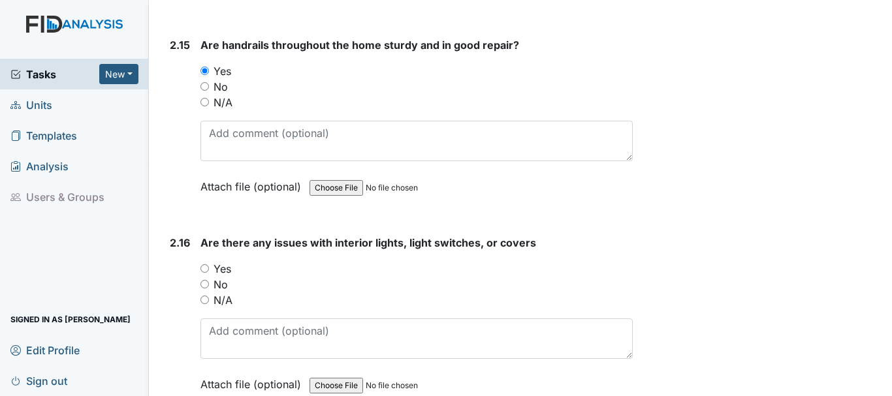
scroll to position [5006, 0]
click at [206, 279] on input "No" at bounding box center [204, 283] width 8 height 8
radio input "true"
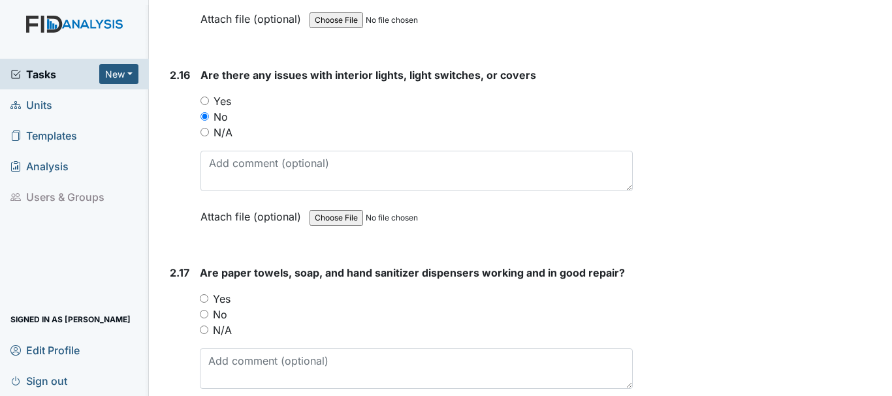
scroll to position [5181, 0]
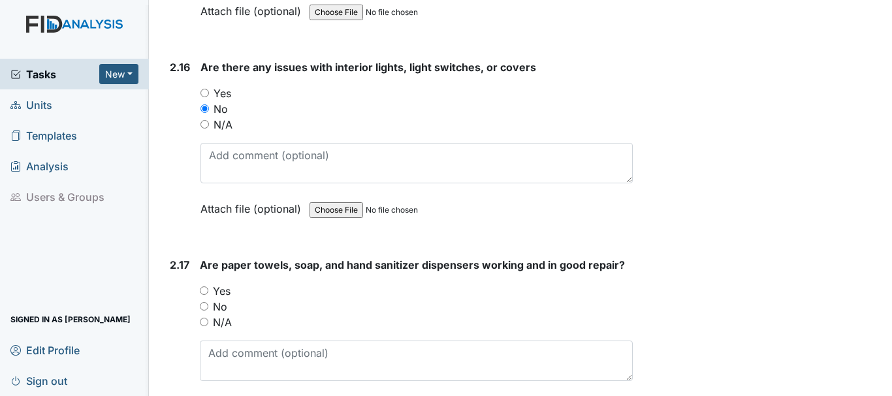
click at [204, 287] on input "Yes" at bounding box center [204, 291] width 8 height 8
radio input "true"
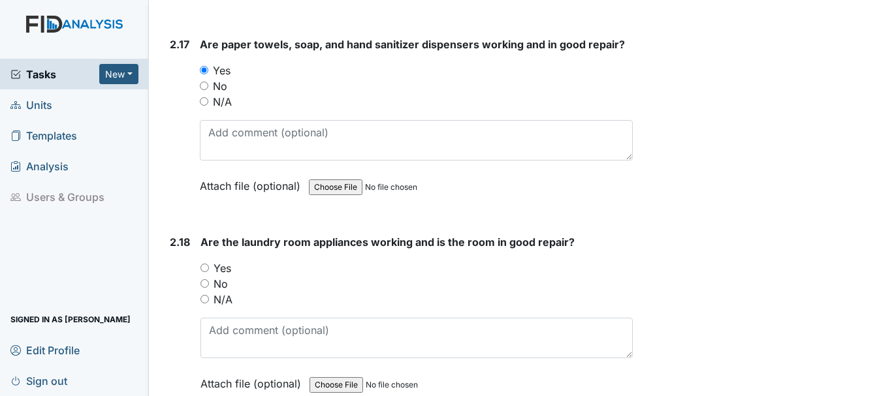
scroll to position [5410, 0]
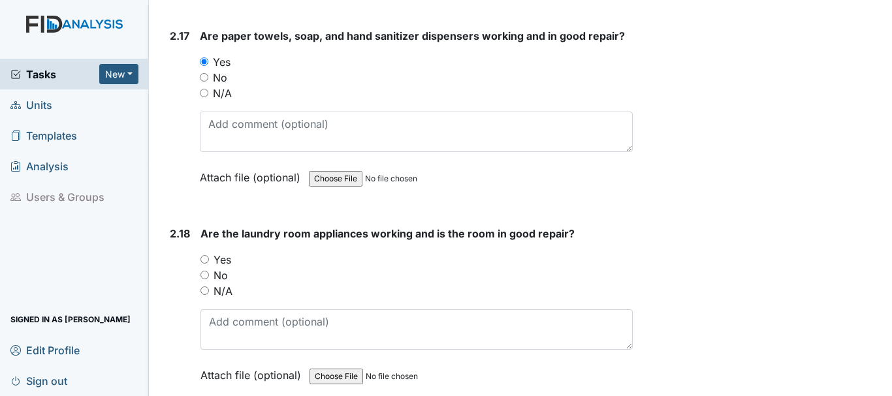
click at [204, 255] on input "Yes" at bounding box center [204, 259] width 8 height 8
radio input "true"
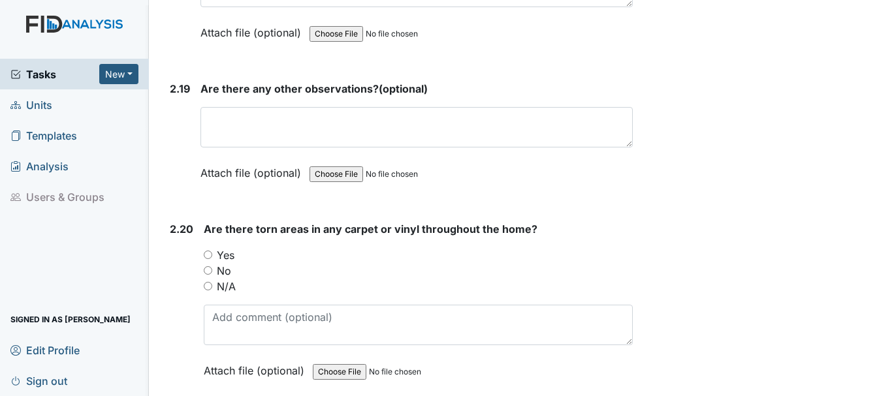
scroll to position [5753, 0]
click at [211, 266] on input "No" at bounding box center [208, 270] width 8 height 8
radio input "true"
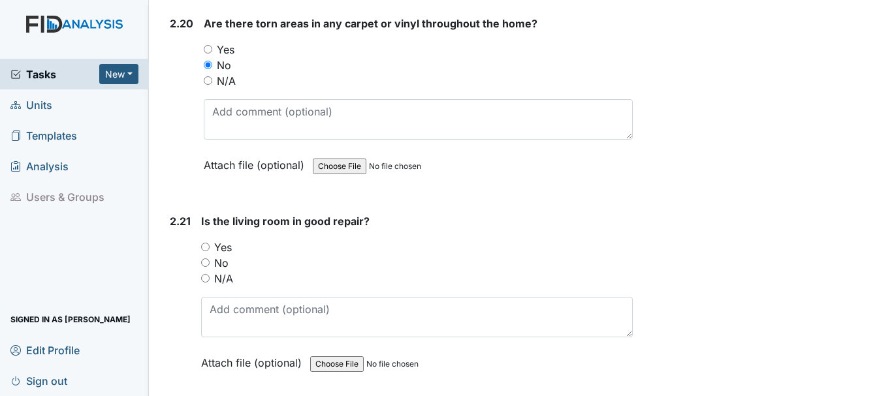
click at [208, 243] on input "Yes" at bounding box center [205, 247] width 8 height 8
radio input "true"
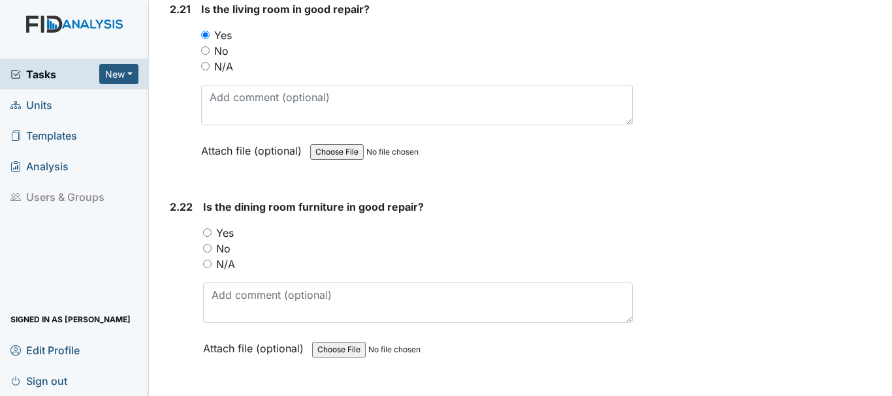
scroll to position [6174, 0]
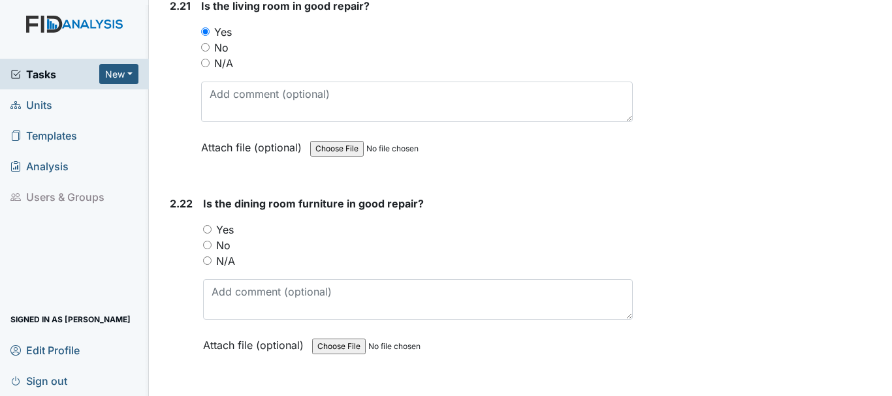
click at [210, 225] on input "Yes" at bounding box center [207, 229] width 8 height 8
radio input "true"
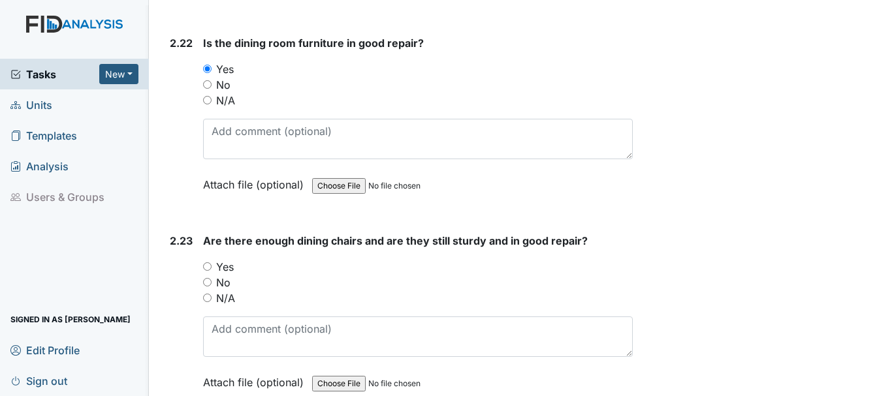
scroll to position [6342, 0]
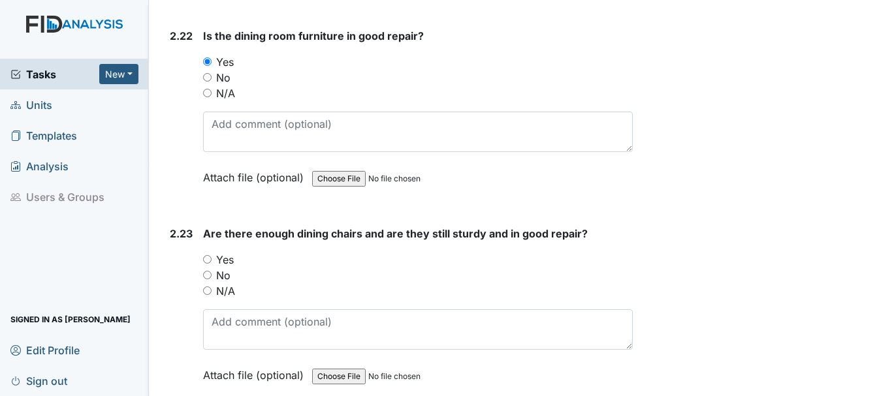
click at [209, 255] on input "Yes" at bounding box center [207, 259] width 8 height 8
radio input "true"
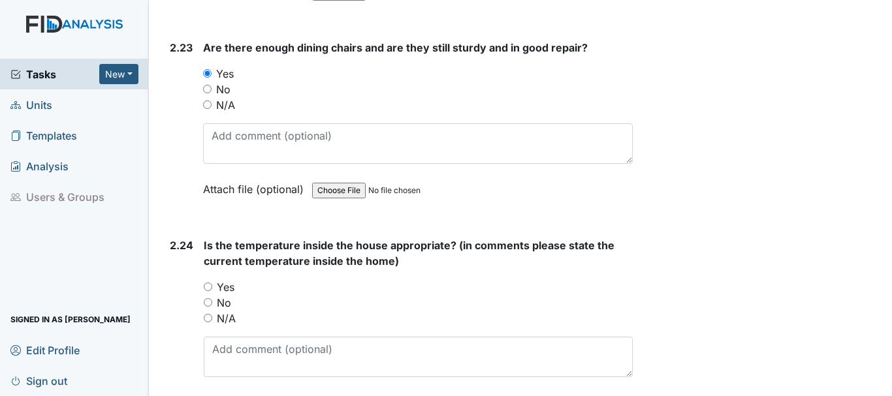
scroll to position [6530, 0]
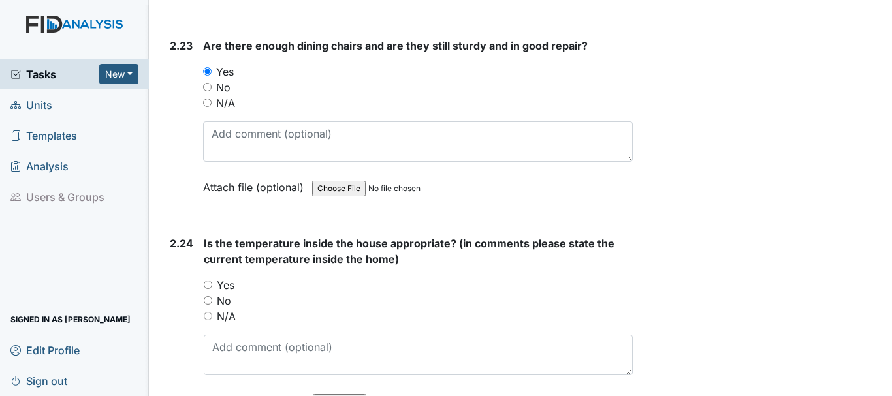
click at [208, 281] on input "Yes" at bounding box center [208, 285] width 8 height 8
radio input "true"
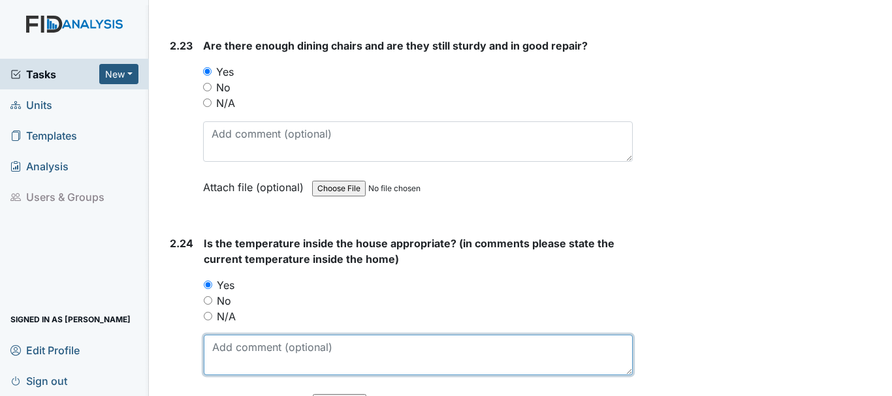
click at [311, 336] on textarea at bounding box center [418, 355] width 429 height 40
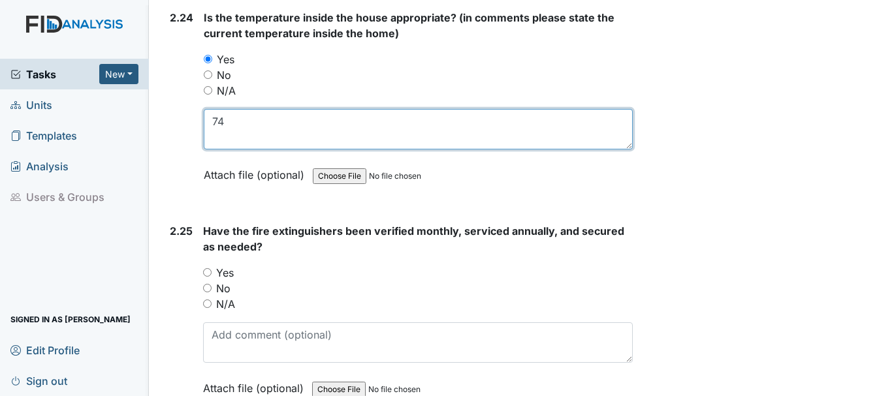
scroll to position [6758, 0]
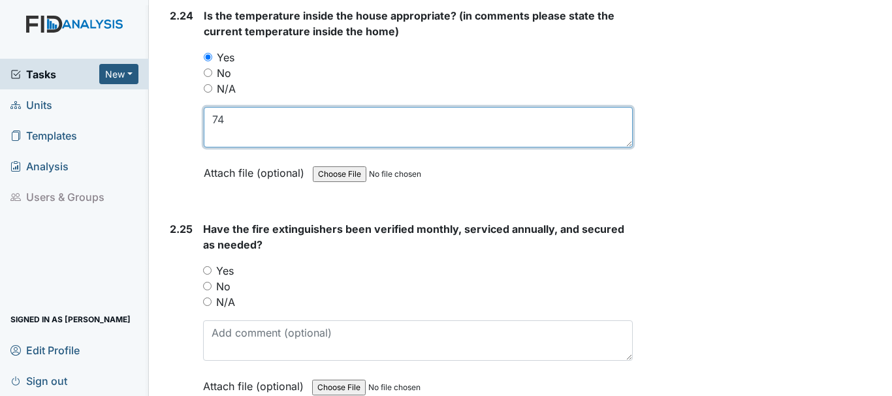
type textarea "74"
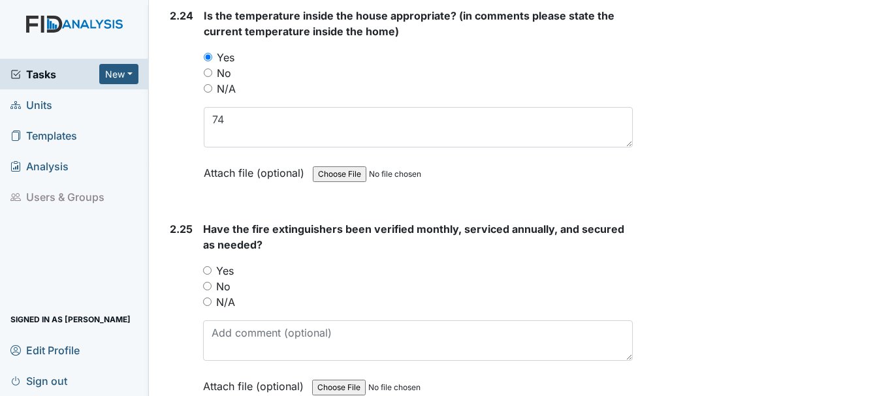
click at [204, 266] on input "Yes" at bounding box center [207, 270] width 8 height 8
radio input "true"
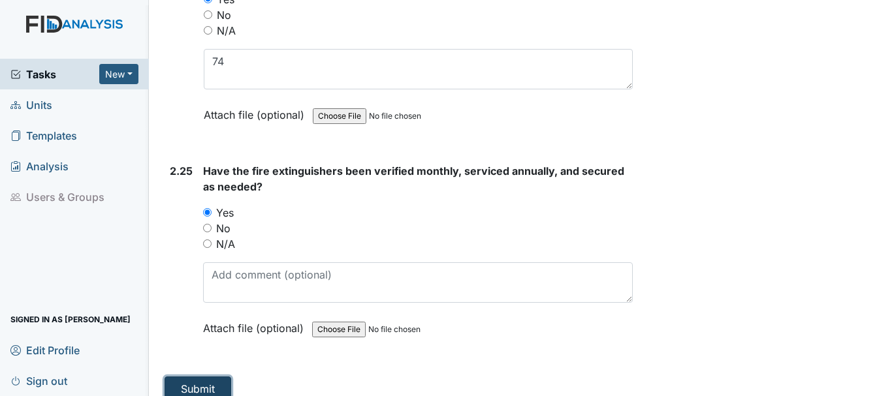
click at [206, 377] on button "Submit" at bounding box center [198, 389] width 67 height 25
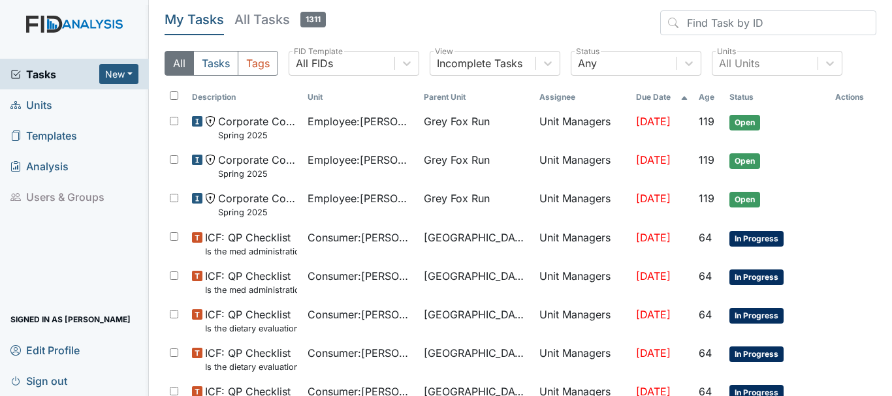
click at [72, 99] on link "Units" at bounding box center [74, 104] width 149 height 31
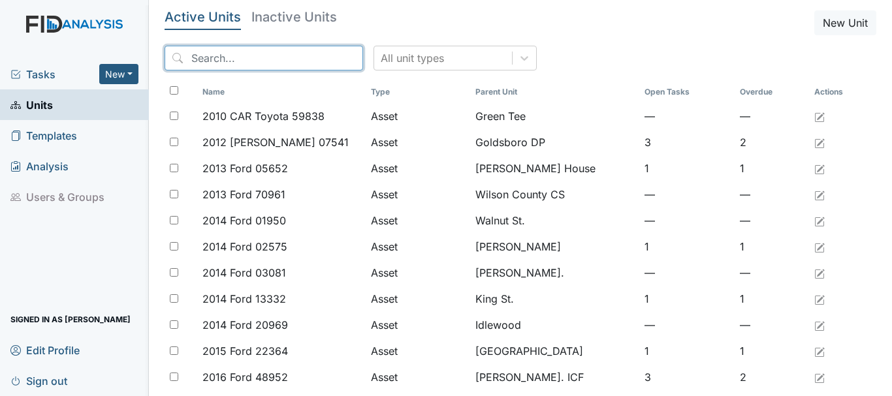
click at [215, 57] on input "search" at bounding box center [264, 58] width 199 height 25
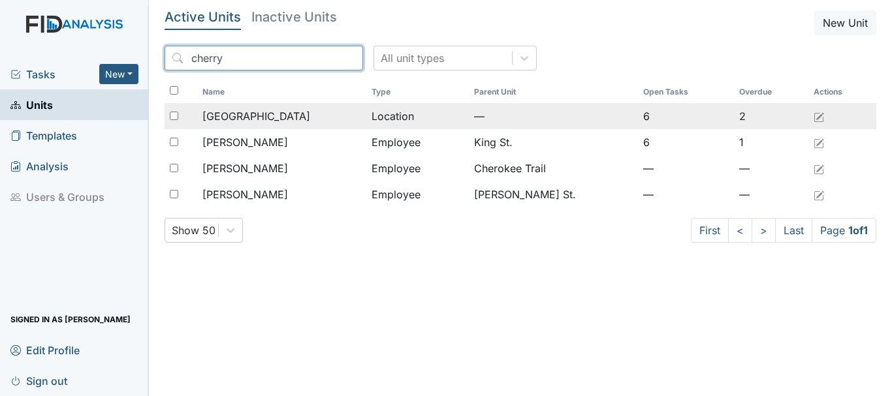
type input "cherry"
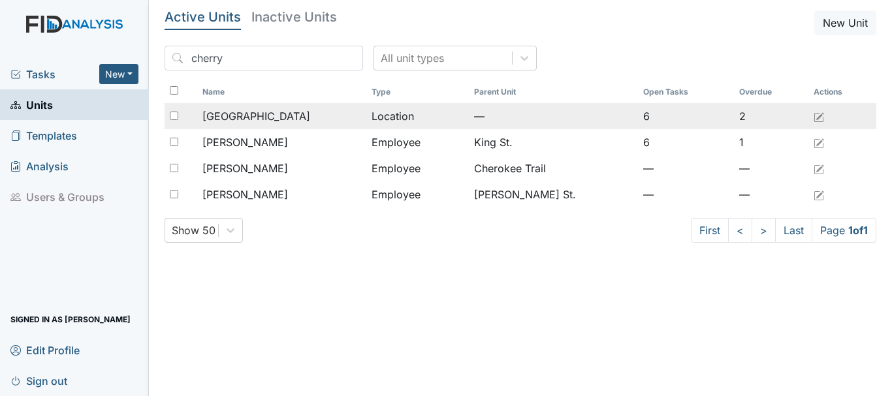
click at [279, 112] on div "[GEOGRAPHIC_DATA]" at bounding box center [281, 116] width 159 height 16
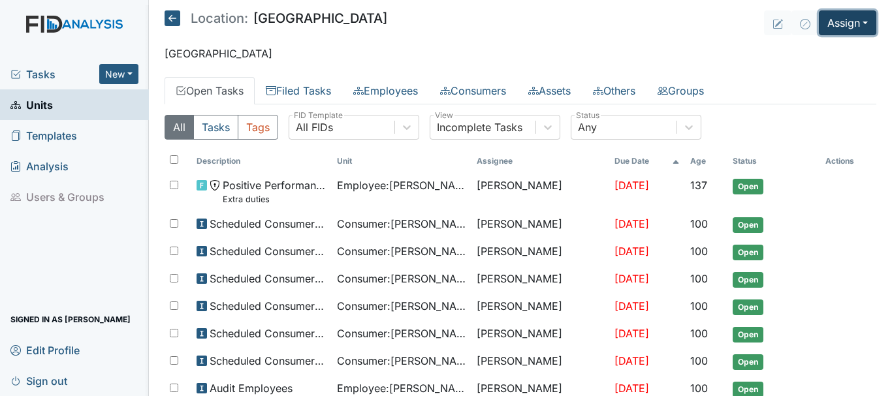
click at [837, 24] on button "Assign" at bounding box center [847, 22] width 57 height 25
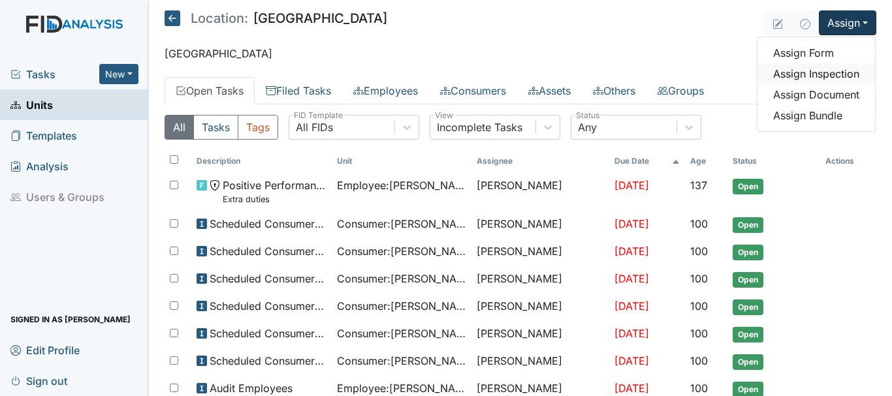
click at [827, 74] on link "Assign Inspection" at bounding box center [816, 73] width 118 height 21
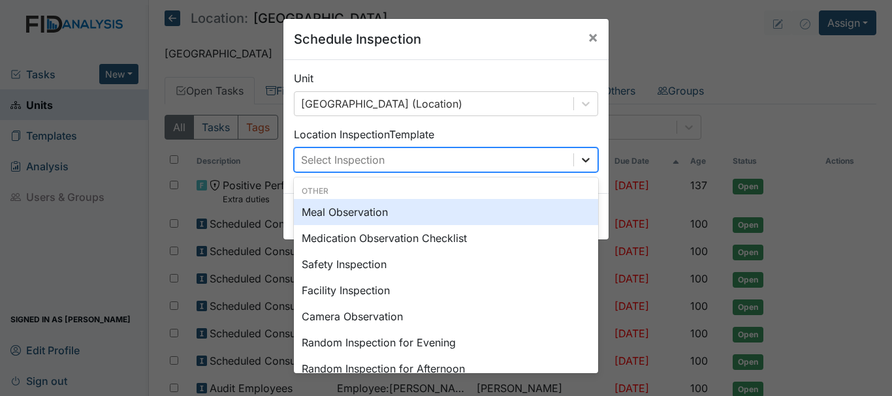
click at [583, 162] on icon at bounding box center [585, 159] width 13 height 13
click at [503, 214] on div "Meal Observation" at bounding box center [446, 212] width 304 height 26
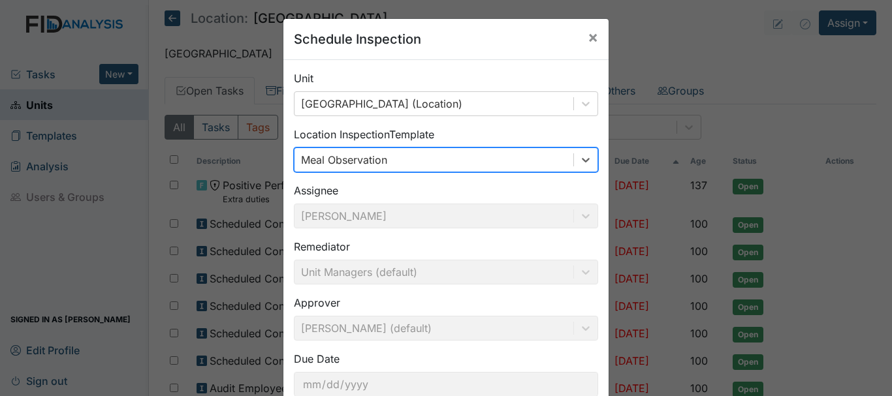
scroll to position [87, 0]
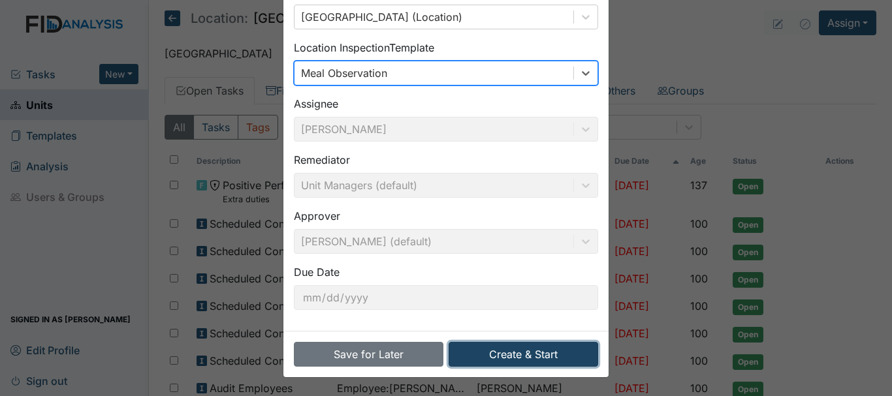
click at [534, 355] on button "Create & Start" at bounding box center [524, 354] width 150 height 25
